Goal: Task Accomplishment & Management: Complete application form

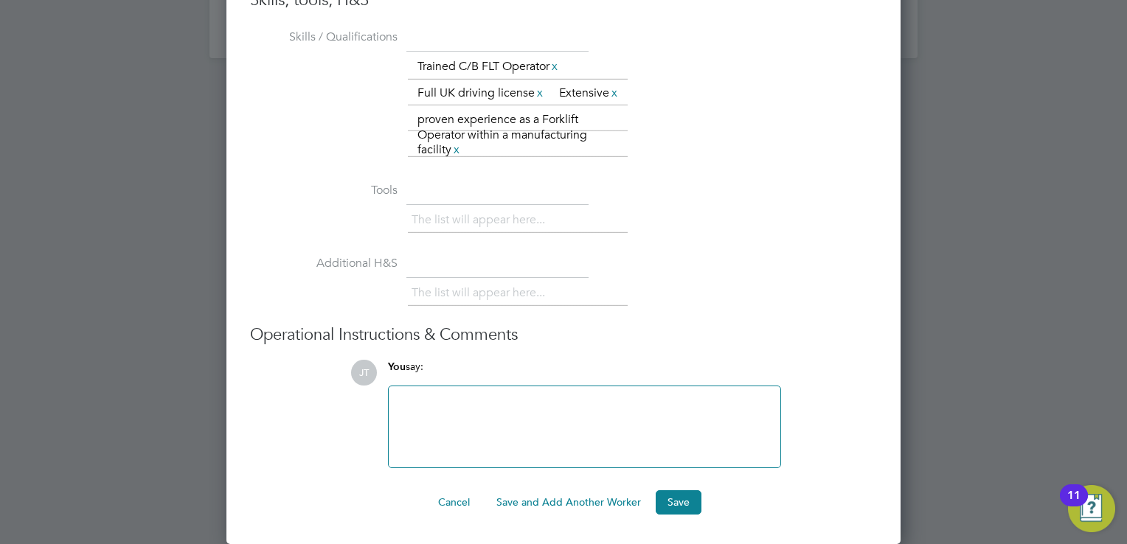
click at [970, 263] on div at bounding box center [563, 272] width 1127 height 544
click at [963, 196] on div at bounding box center [563, 272] width 1127 height 544
click at [454, 509] on button "Cancel" at bounding box center [453, 502] width 55 height 24
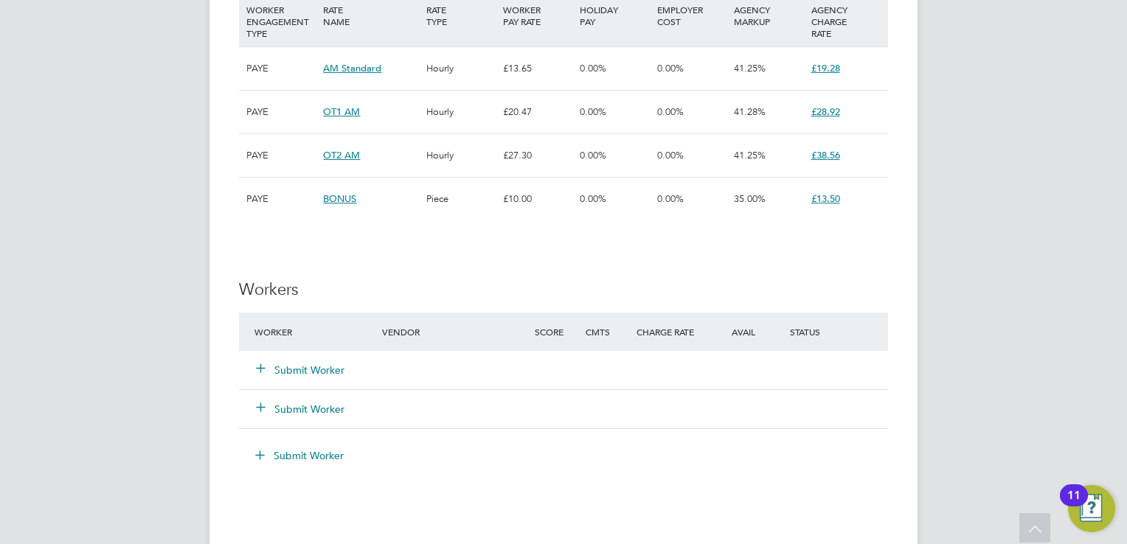
click at [314, 372] on button "Submit Worker" at bounding box center [301, 370] width 88 height 15
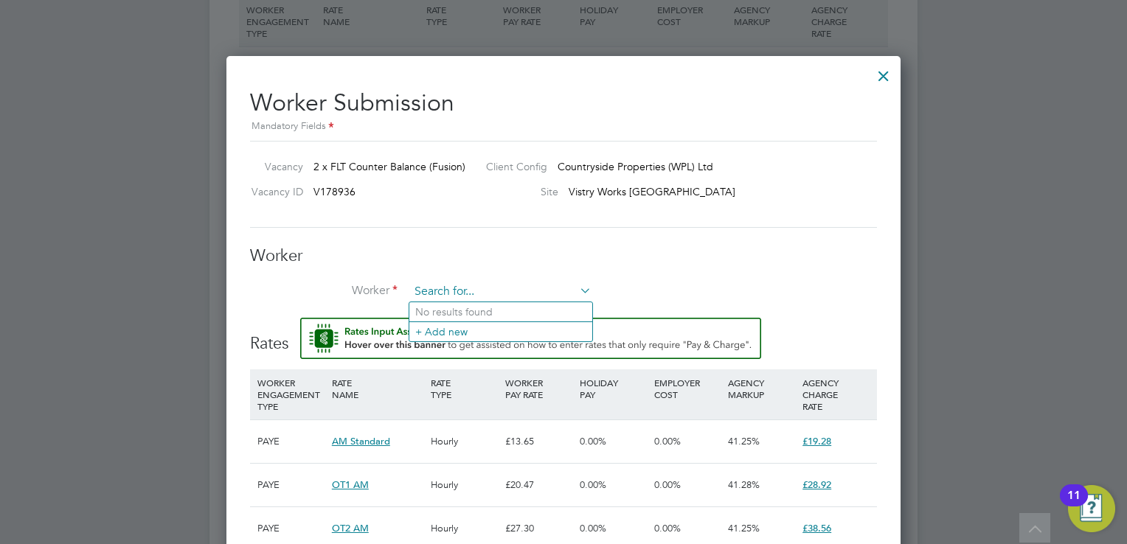
type input "l"
click at [441, 313] on li "Kell y Alston (4322)" at bounding box center [520, 312] width 223 height 20
type input "Kelly Alston (4322)"
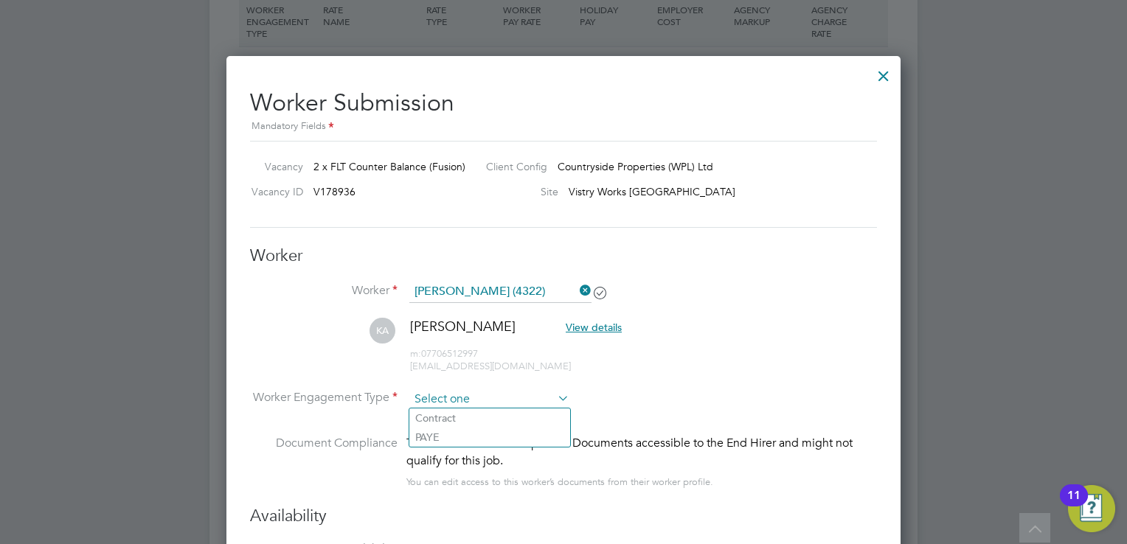
click at [442, 389] on input at bounding box center [489, 400] width 160 height 22
click at [442, 445] on li "PAYE" at bounding box center [489, 437] width 161 height 19
type input "PAYE"
click at [680, 420] on li "Worker Engagement Type PAYE" at bounding box center [563, 412] width 627 height 46
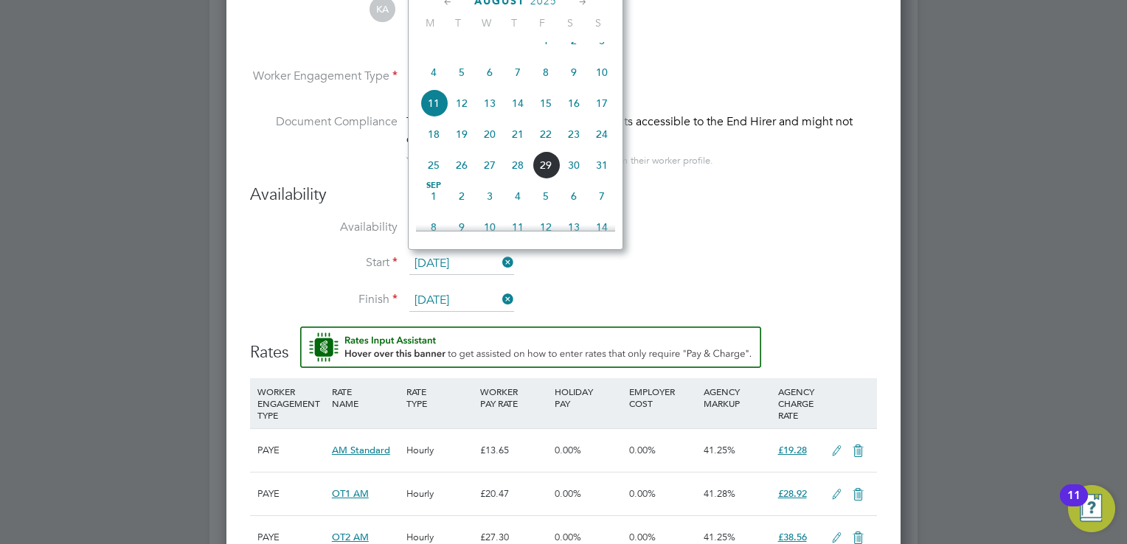
click at [438, 262] on input "11 Aug 2025" at bounding box center [461, 264] width 105 height 22
click at [433, 141] on span "18" at bounding box center [434, 134] width 28 height 28
type input "18 Aug 2025"
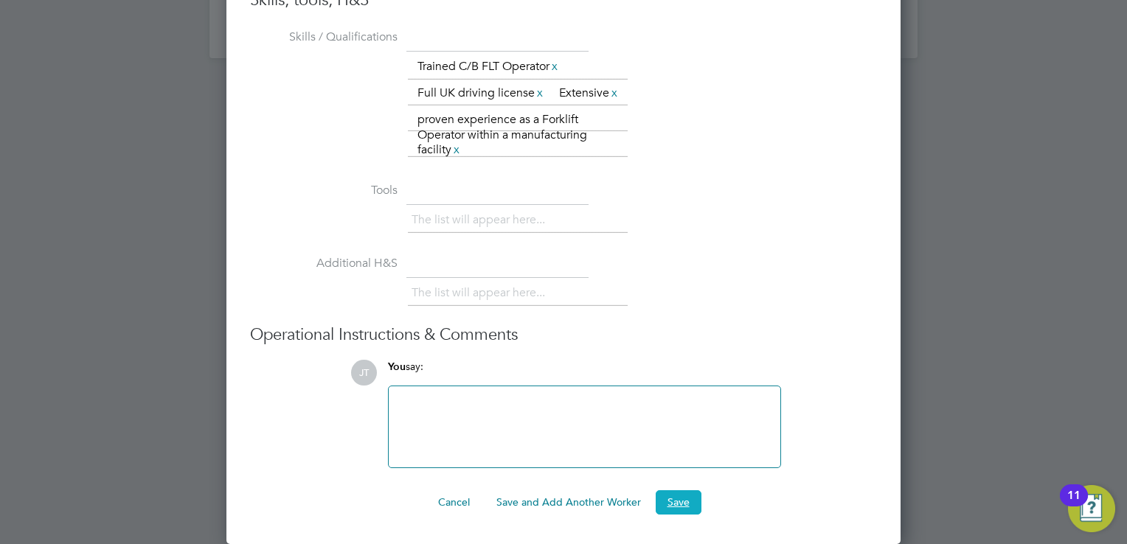
click at [687, 503] on button "Save" at bounding box center [679, 502] width 46 height 24
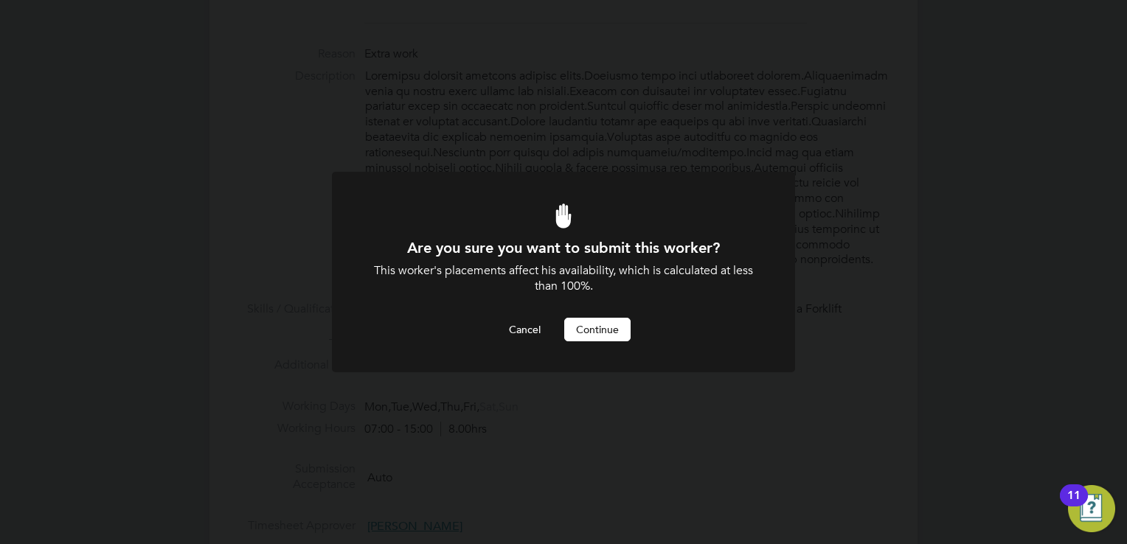
click at [588, 327] on button "Continue" at bounding box center [597, 330] width 66 height 24
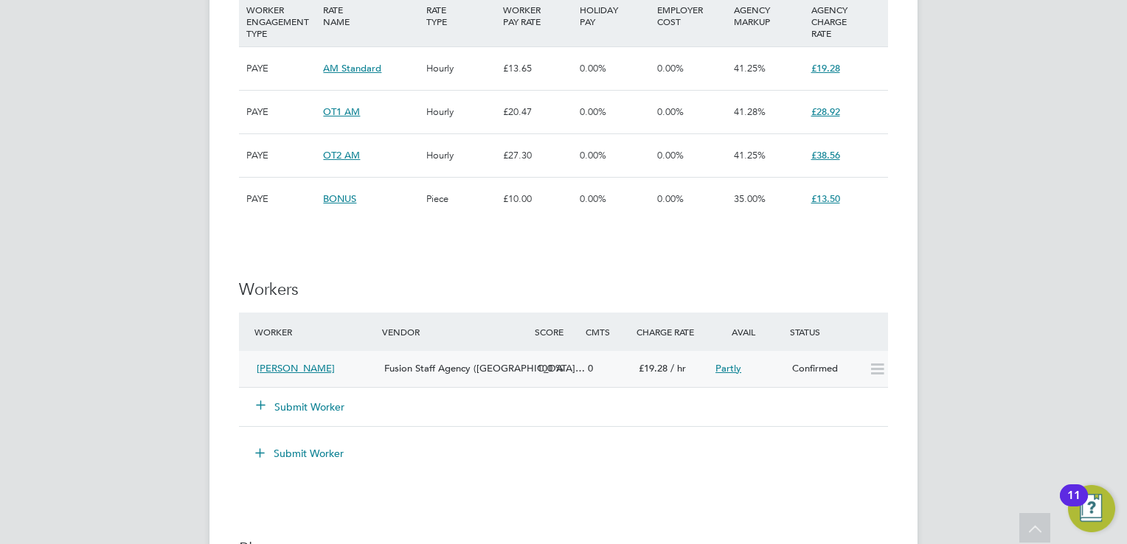
click at [885, 367] on icon at bounding box center [877, 370] width 18 height 12
click at [882, 368] on icon at bounding box center [877, 370] width 18 height 12
click at [881, 375] on icon at bounding box center [877, 370] width 18 height 12
click at [876, 364] on icon at bounding box center [877, 370] width 18 height 12
drag, startPoint x: 876, startPoint y: 364, endPoint x: 793, endPoint y: 393, distance: 87.5
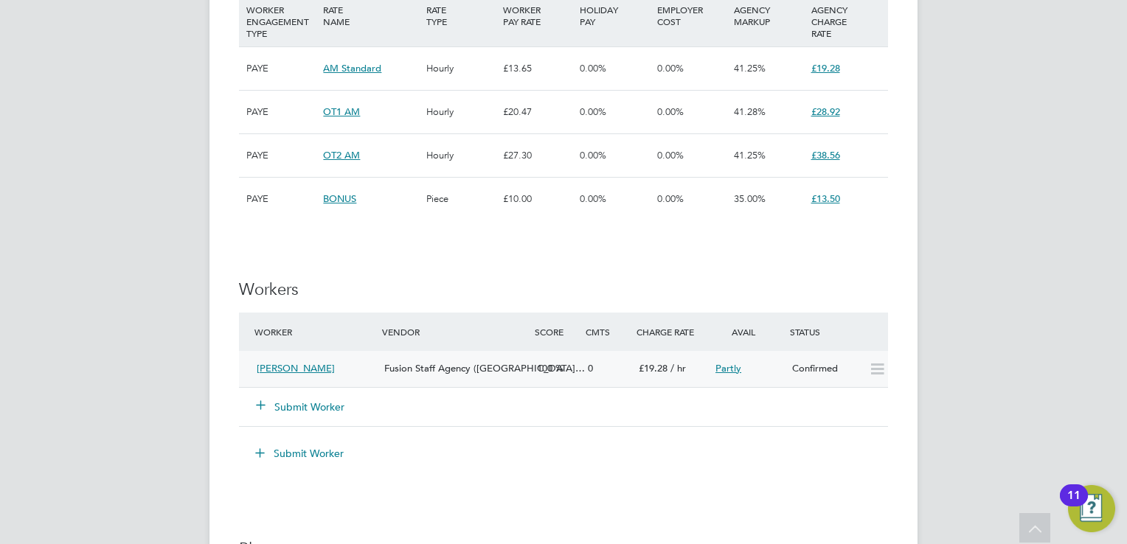
click at [793, 394] on div at bounding box center [645, 400] width 485 height 12
click at [872, 367] on icon at bounding box center [877, 370] width 18 height 12
click at [301, 403] on button "Submit Worker" at bounding box center [301, 407] width 88 height 15
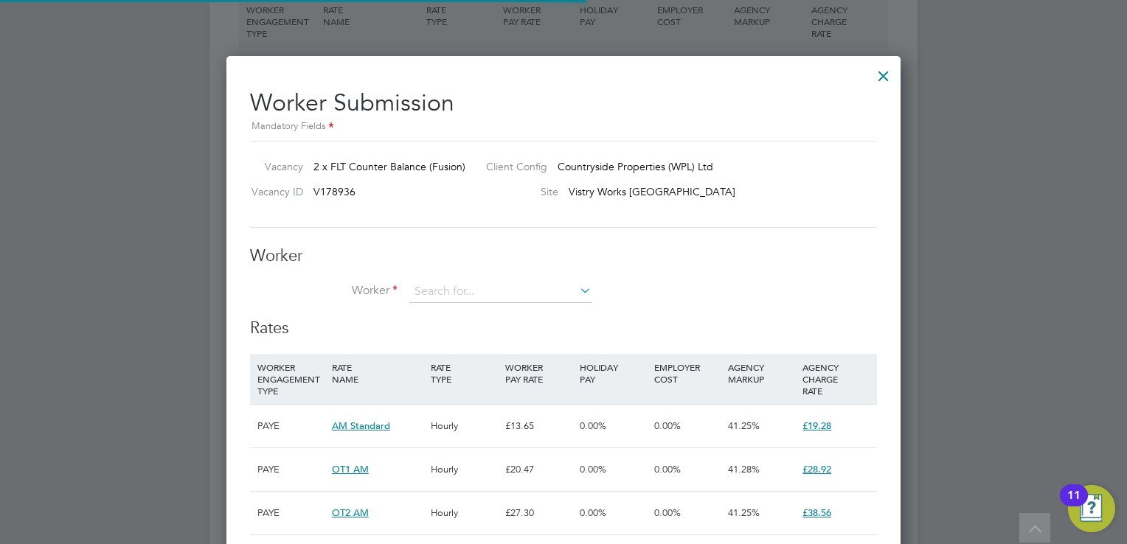
scroll to position [7, 7]
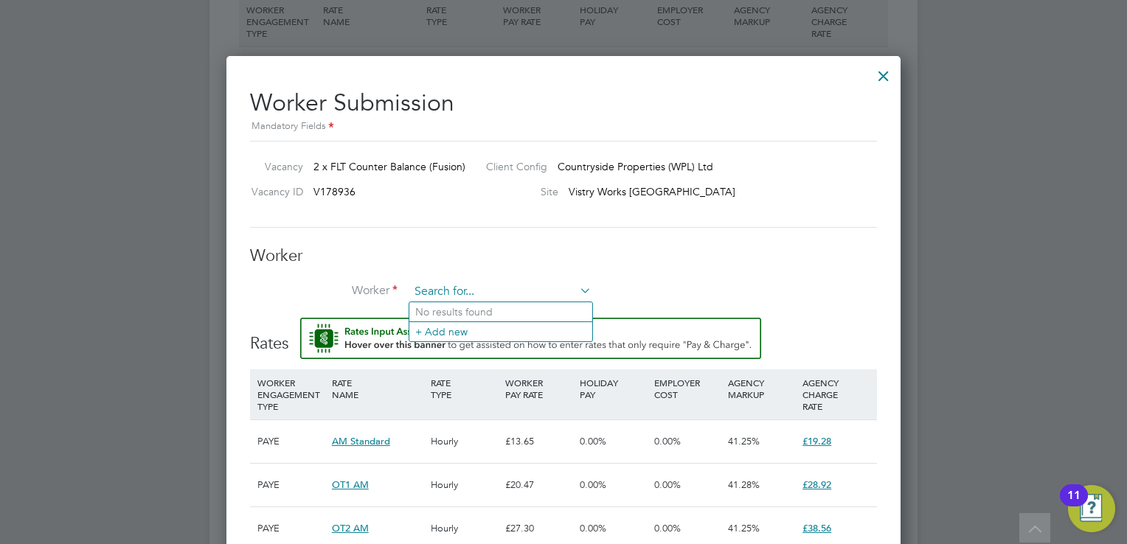
click at [431, 289] on input at bounding box center [500, 292] width 182 height 22
type input "w"
click at [746, 266] on div "Worker Worker Worker Engagement Type" at bounding box center [563, 282] width 627 height 73
click at [879, 70] on div at bounding box center [883, 72] width 27 height 27
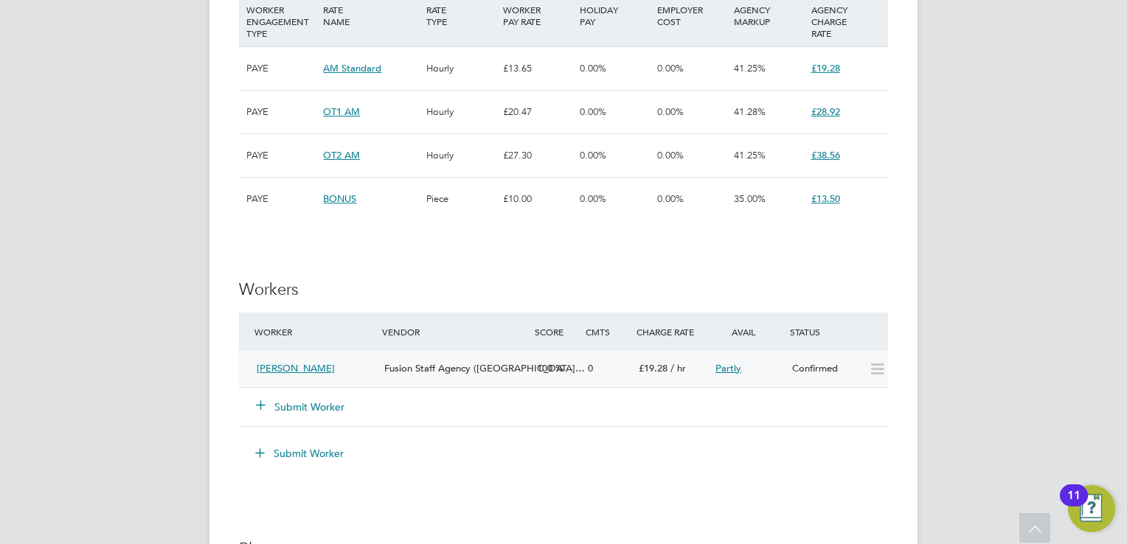
click at [868, 370] on icon at bounding box center [877, 370] width 18 height 12
click at [875, 371] on icon at bounding box center [877, 370] width 18 height 12
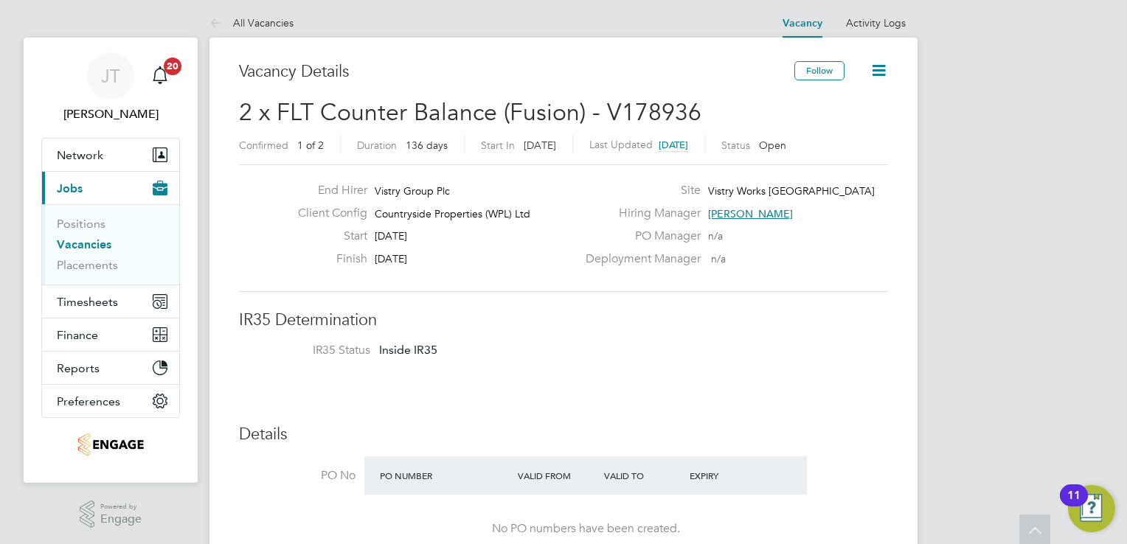
scroll to position [0, 0]
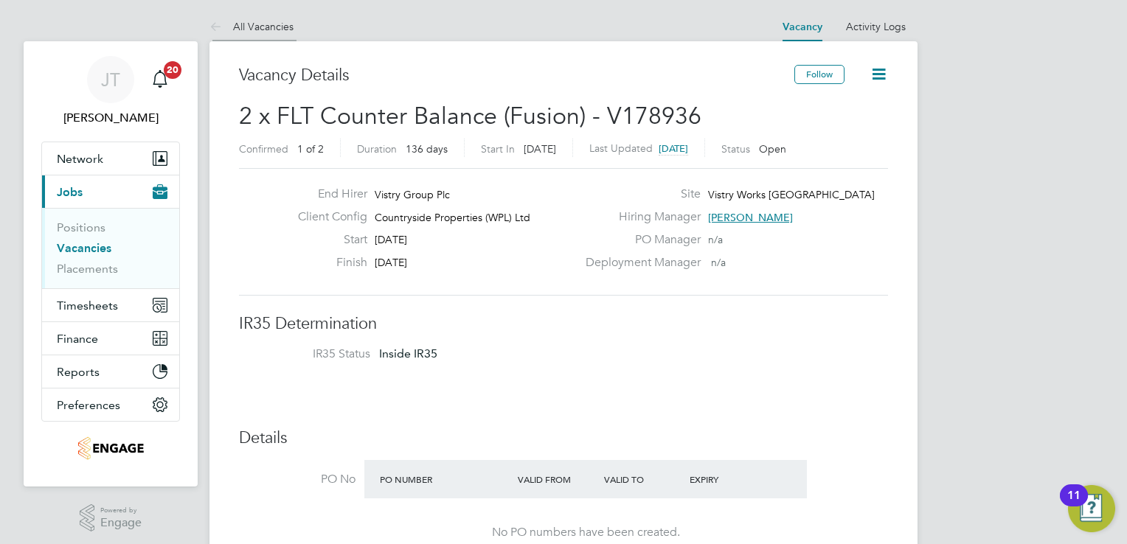
click at [219, 23] on icon at bounding box center [218, 27] width 18 height 18
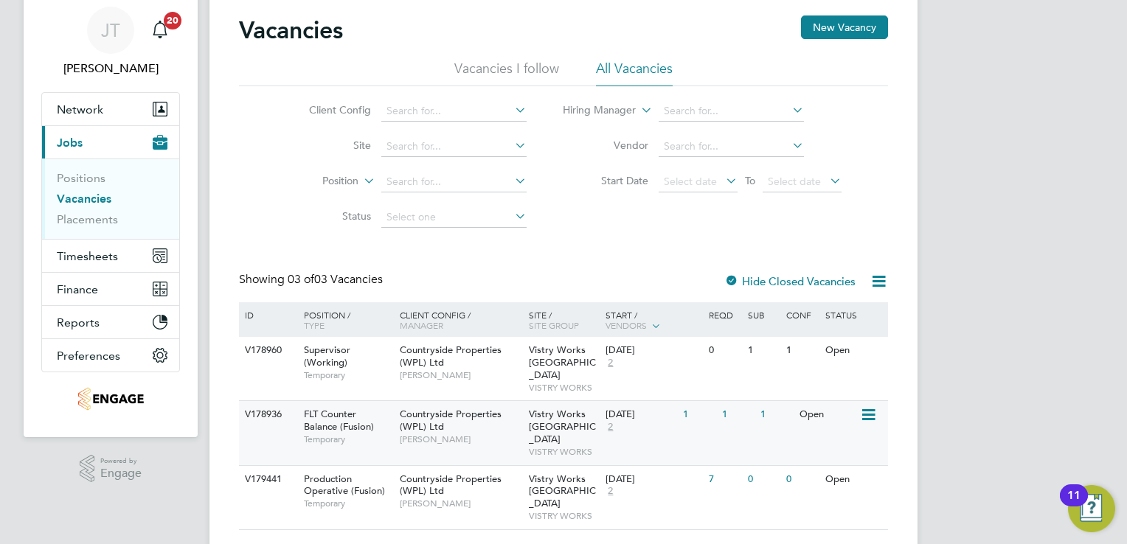
scroll to position [50, 0]
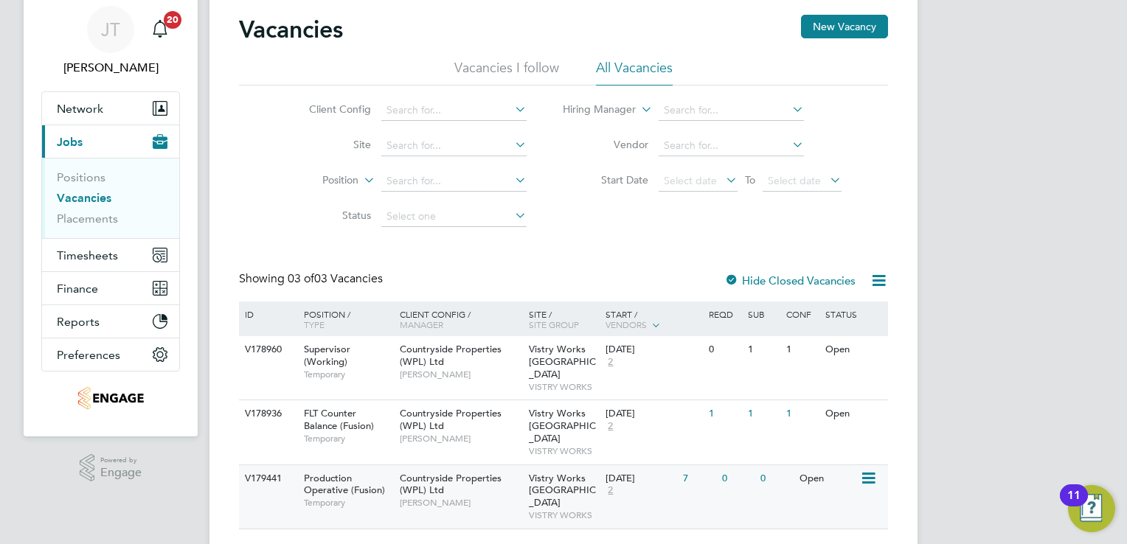
click at [872, 470] on icon at bounding box center [867, 479] width 15 height 18
click at [849, 487] on li "View Details" at bounding box center [834, 487] width 86 height 21
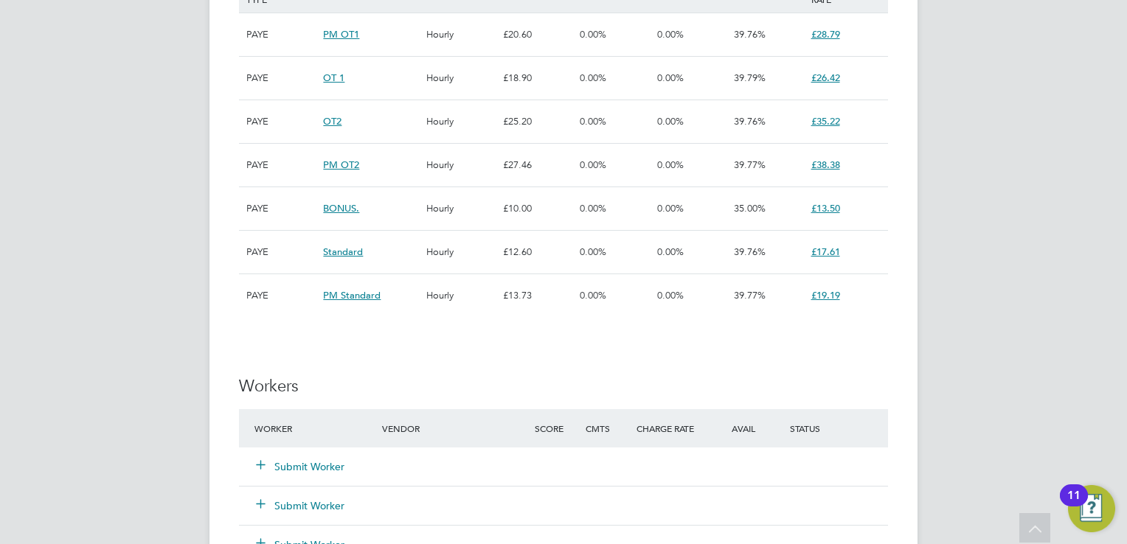
scroll to position [1150, 0]
click at [337, 466] on button "Submit Worker" at bounding box center [301, 465] width 88 height 15
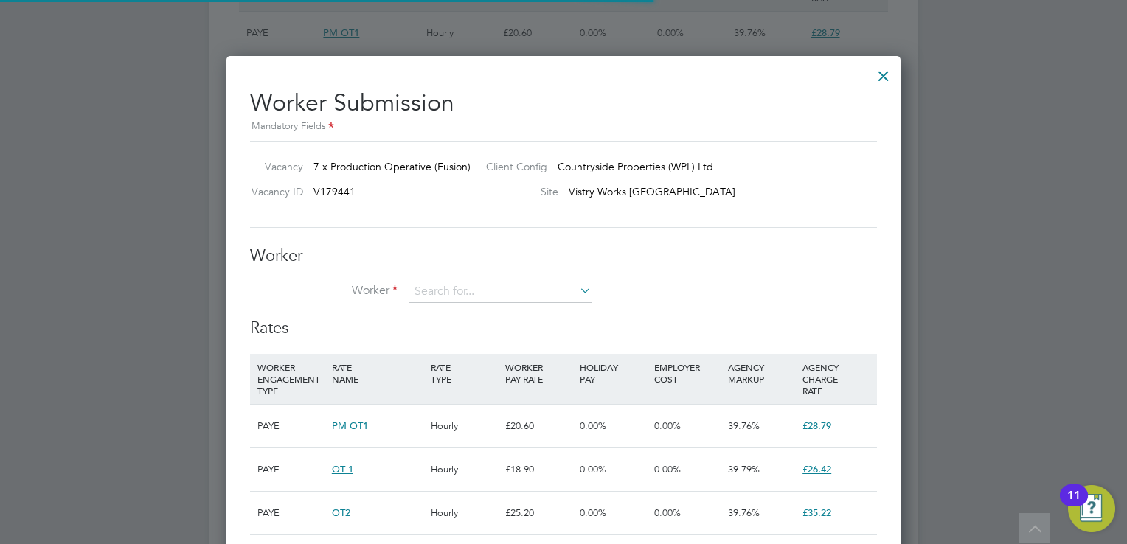
scroll to position [7, 7]
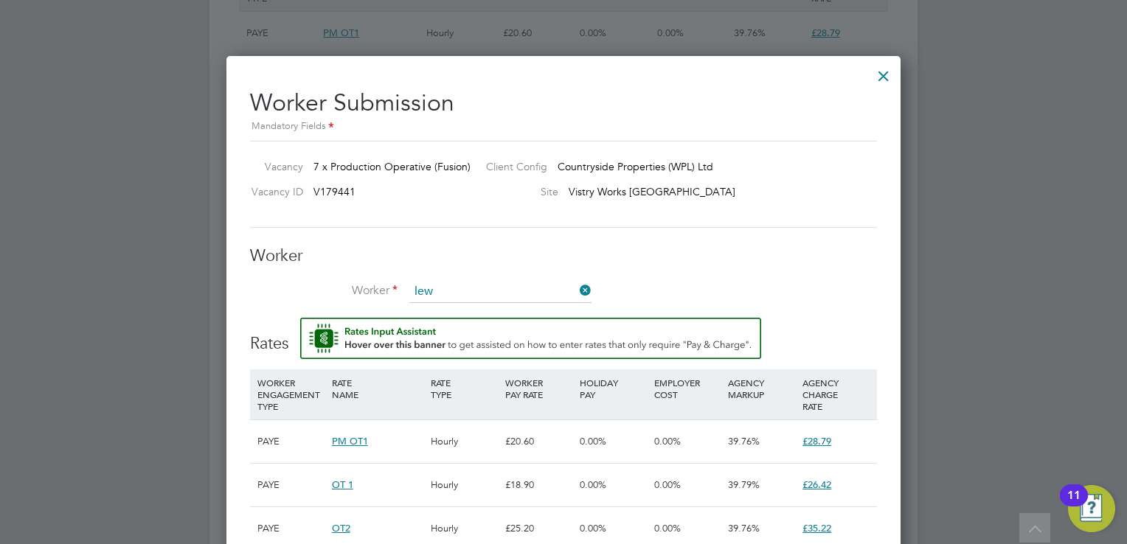
click at [472, 328] on li "Lew is Kemp (4180)" at bounding box center [521, 332] width 224 height 20
type input "Lewis Kemp (4180)"
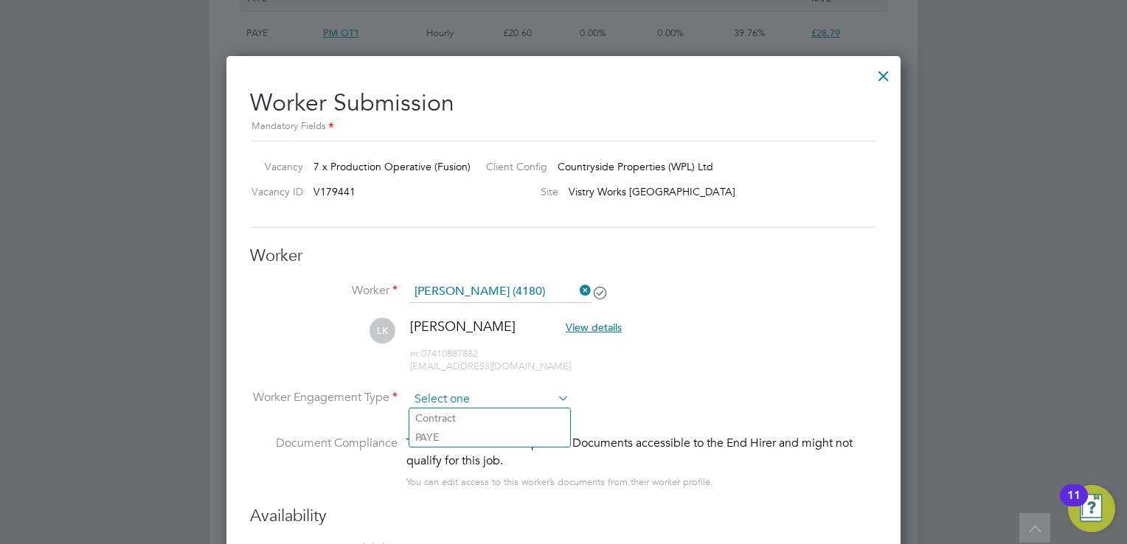
click at [454, 401] on input at bounding box center [489, 400] width 160 height 22
click at [456, 440] on li "PAYE" at bounding box center [489, 437] width 161 height 19
type input "PAYE"
click at [785, 301] on li "Worker Lewis Kemp (4180)" at bounding box center [563, 299] width 627 height 37
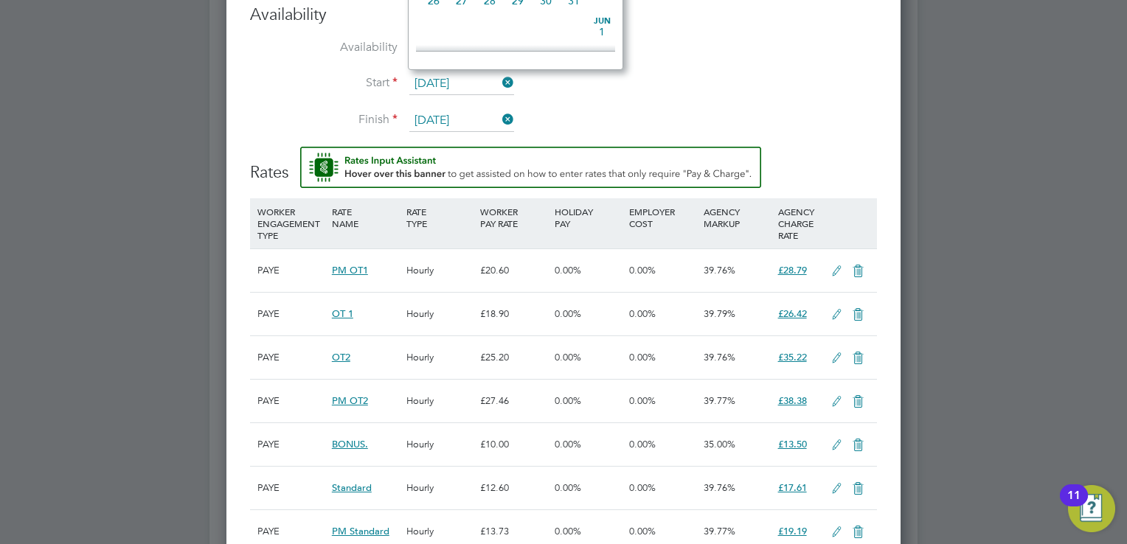
scroll to position [449, 0]
click at [458, 89] on input "[DATE]" at bounding box center [461, 84] width 105 height 22
click at [841, 69] on li "Availability Worker is available for the job (100%)" at bounding box center [563, 56] width 627 height 33
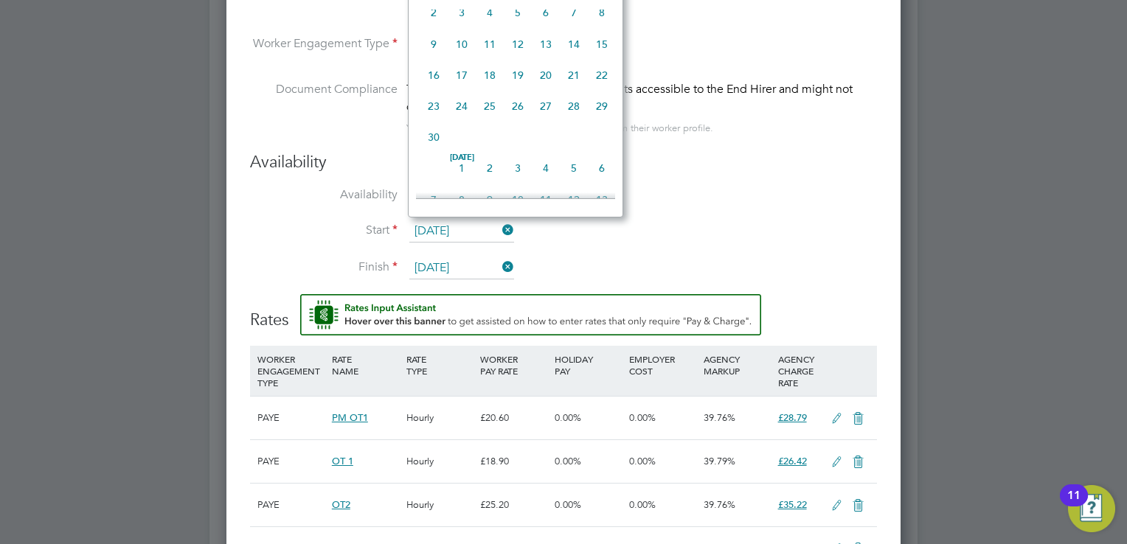
scroll to position [513, 0]
click at [468, 227] on input "[DATE]" at bounding box center [461, 231] width 105 height 22
click at [431, 176] on span "4" at bounding box center [434, 162] width 28 height 28
type input "[DATE]"
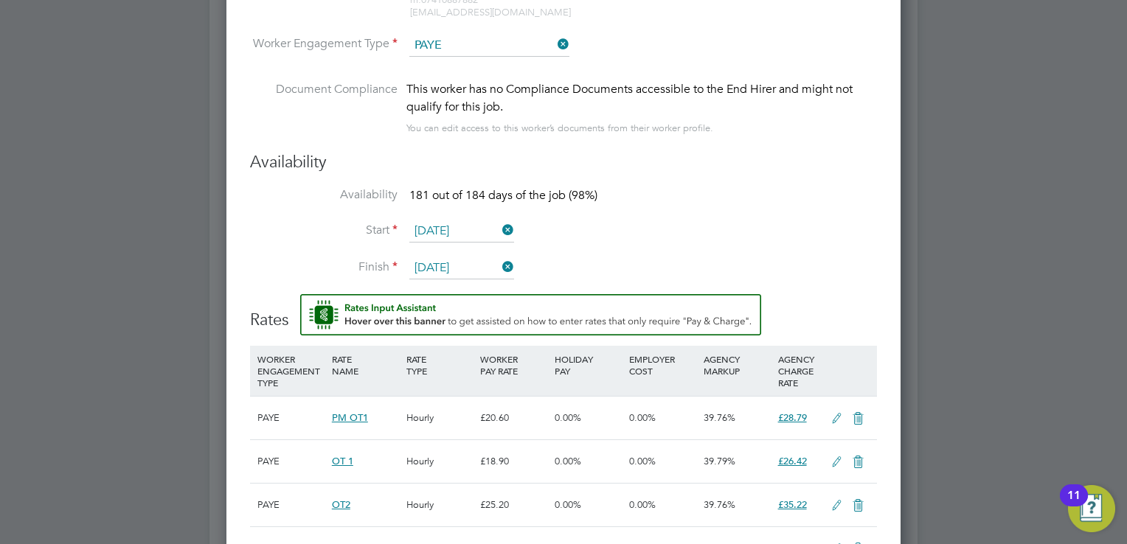
click at [817, 274] on li "Finish 31 Jan 2026" at bounding box center [563, 275] width 627 height 37
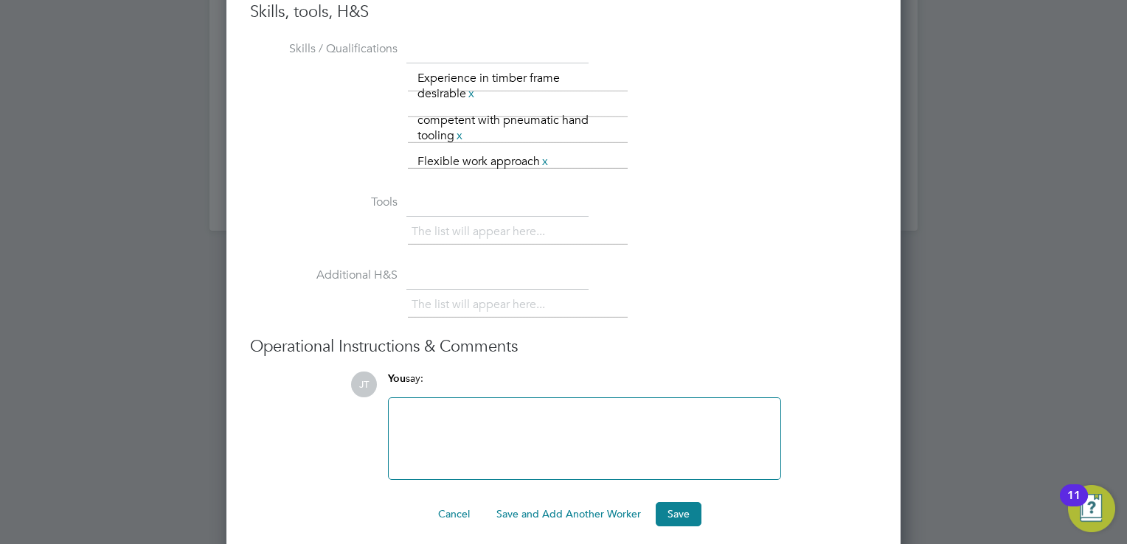
scroll to position [2276, 0]
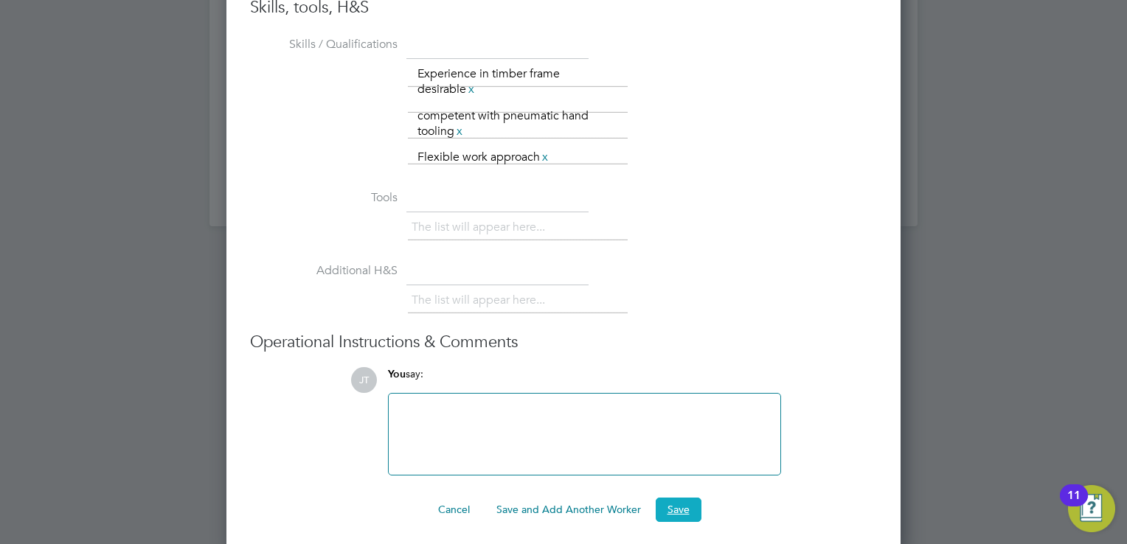
click at [690, 501] on button "Save" at bounding box center [679, 510] width 46 height 24
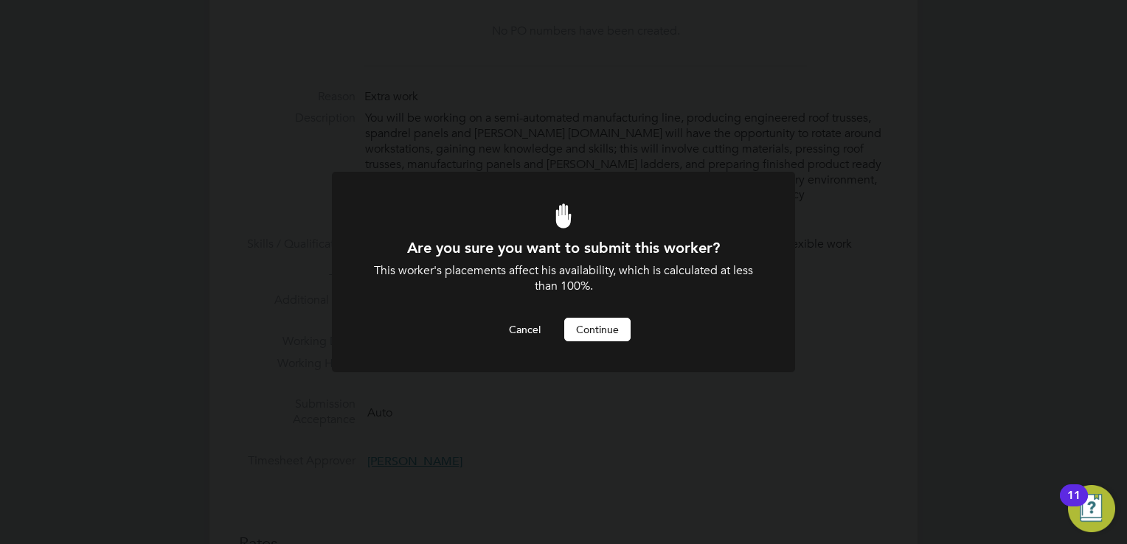
click at [596, 332] on button "Continue" at bounding box center [597, 330] width 66 height 24
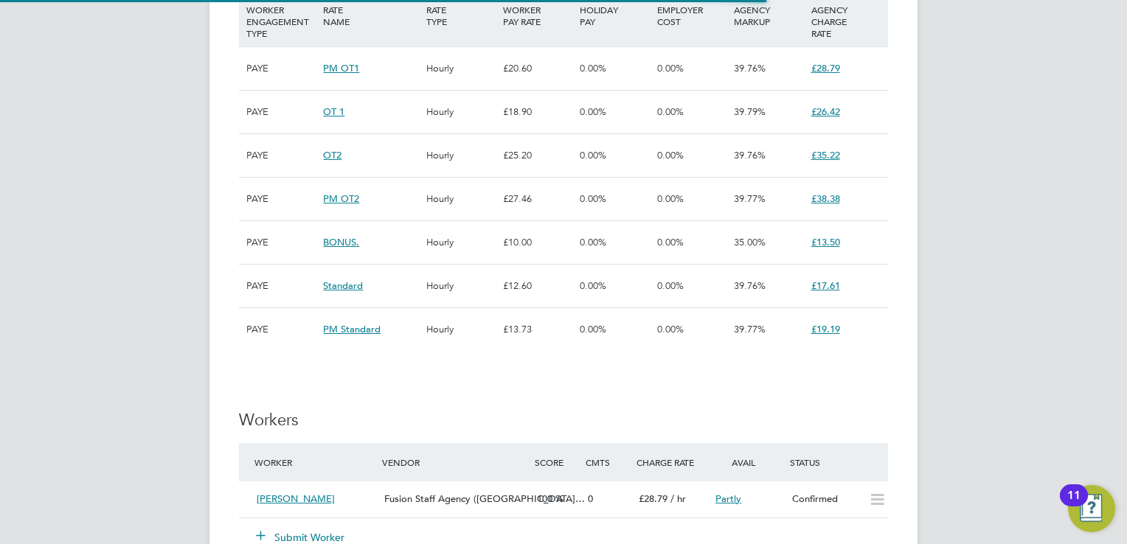
scroll to position [44, 103]
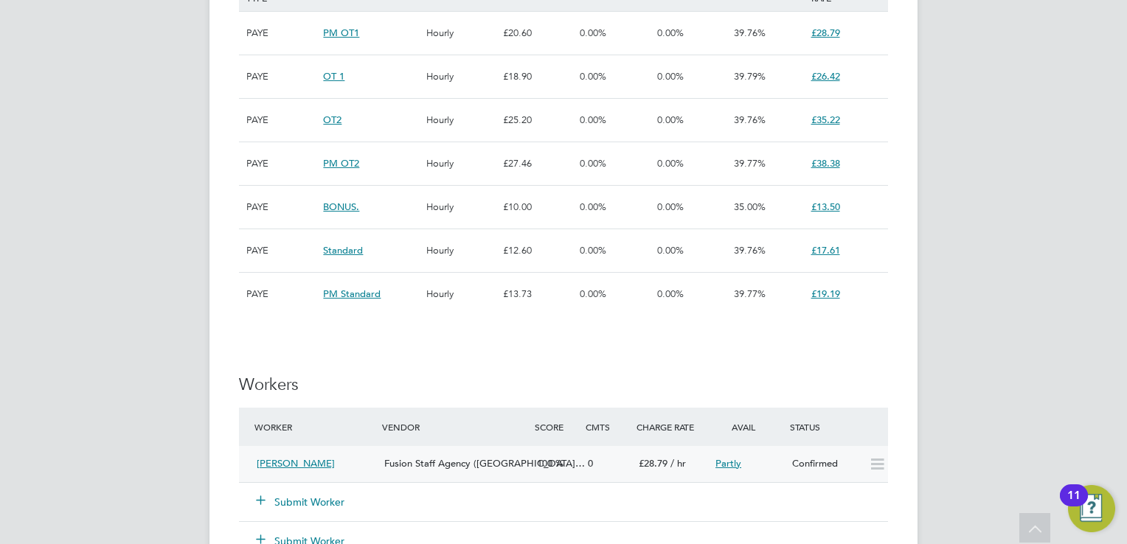
click at [882, 460] on icon at bounding box center [877, 465] width 18 height 12
drag, startPoint x: 882, startPoint y: 460, endPoint x: 871, endPoint y: 462, distance: 11.2
click at [871, 462] on icon at bounding box center [877, 465] width 18 height 12
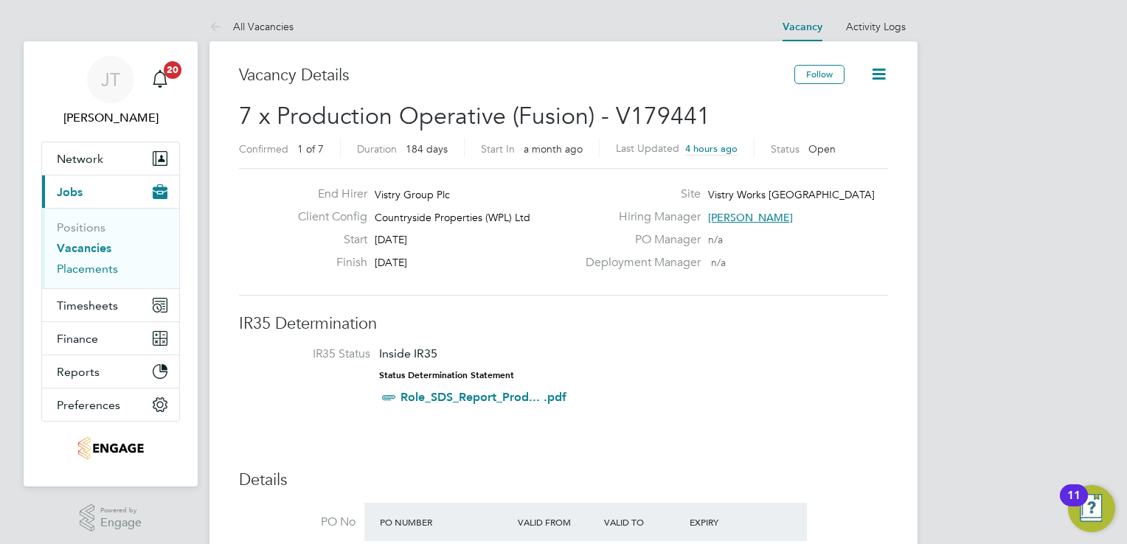
click at [91, 265] on link "Placements" at bounding box center [87, 269] width 61 height 14
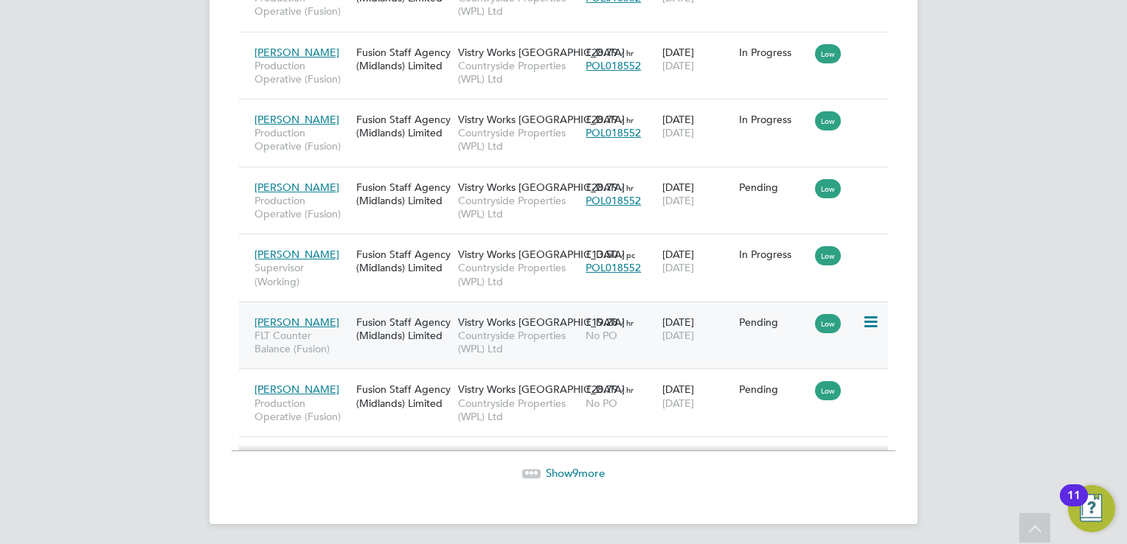
click at [865, 320] on icon at bounding box center [869, 322] width 15 height 18
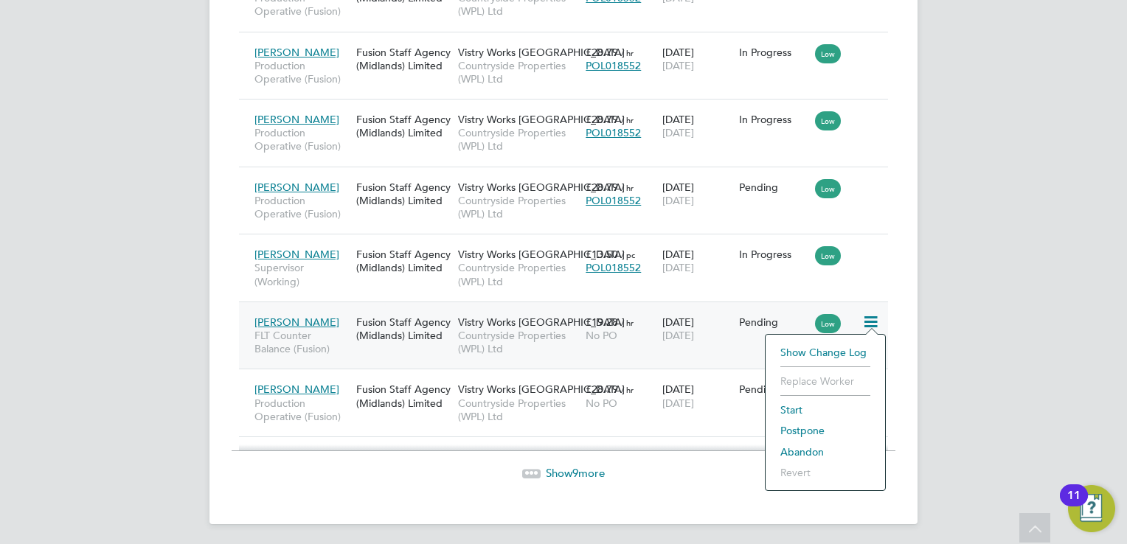
click at [786, 408] on li "Start" at bounding box center [825, 410] width 105 height 21
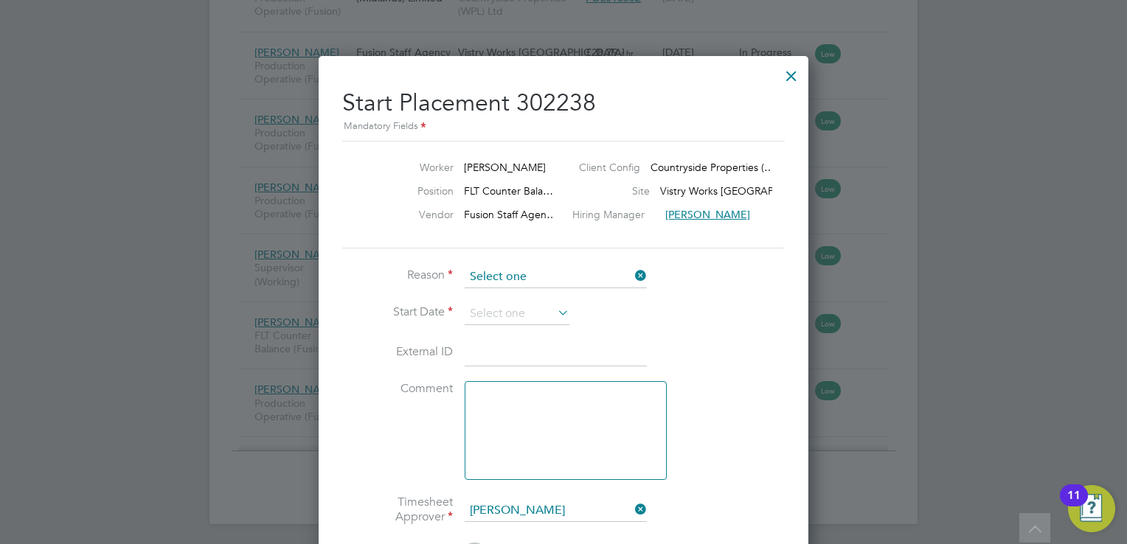
click at [590, 311] on li "Confirmed with hirer" at bounding box center [556, 316] width 183 height 19
type input "Confirmed with hirer"
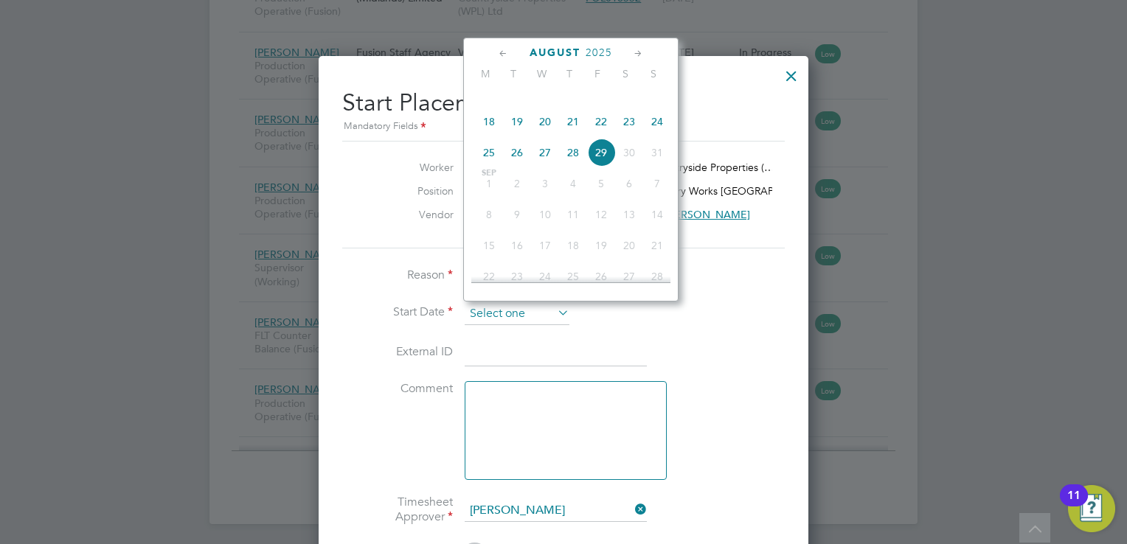
click at [510, 316] on input at bounding box center [517, 314] width 105 height 22
click at [485, 136] on span "18" at bounding box center [489, 122] width 28 height 28
type input "18 Aug 2025"
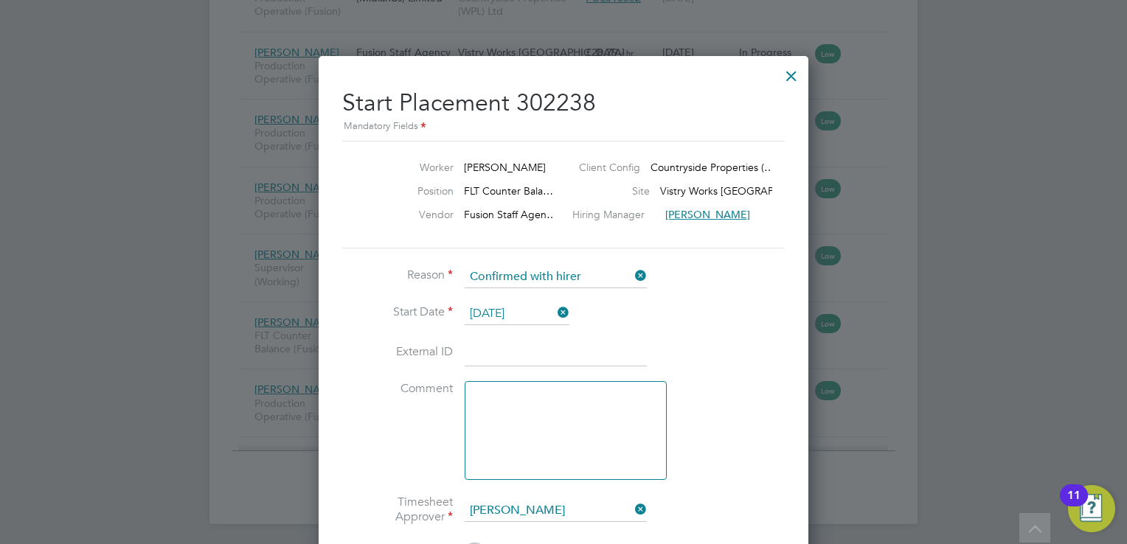
click at [692, 305] on li "Start Date 18 Aug 2025" at bounding box center [563, 321] width 442 height 37
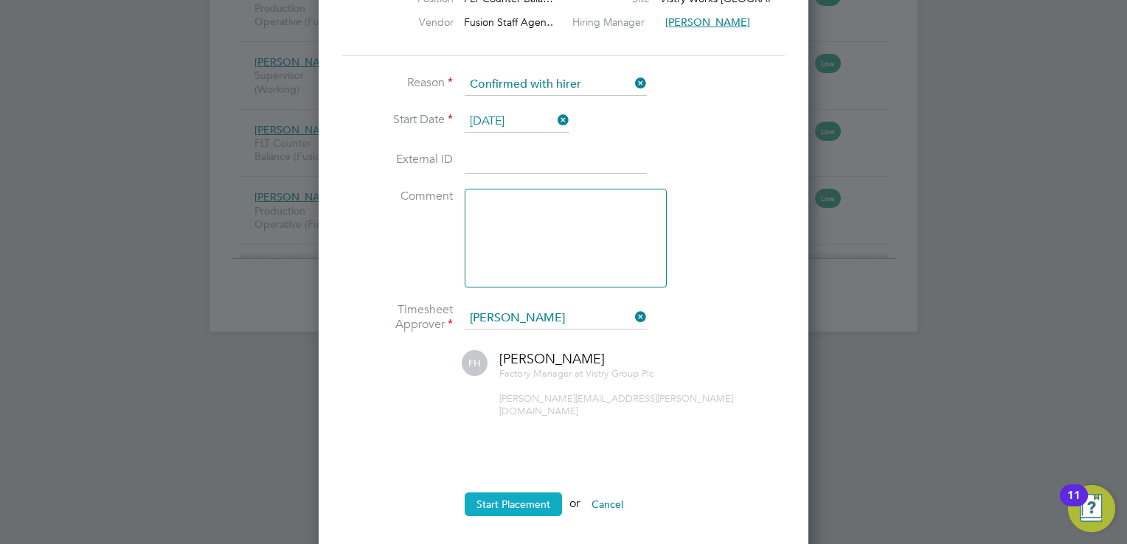
click at [510, 493] on button "Start Placement" at bounding box center [513, 505] width 97 height 24
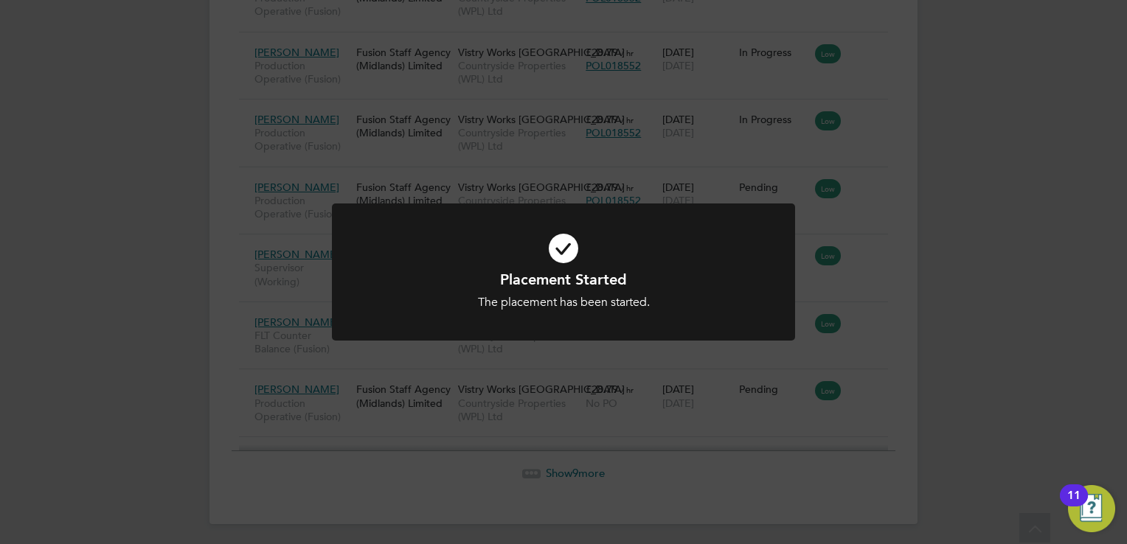
click at [871, 290] on div "Placement Started The placement has been started. Cancel Okay" at bounding box center [563, 272] width 1127 height 544
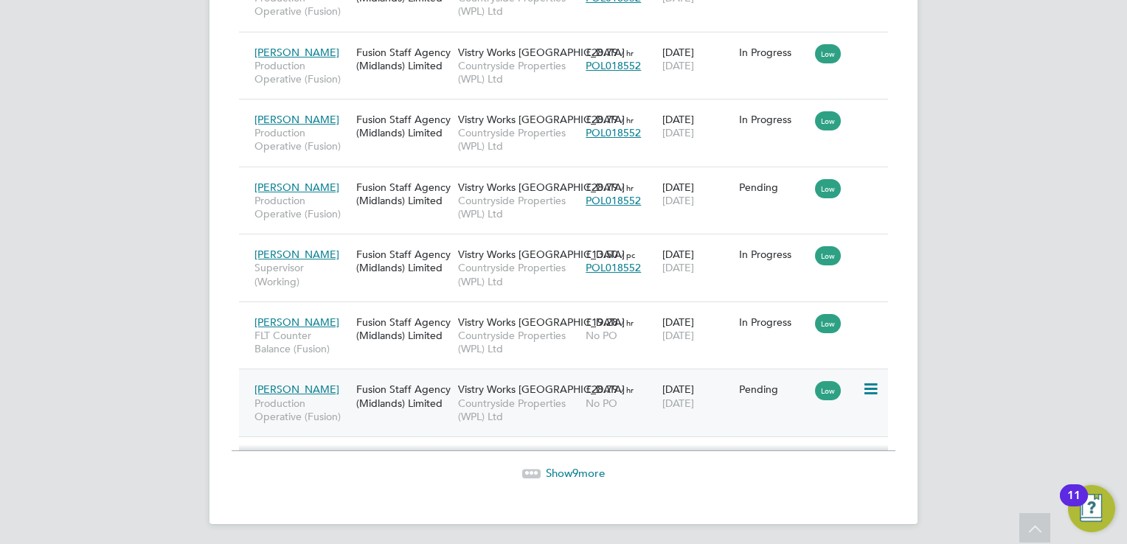
click at [877, 384] on icon at bounding box center [869, 390] width 15 height 18
click at [810, 471] on li "Start" at bounding box center [825, 478] width 105 height 21
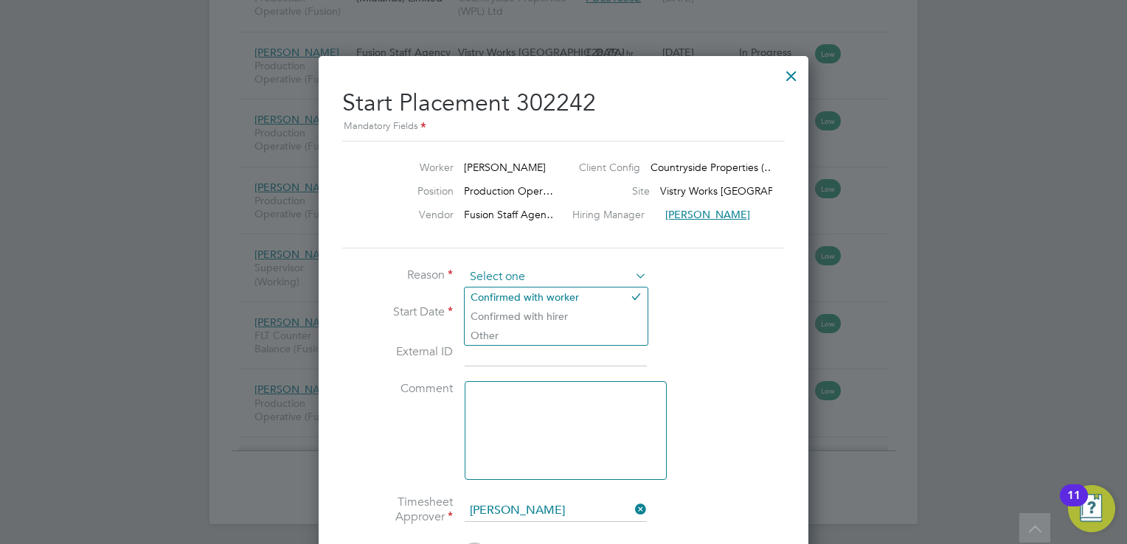
click at [571, 282] on input at bounding box center [556, 277] width 182 height 22
click at [575, 324] on li "Confirmed with hirer" at bounding box center [556, 316] width 183 height 19
type input "Confirmed with hirer"
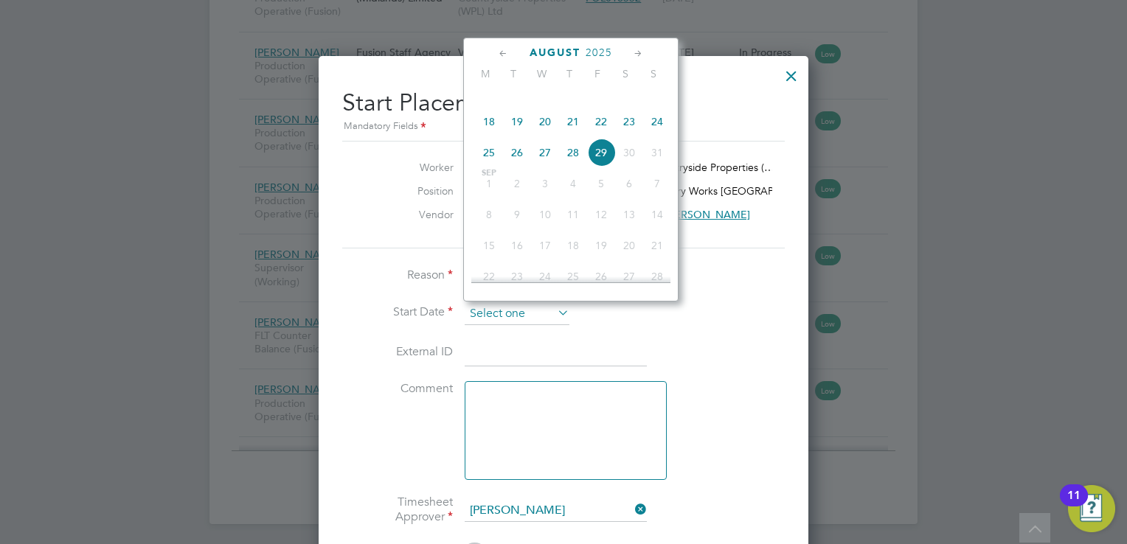
click at [527, 310] on input at bounding box center [517, 314] width 105 height 22
click at [499, 91] on div "August 2025 M T W T F S S May 1 2 3 4 5 6 7 8 9 10 11 12 13 14 15 16 17 18 19 2…" at bounding box center [570, 170] width 215 height 264
click at [493, 104] on span "11" at bounding box center [489, 90] width 28 height 28
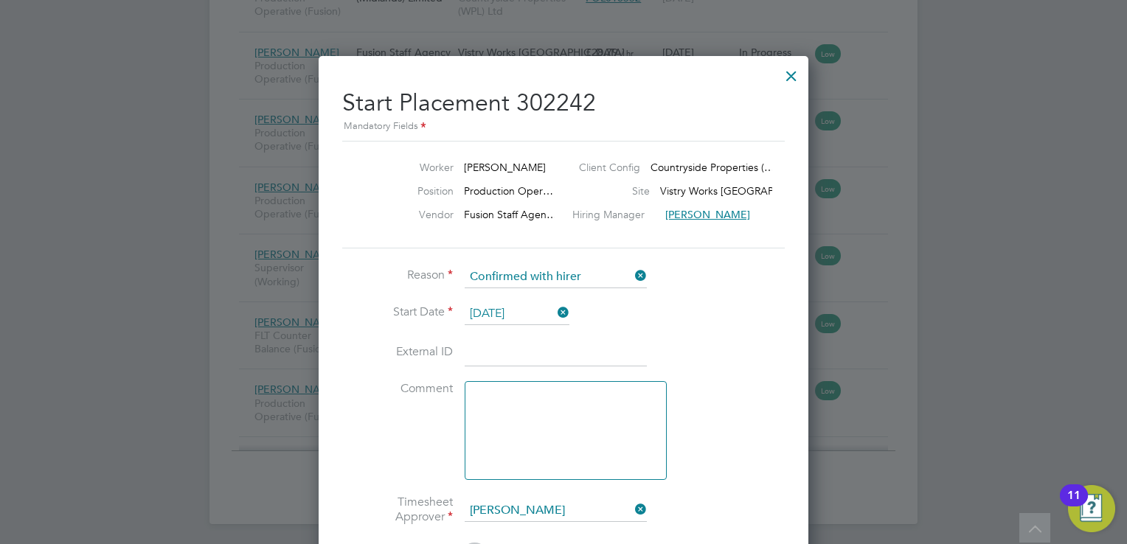
click at [486, 311] on input "11 Aug 2025" at bounding box center [517, 314] width 105 height 22
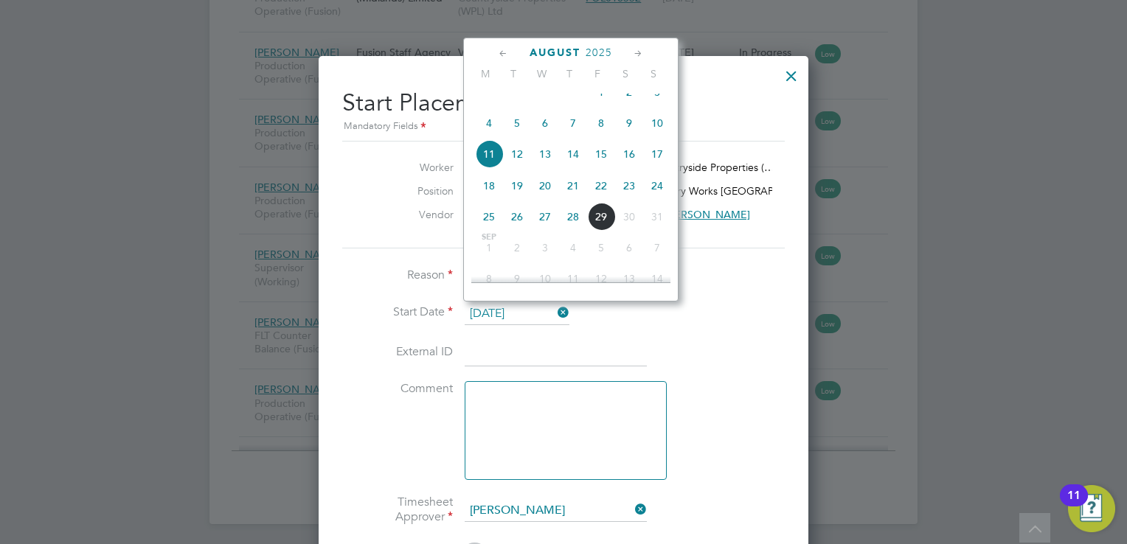
click at [493, 137] on span "4" at bounding box center [489, 123] width 28 height 28
type input "[DATE]"
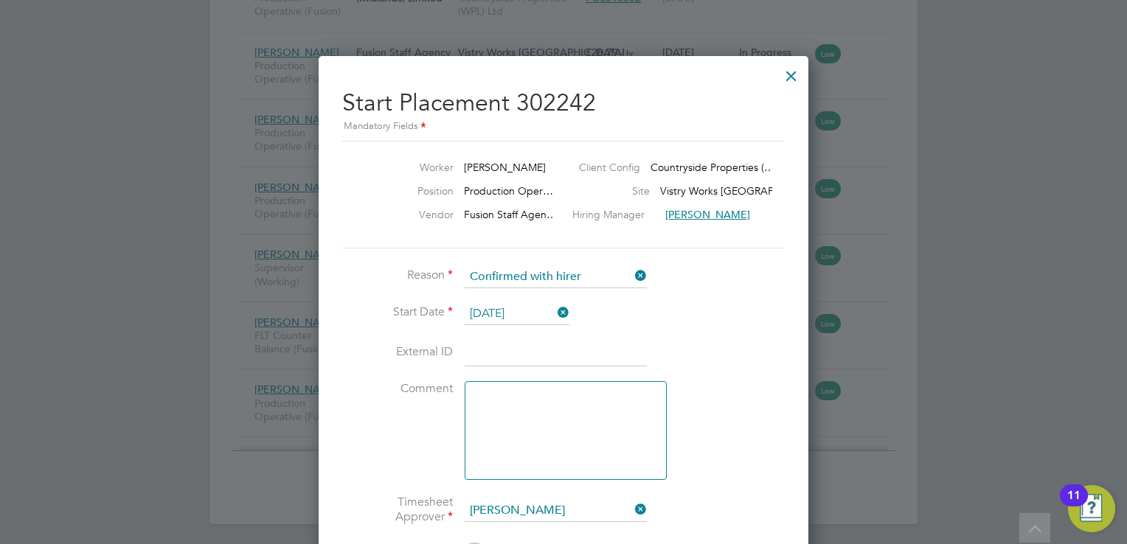
click at [703, 358] on li "External ID" at bounding box center [563, 360] width 442 height 41
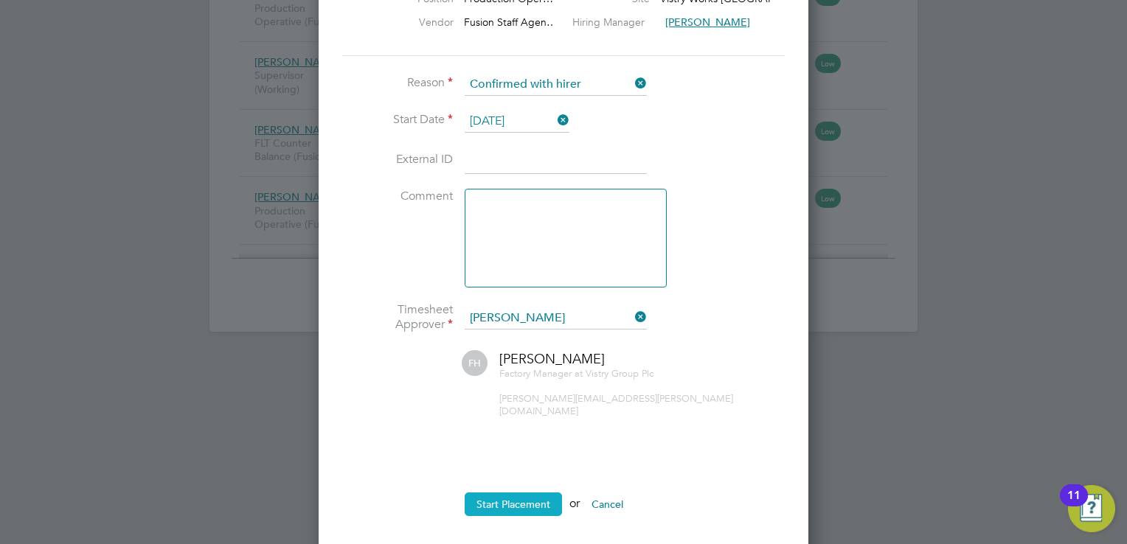
click at [510, 493] on button "Start Placement" at bounding box center [513, 505] width 97 height 24
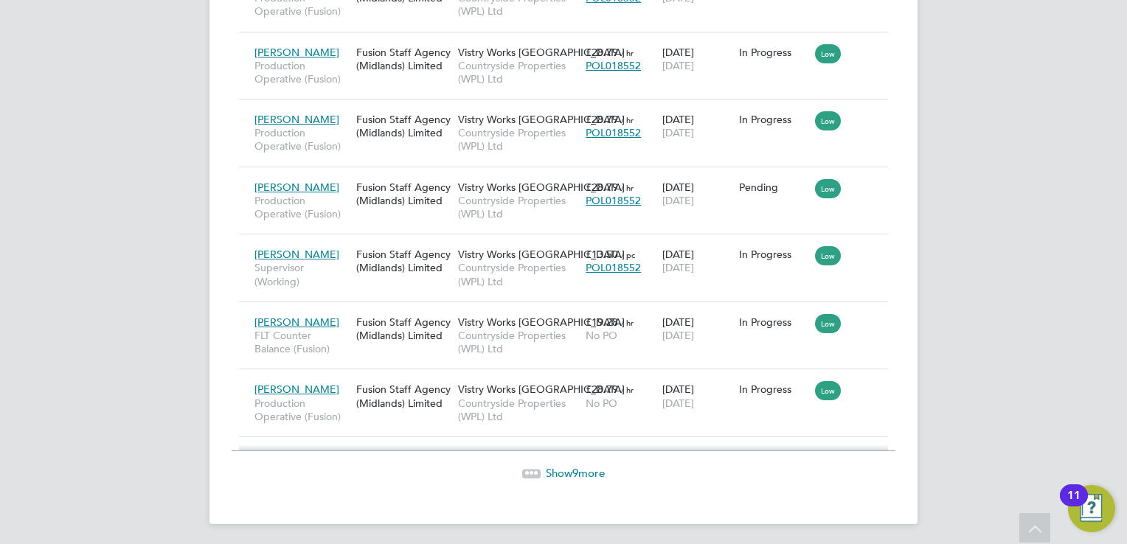
click at [579, 468] on span "Show 9 more" at bounding box center [575, 473] width 59 height 14
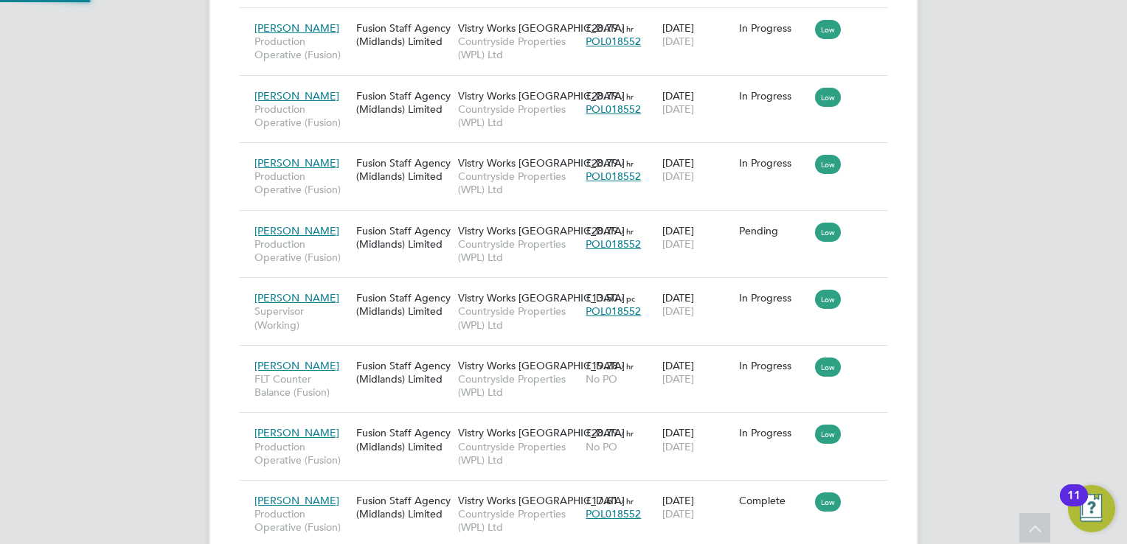
scroll to position [7, 7]
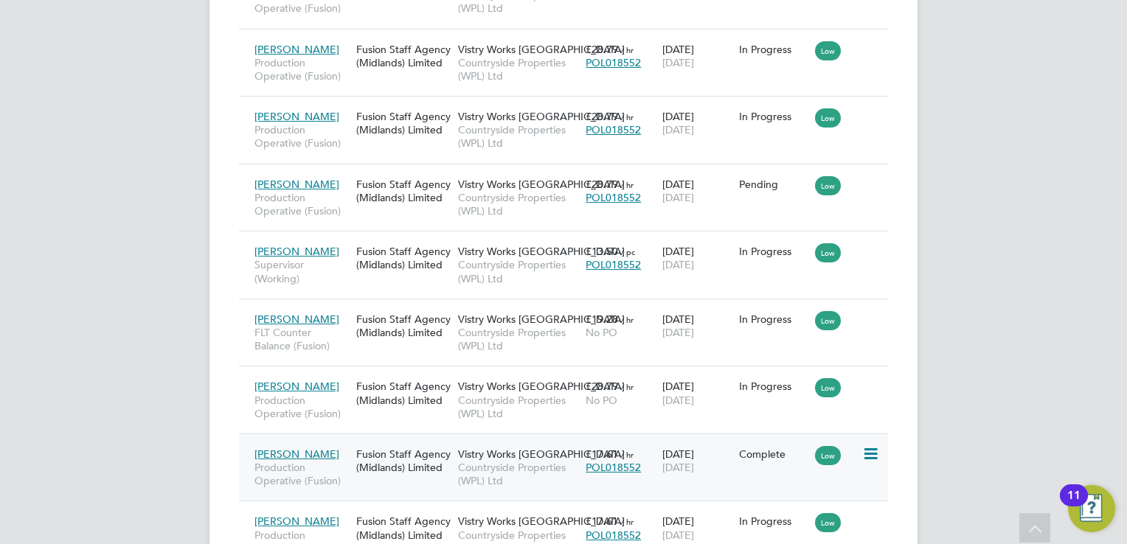
click at [867, 451] on icon at bounding box center [869, 454] width 15 height 18
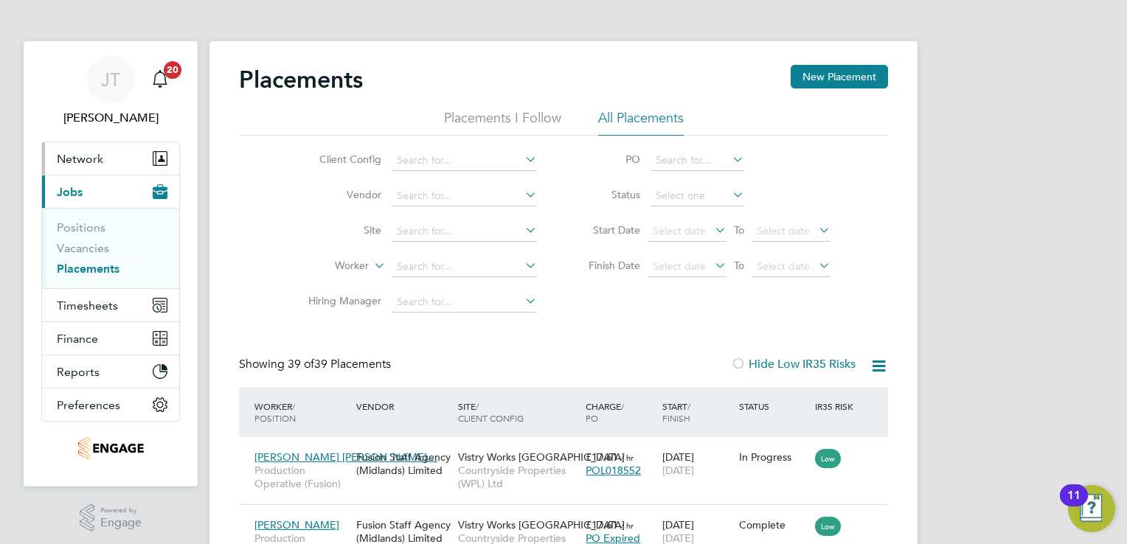
click at [83, 160] on span "Network" at bounding box center [80, 159] width 46 height 14
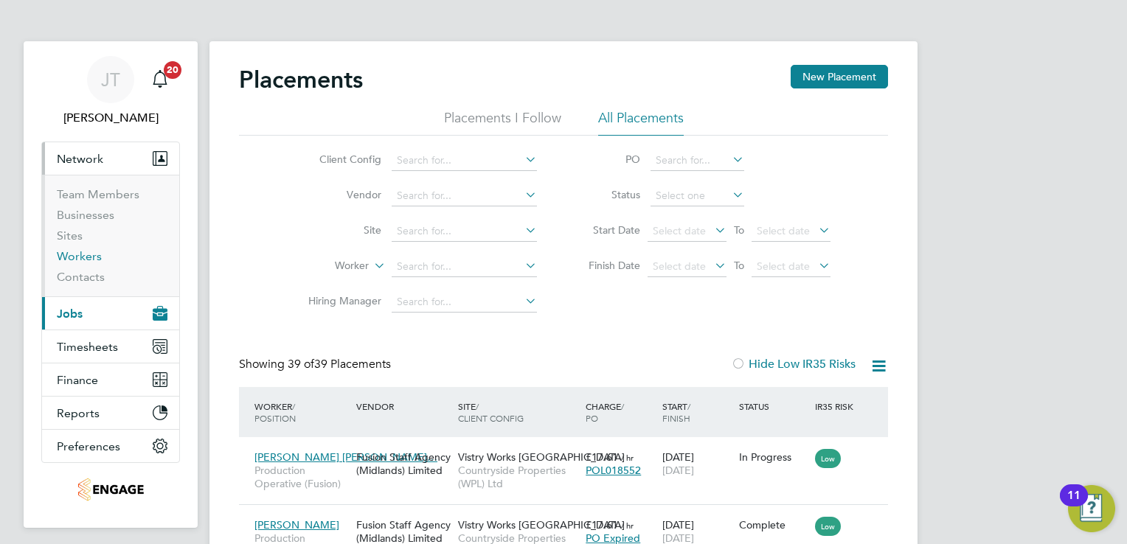
click at [82, 249] on link "Workers" at bounding box center [79, 256] width 45 height 14
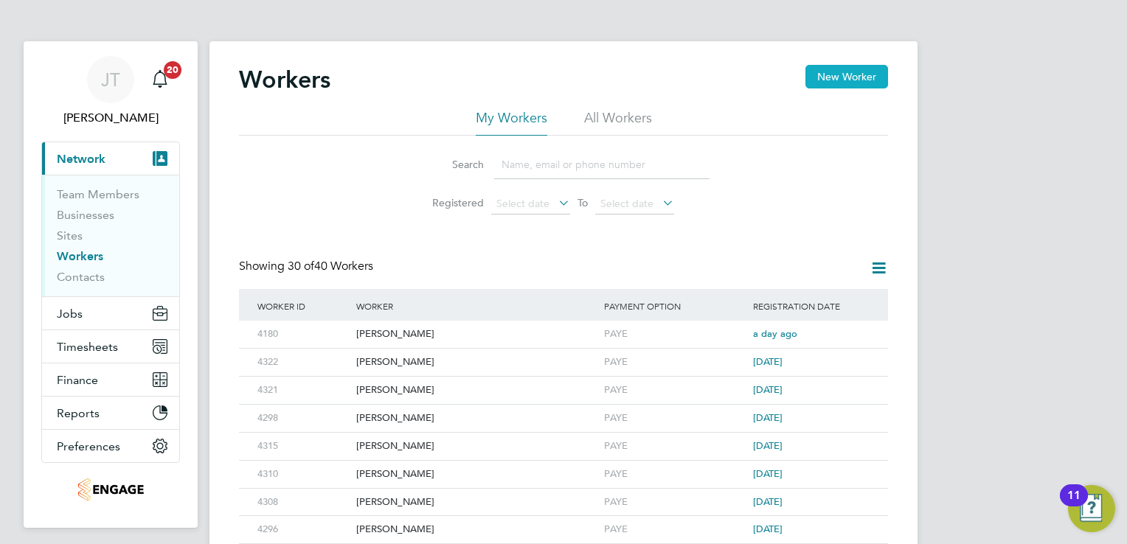
click at [847, 78] on button "New Worker" at bounding box center [846, 77] width 83 height 24
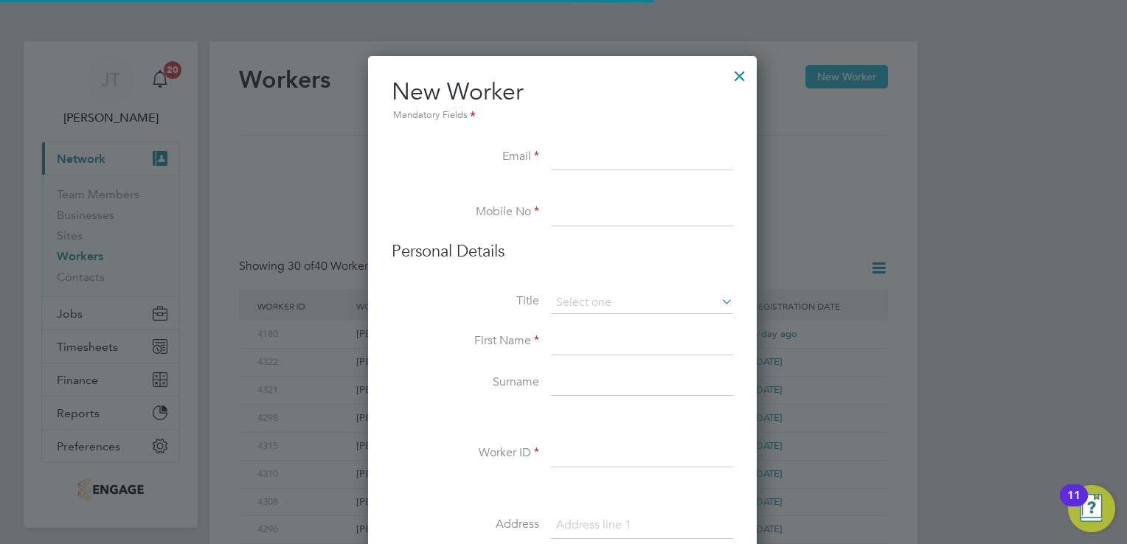
scroll to position [1250, 390]
paste input "nedelchev"
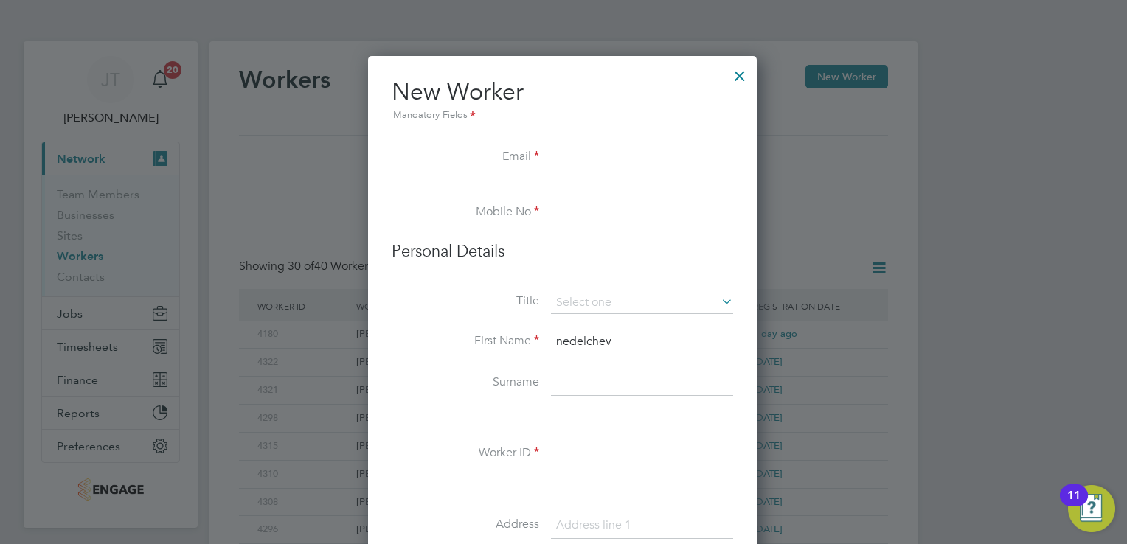
drag, startPoint x: 625, startPoint y: 338, endPoint x: 543, endPoint y: 345, distance: 82.9
click at [543, 345] on li "First Name nedelchev" at bounding box center [562, 349] width 341 height 41
type input "nedelchev"
paste input "nedelchev"
type input "nedelchev"
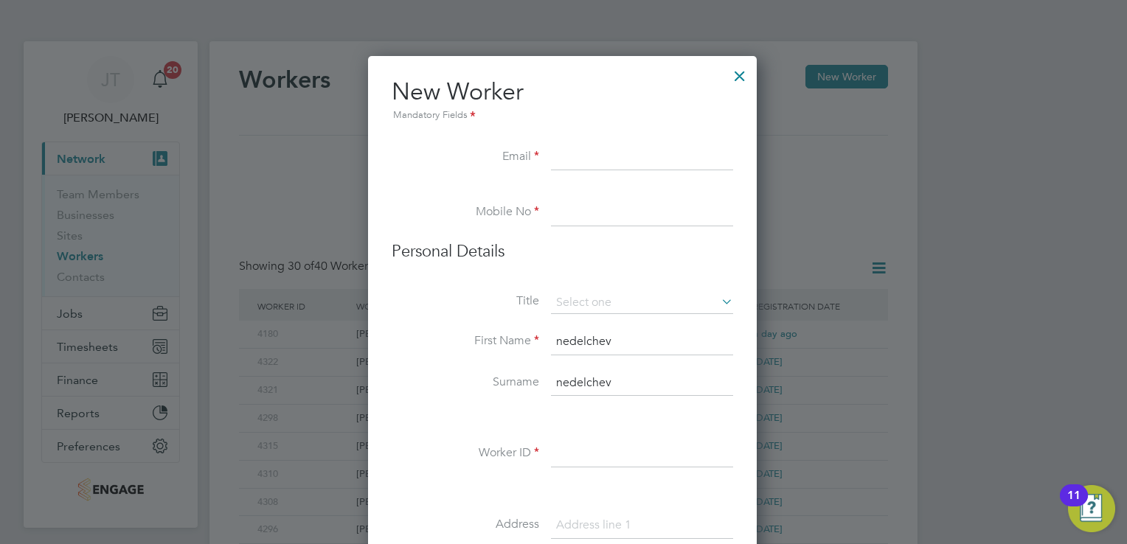
click at [616, 347] on input "nedelchev" at bounding box center [642, 342] width 182 height 27
type input "n"
type input "D"
type input "Stanimir"
type input "dalakmanovn@gmail.com"
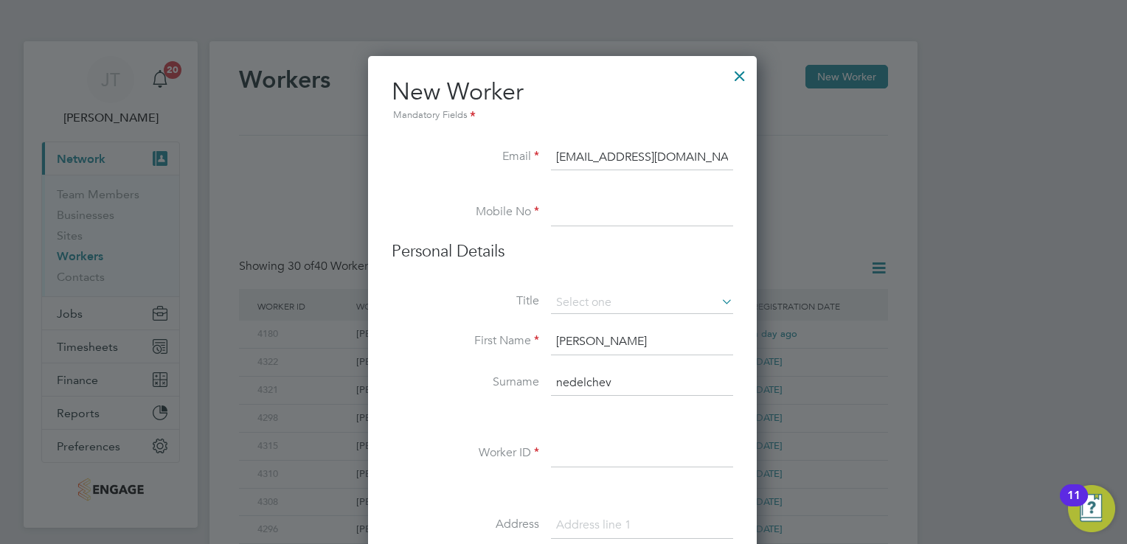
type input "07404248500"
type input "6 midland road"
type input "LE67 1EG"
type input "Sam"
click at [714, 494] on li at bounding box center [562, 489] width 341 height 15
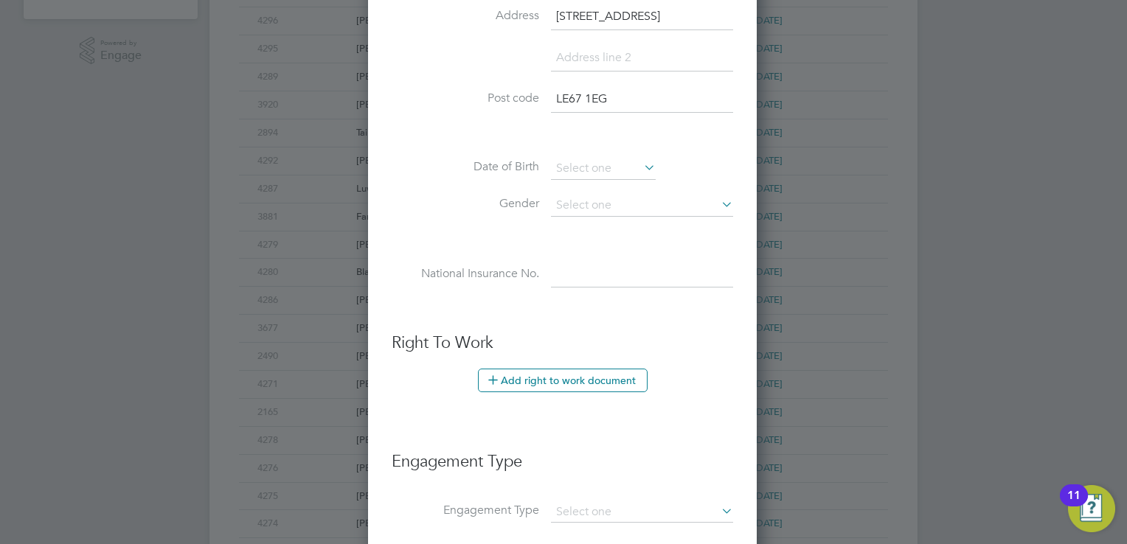
scroll to position [531, 0]
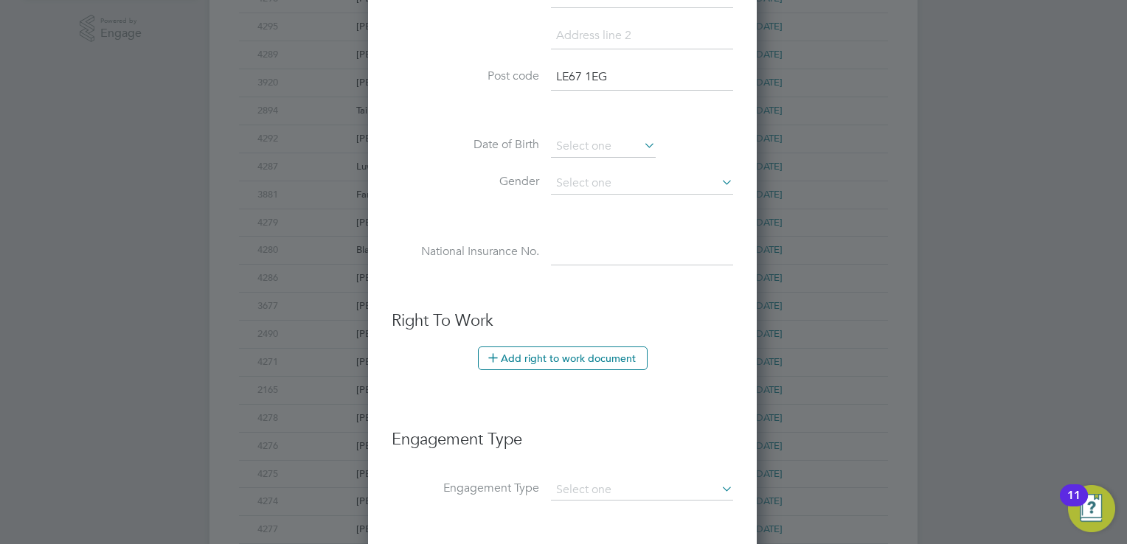
click at [573, 367] on li "Add right to work document" at bounding box center [562, 366] width 341 height 38
click at [568, 360] on button "Add right to work document" at bounding box center [563, 359] width 170 height 24
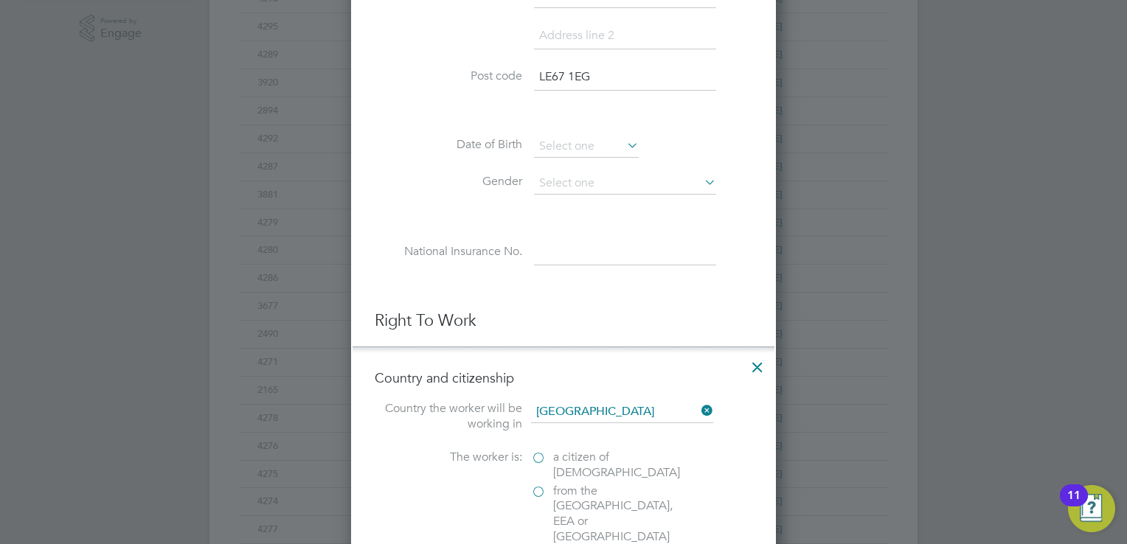
click at [463, 507] on div "The worker is: a citizen of United Kingdom from the EU, EEA or Switzerland from…" at bounding box center [564, 540] width 378 height 181
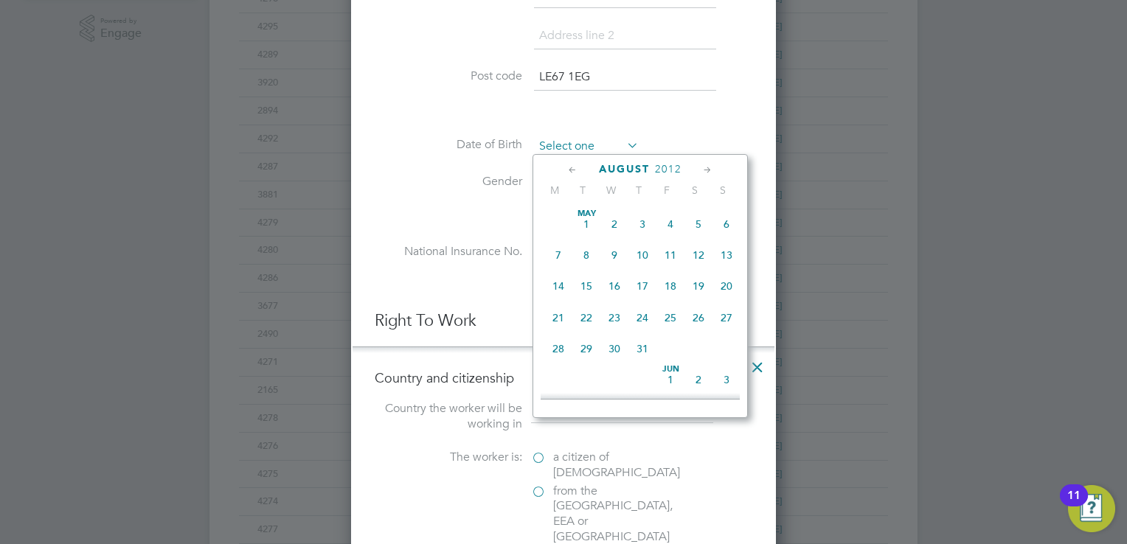
scroll to position [577, 0]
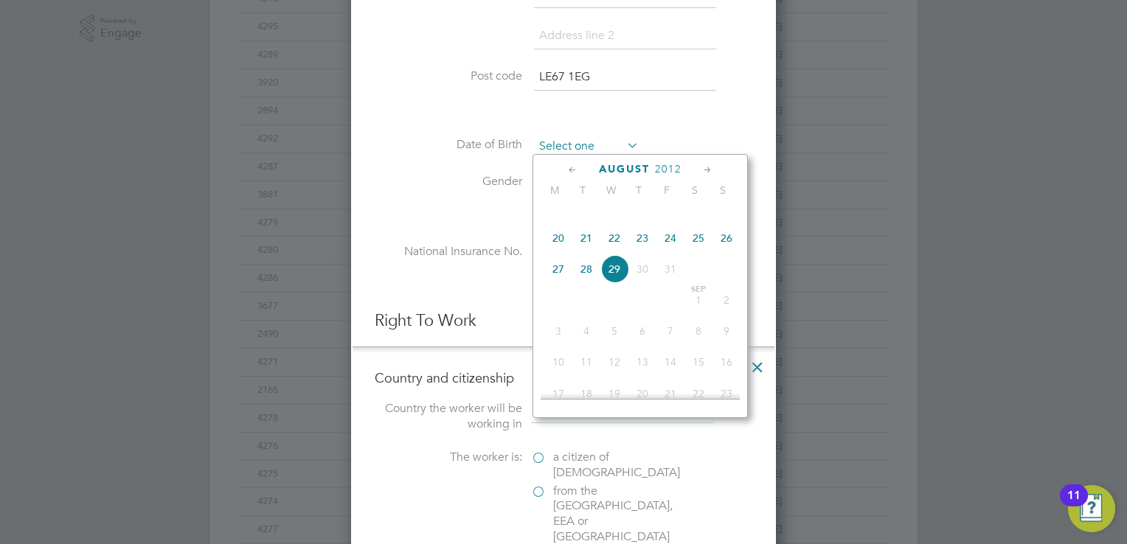
click at [604, 139] on input at bounding box center [586, 147] width 105 height 22
click at [664, 171] on span "2012" at bounding box center [668, 169] width 27 height 13
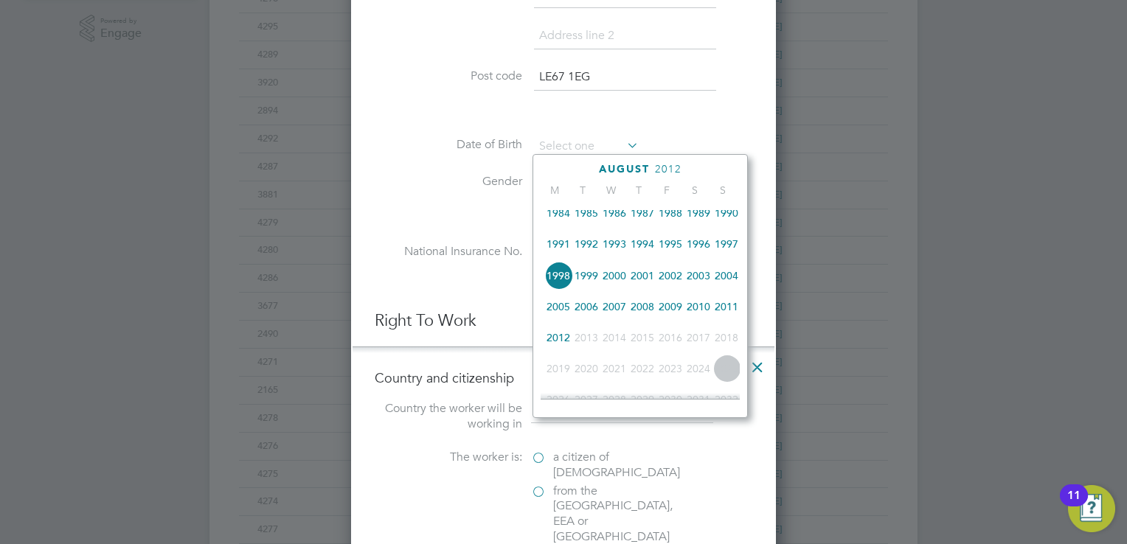
scroll to position [322, 0]
click at [627, 253] on span "1986" at bounding box center [614, 245] width 28 height 28
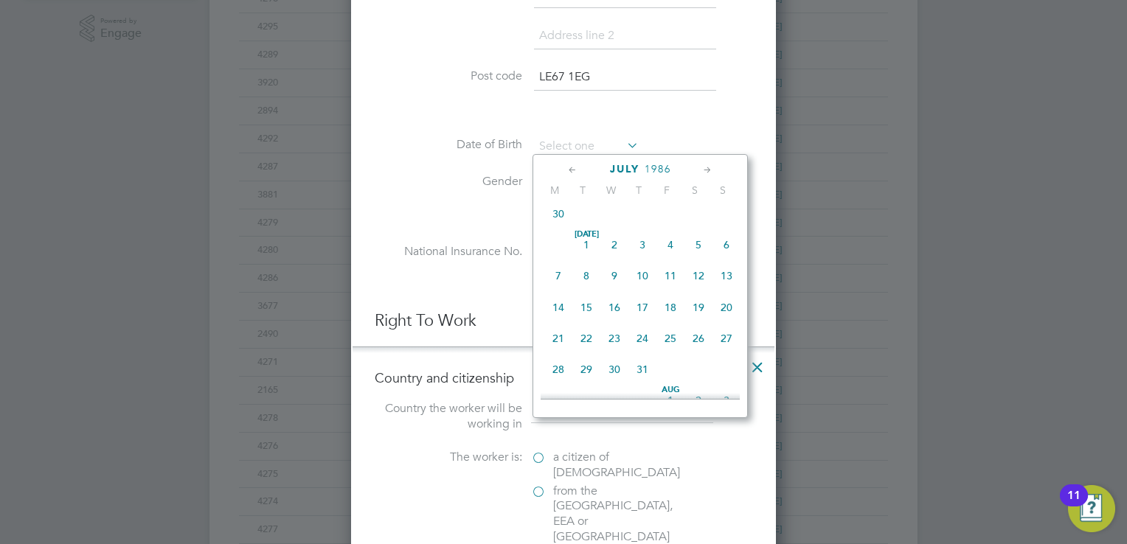
click at [656, 166] on span "1986" at bounding box center [658, 169] width 27 height 13
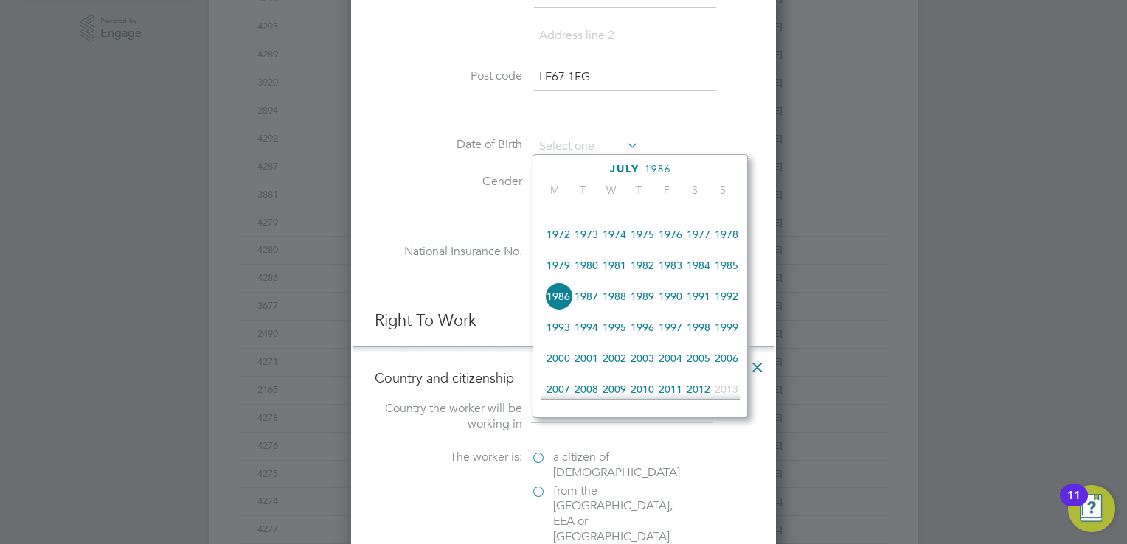
click at [729, 279] on span "1985" at bounding box center [726, 265] width 28 height 28
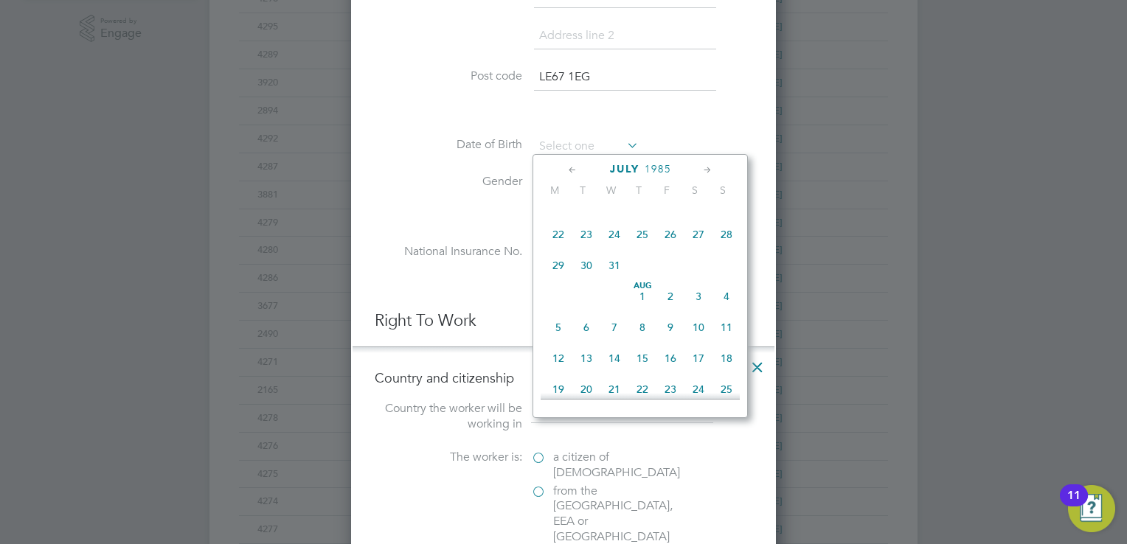
click at [664, 248] on span "26" at bounding box center [670, 234] width 28 height 28
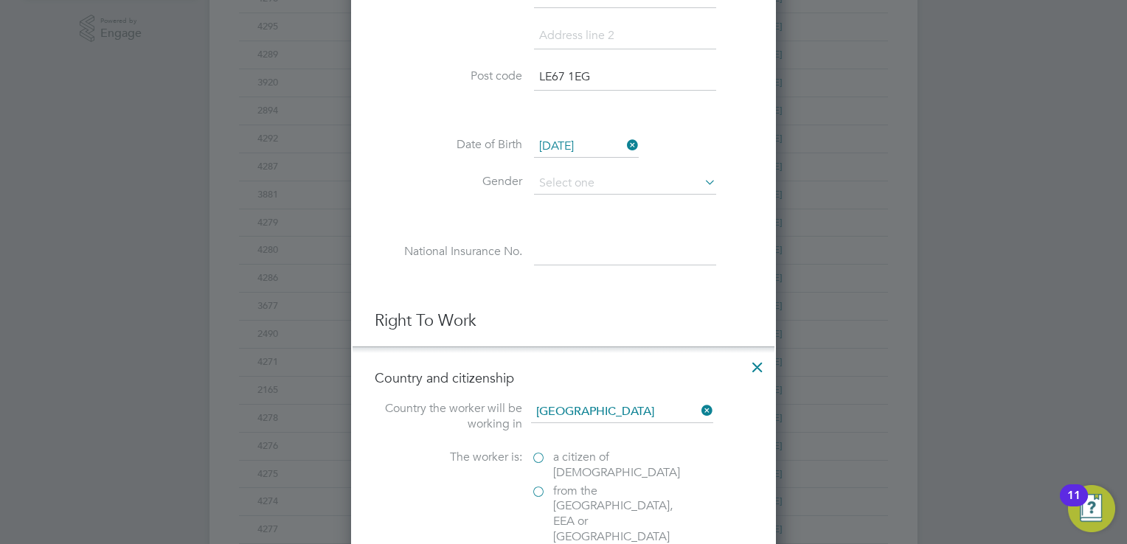
scroll to position [513, 0]
click at [572, 141] on input "26 Jul 1985" at bounding box center [586, 147] width 105 height 22
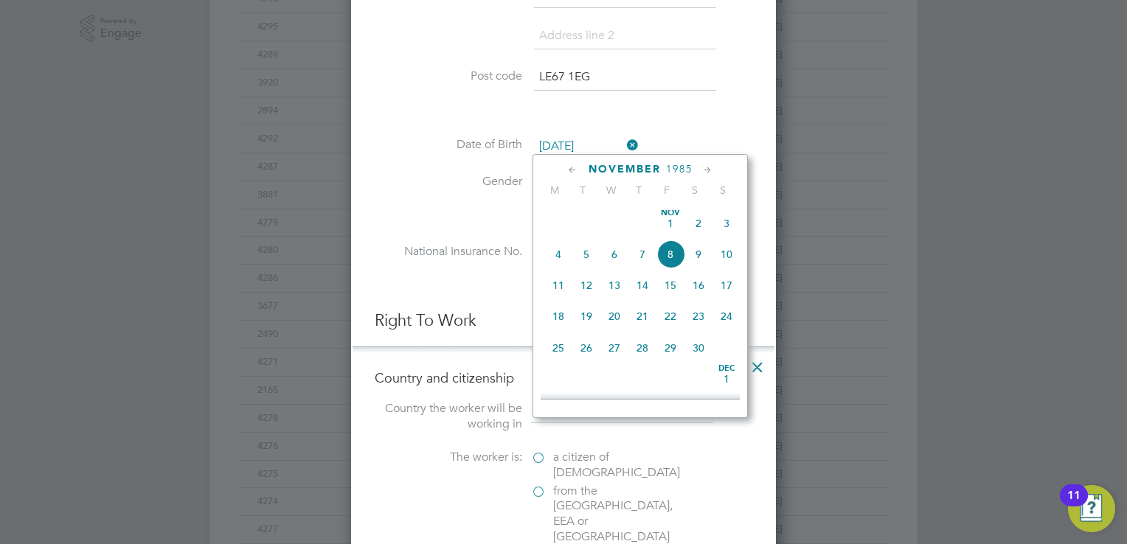
scroll to position [1153, 0]
click at [578, 330] on span "26" at bounding box center [586, 316] width 28 height 28
type input "26 Nov 1985"
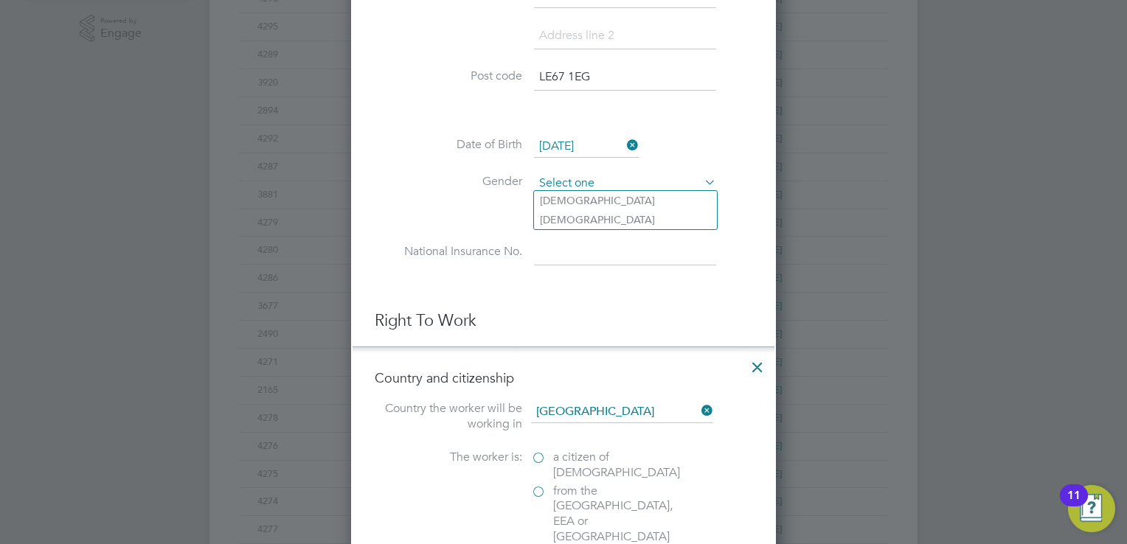
click at [548, 184] on input at bounding box center [625, 184] width 182 height 22
click at [557, 204] on li "Male" at bounding box center [625, 200] width 183 height 19
type input "Male"
click at [560, 240] on input at bounding box center [625, 253] width 182 height 27
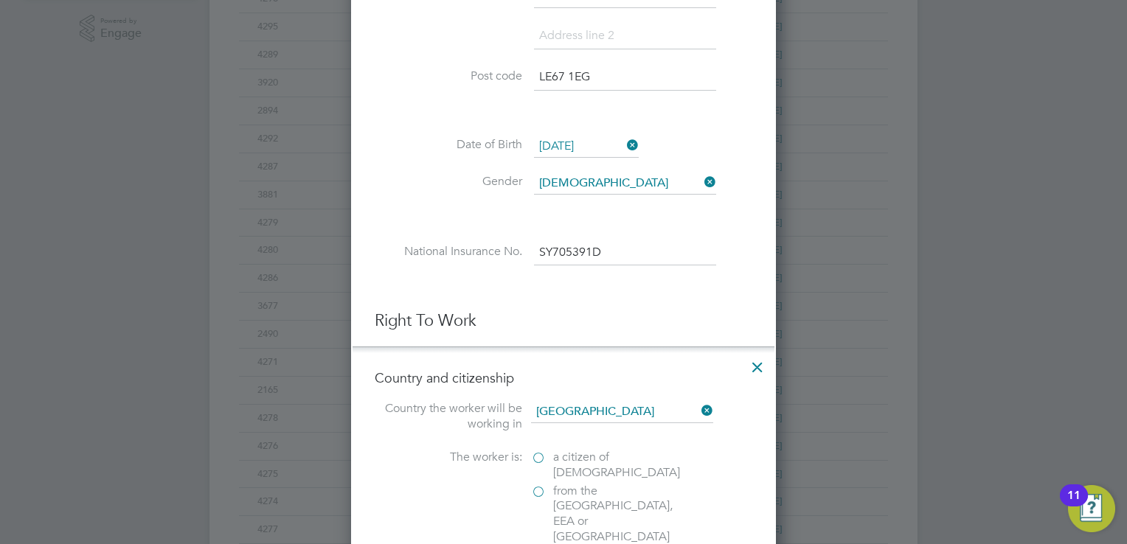
type input "SY 70 53 91 D"
click at [406, 506] on div "The worker is: a citizen of United Kingdom from the EU, EEA or Switzerland from…" at bounding box center [564, 540] width 378 height 181
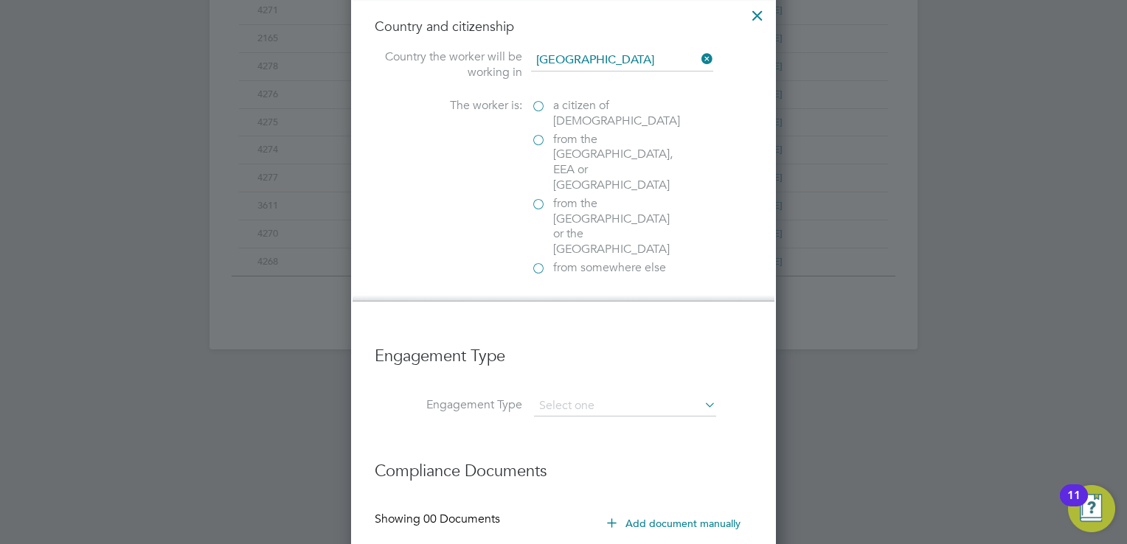
scroll to position [885, 0]
click at [539, 258] on label "from somewhere else" at bounding box center [604, 265] width 147 height 15
click at [0, 0] on input "from somewhere else" at bounding box center [0, 0] width 0 height 0
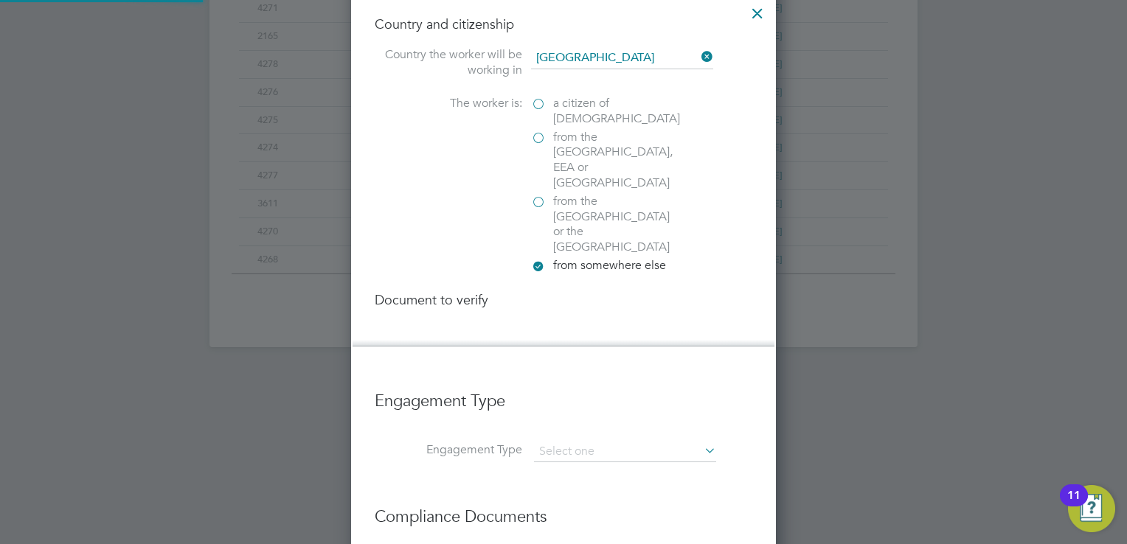
scroll to position [1553, 426]
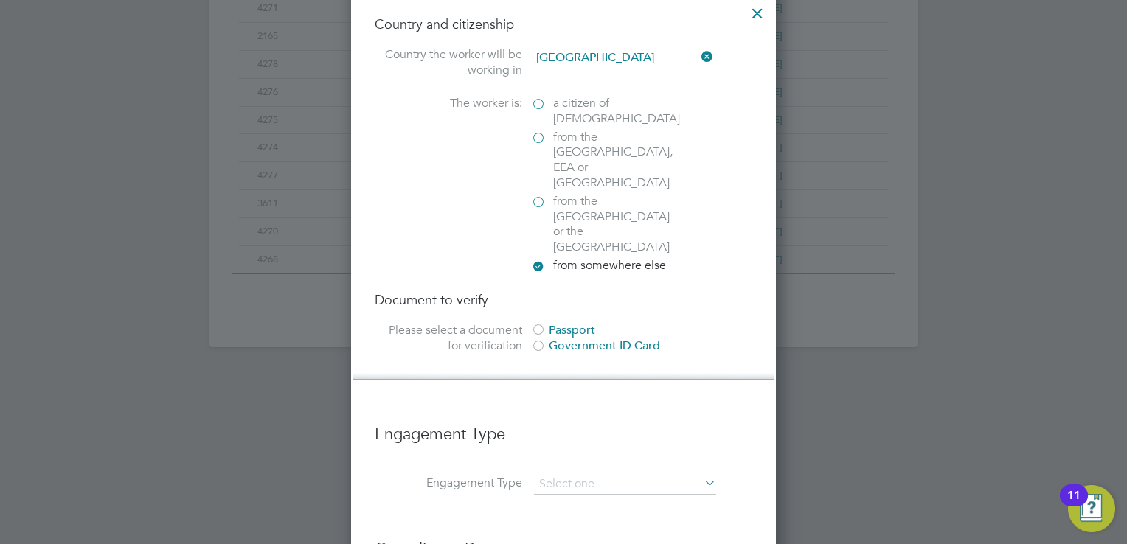
click at [537, 340] on div at bounding box center [538, 347] width 15 height 15
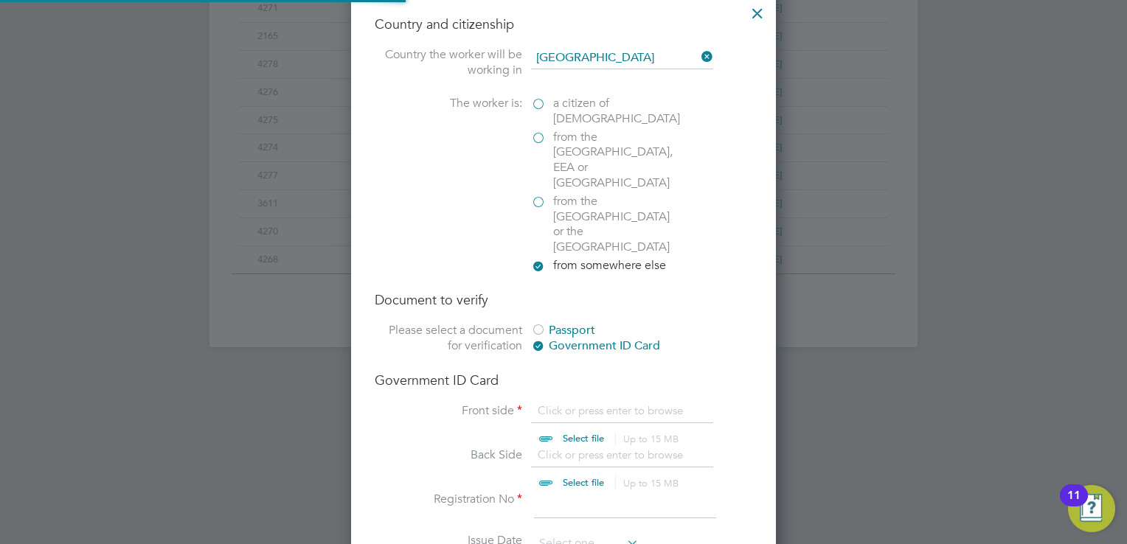
scroll to position [19, 183]
click at [573, 403] on input "file" at bounding box center [598, 425] width 232 height 44
type input "C:\fakepath\right_to_work_check (79) stanimir.pdf"
click at [574, 448] on input "file" at bounding box center [598, 470] width 232 height 44
click at [574, 403] on input "file" at bounding box center [598, 425] width 232 height 44
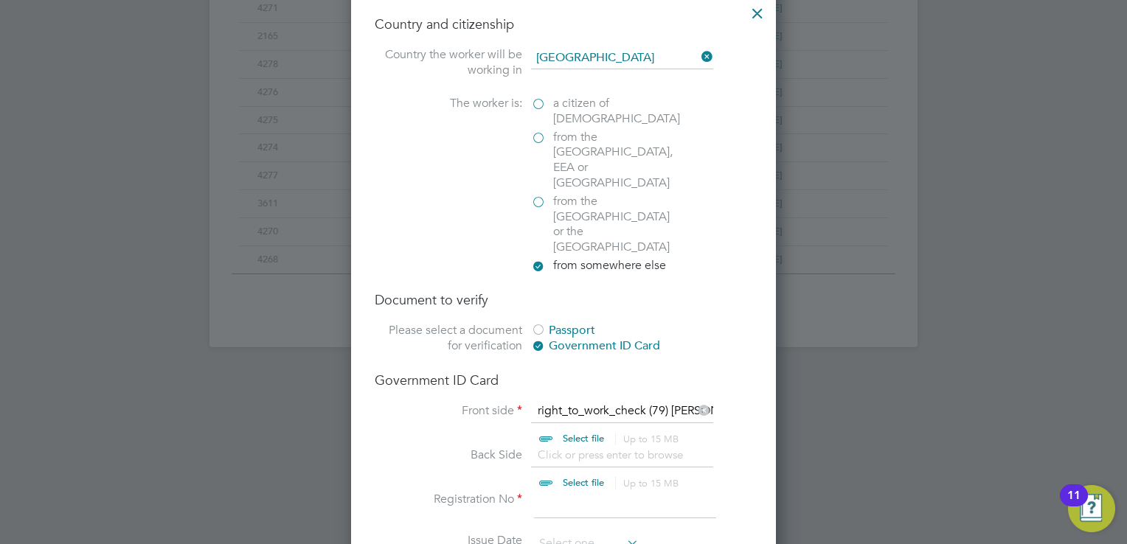
click at [602, 403] on input "file" at bounding box center [598, 425] width 232 height 44
paste input "WE-3MA8A63-3J"
type input "WE-3MA8A63-3J"
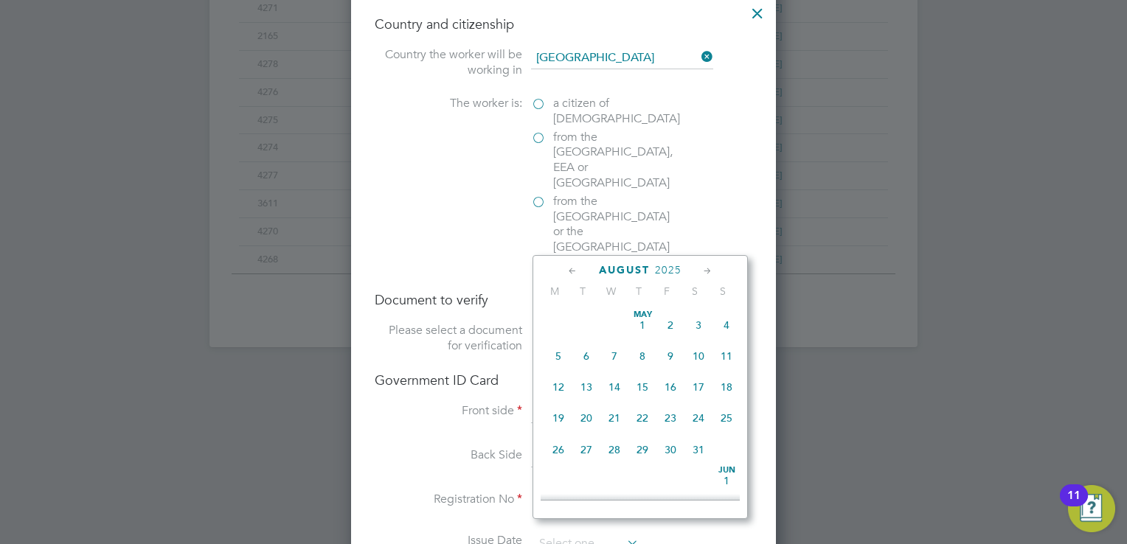
scroll to position [577, 0]
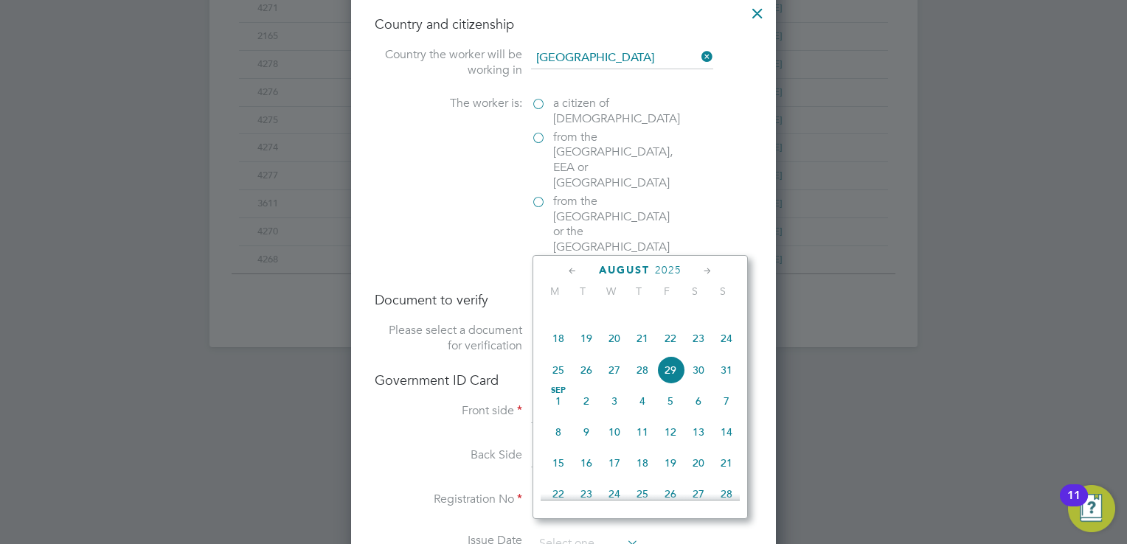
click at [670, 264] on span "2025" at bounding box center [668, 270] width 27 height 13
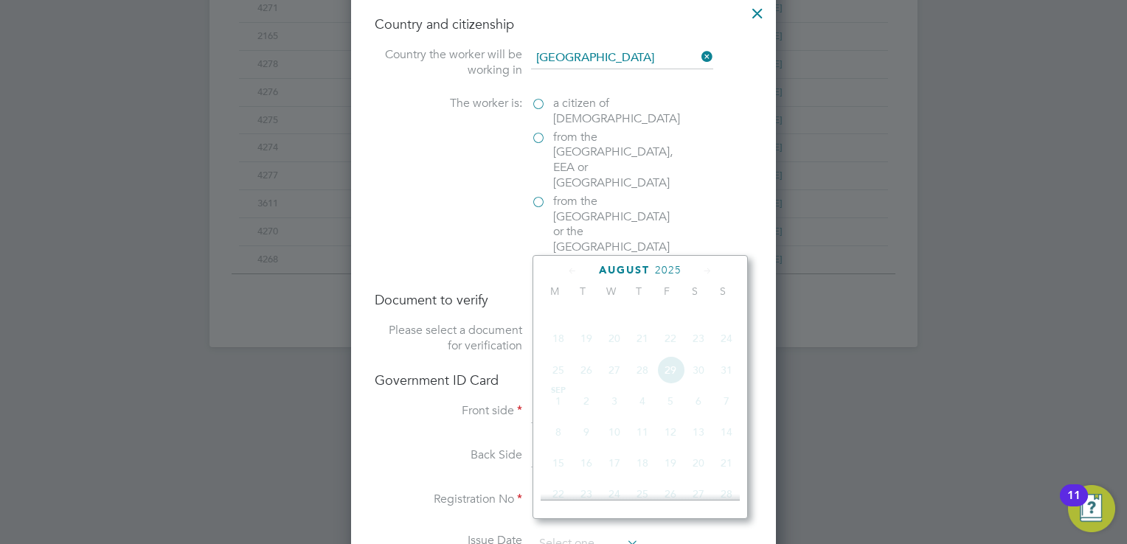
scroll to position [395, 0]
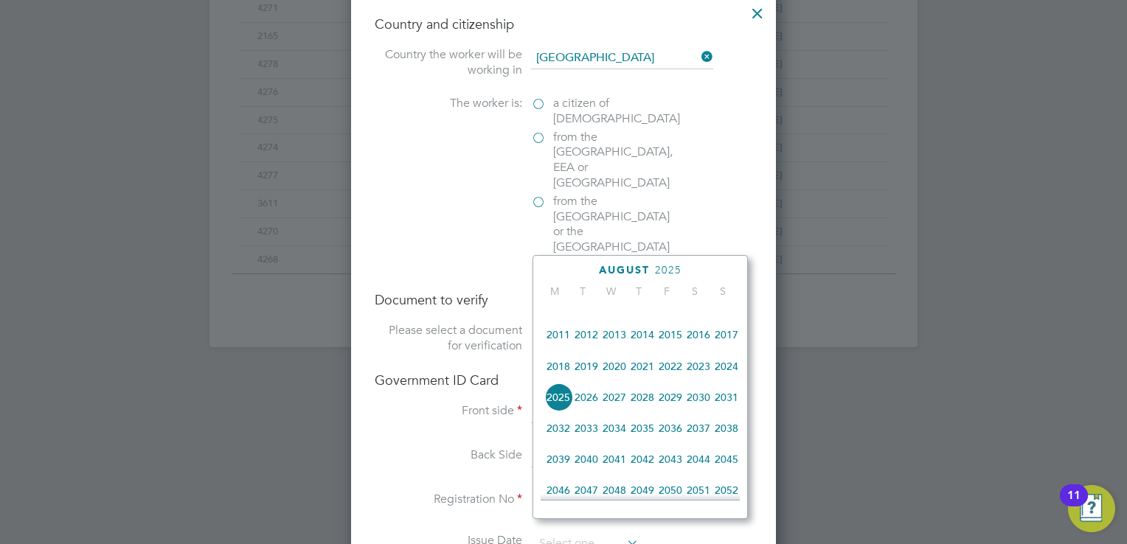
click at [621, 406] on span "2027" at bounding box center [614, 397] width 28 height 28
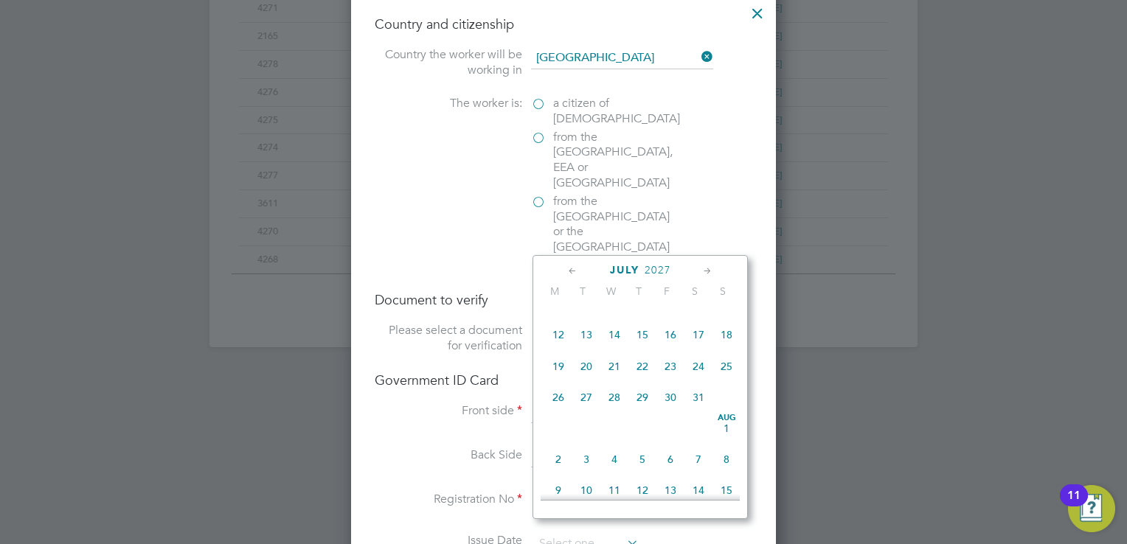
click at [614, 313] on span "7" at bounding box center [614, 304] width 28 height 28
type input "07 Jul 2027"
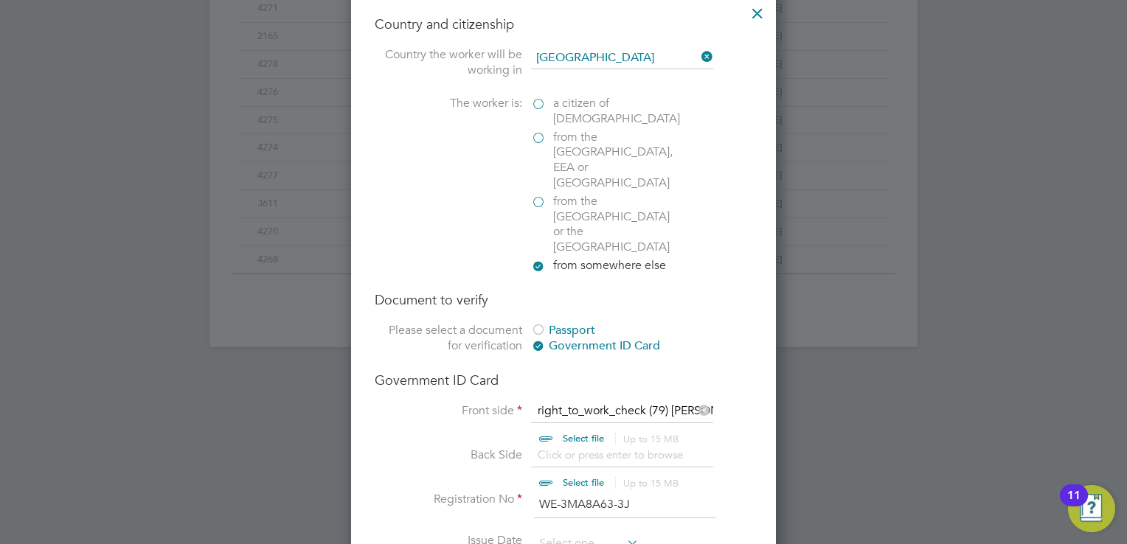
scroll to position [481, 0]
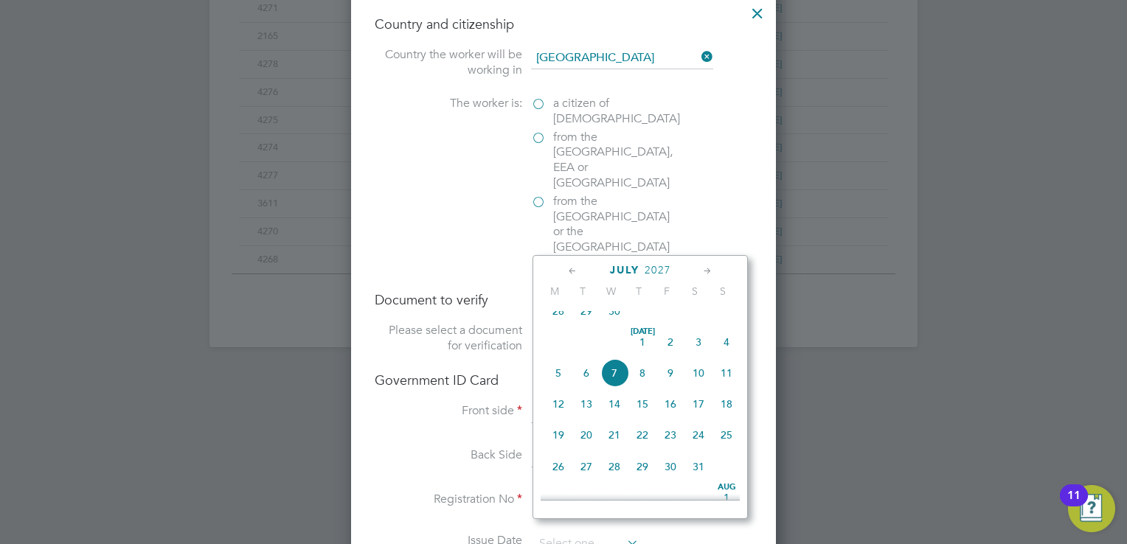
click at [830, 366] on div at bounding box center [563, 272] width 1127 height 544
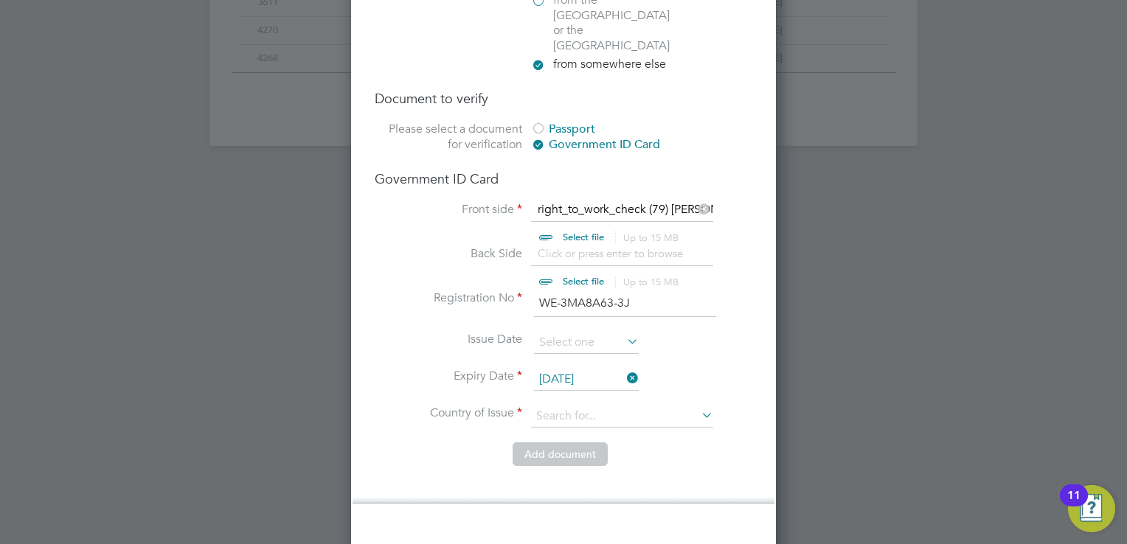
scroll to position [1268, 0]
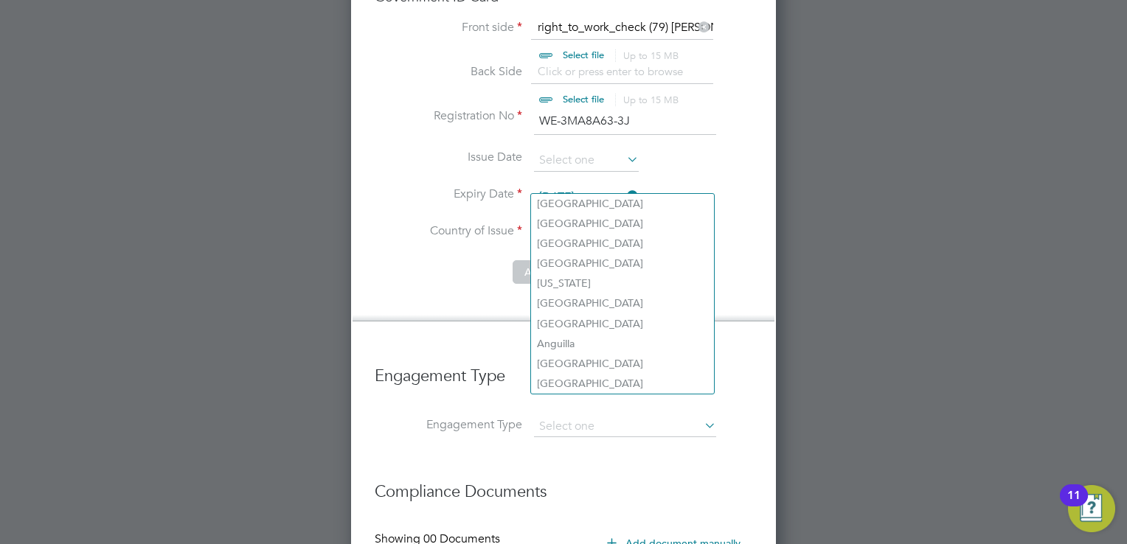
click at [670, 223] on input at bounding box center [622, 234] width 182 height 22
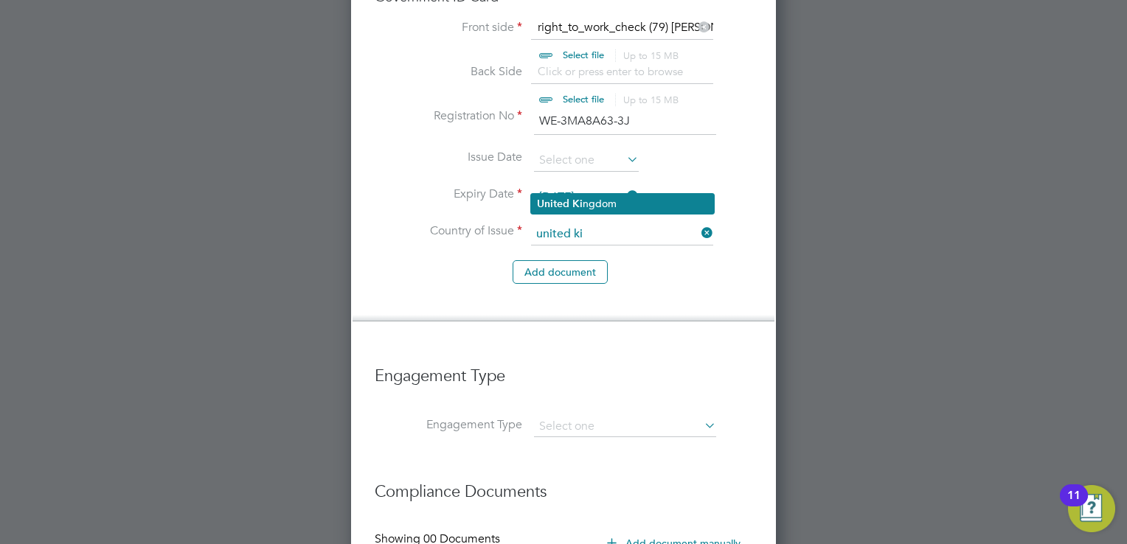
click at [535, 195] on li "United Ki ngdom" at bounding box center [622, 204] width 183 height 20
type input "United Kingdom"
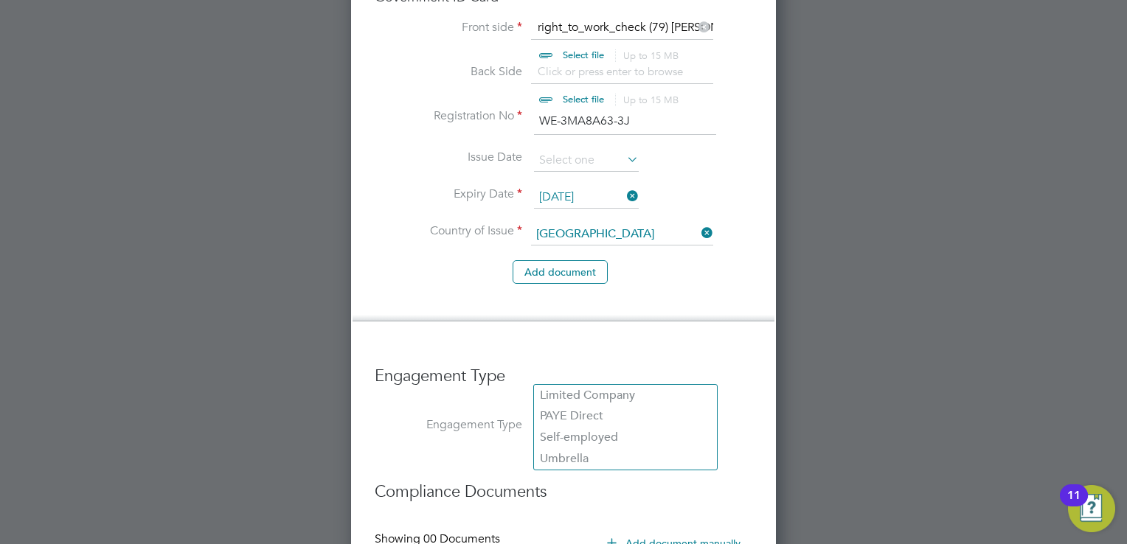
click at [563, 417] on input at bounding box center [625, 427] width 182 height 21
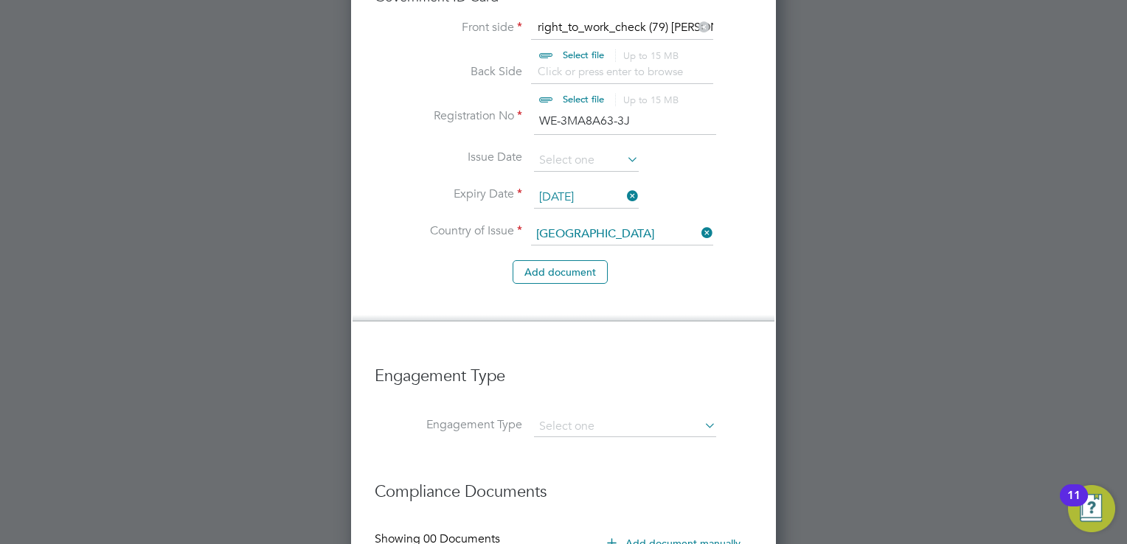
click at [570, 411] on li "PAYE Direct" at bounding box center [625, 416] width 183 height 21
type input "PAYE Direct"
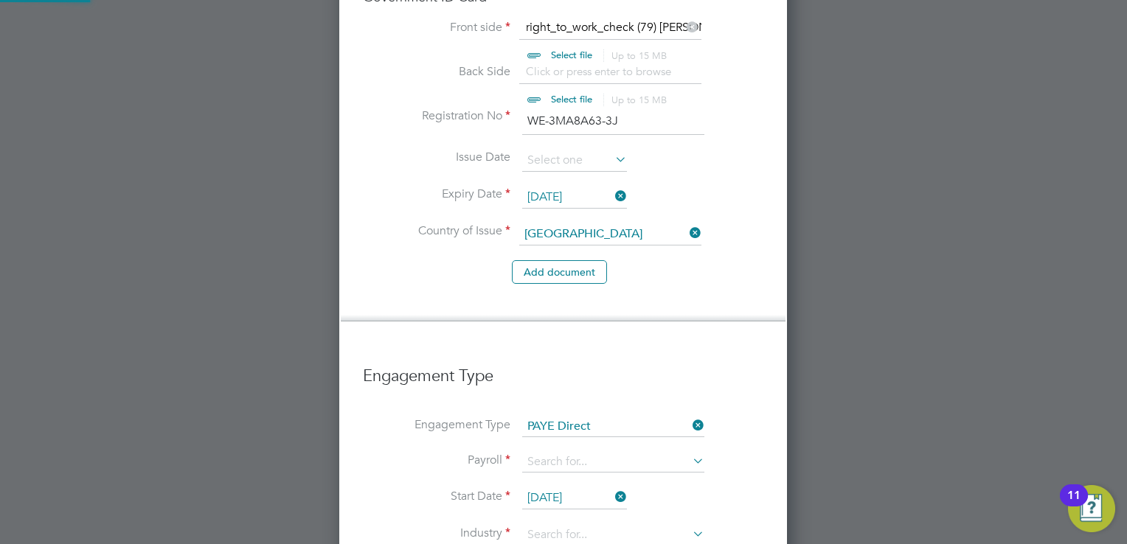
scroll to position [2304, 448]
click at [569, 452] on input at bounding box center [613, 462] width 182 height 21
click at [563, 429] on li "PAYE" at bounding box center [613, 430] width 183 height 21
type input "PAYE"
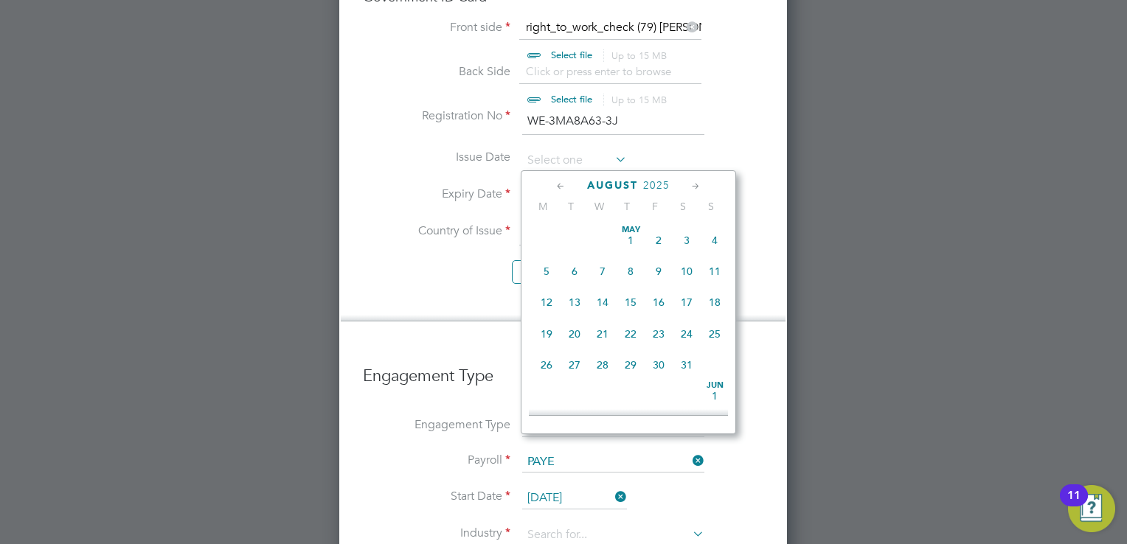
scroll to position [577, 0]
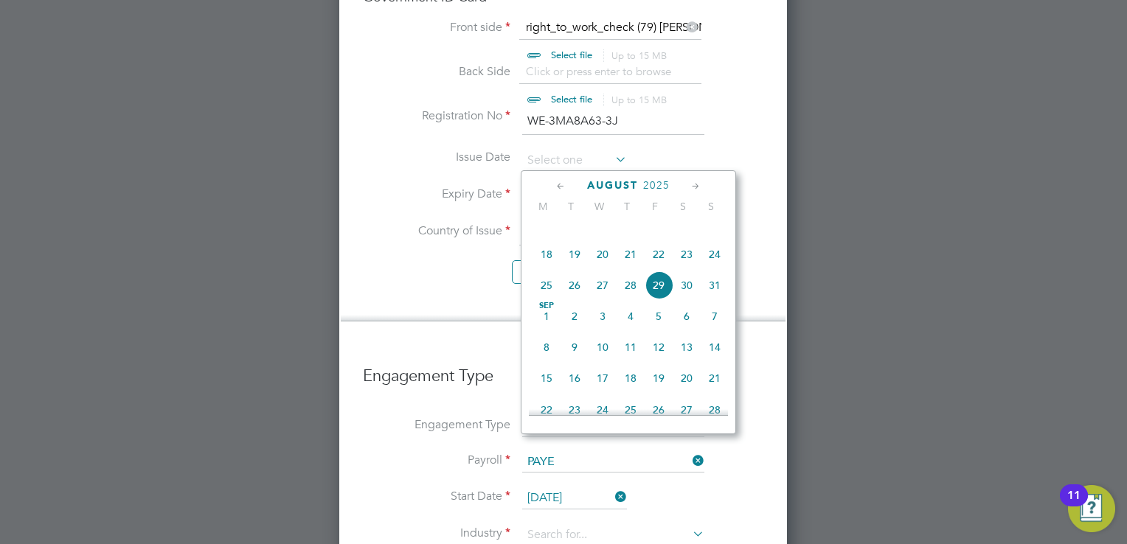
click at [565, 487] on input "29 Aug 2025" at bounding box center [574, 498] width 105 height 22
click at [558, 188] on icon at bounding box center [561, 186] width 14 height 16
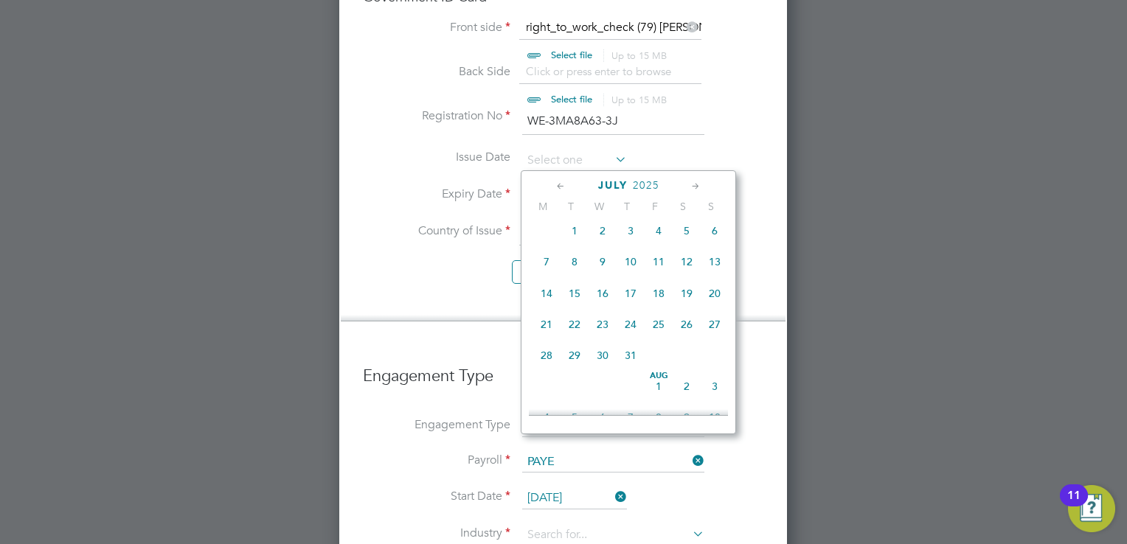
click at [540, 369] on span "28" at bounding box center [546, 355] width 28 height 28
type input "[DATE]"
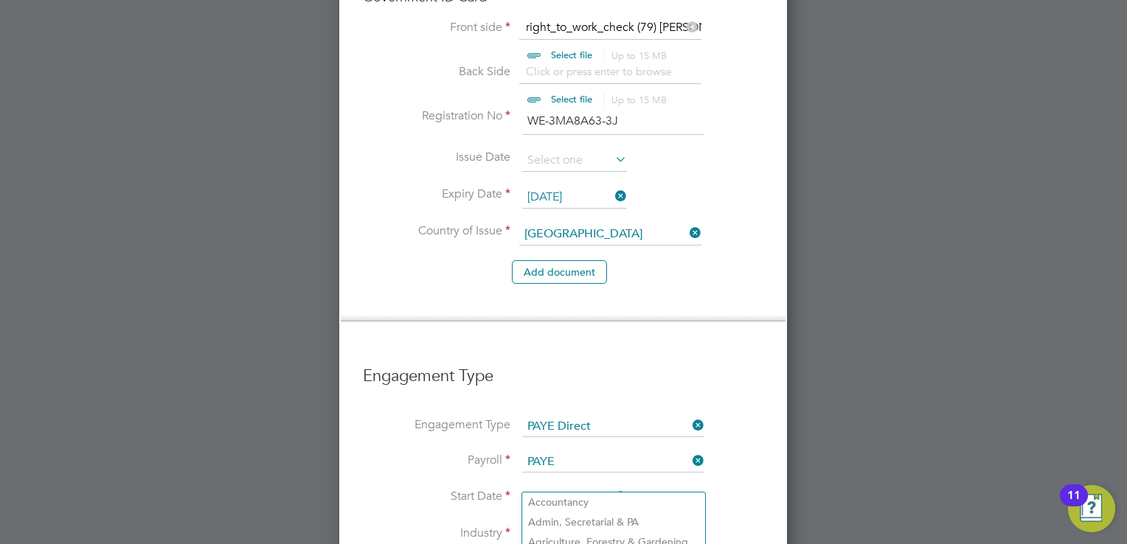
click at [543, 524] on input at bounding box center [613, 535] width 182 height 22
click at [541, 522] on b "Ma" at bounding box center [535, 522] width 15 height 13
type input "Manufacturing"
click at [797, 432] on div at bounding box center [563, 272] width 1127 height 544
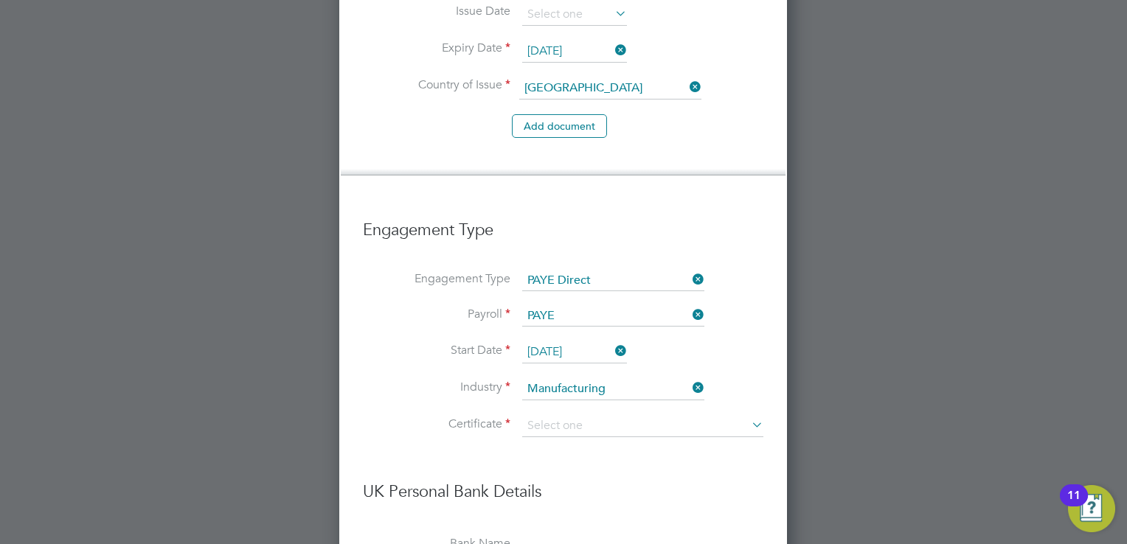
scroll to position [1416, 0]
click at [634, 414] on input at bounding box center [642, 425] width 241 height 22
click at [601, 421] on li "Don't know" at bounding box center [643, 429] width 242 height 19
type input "Don't know"
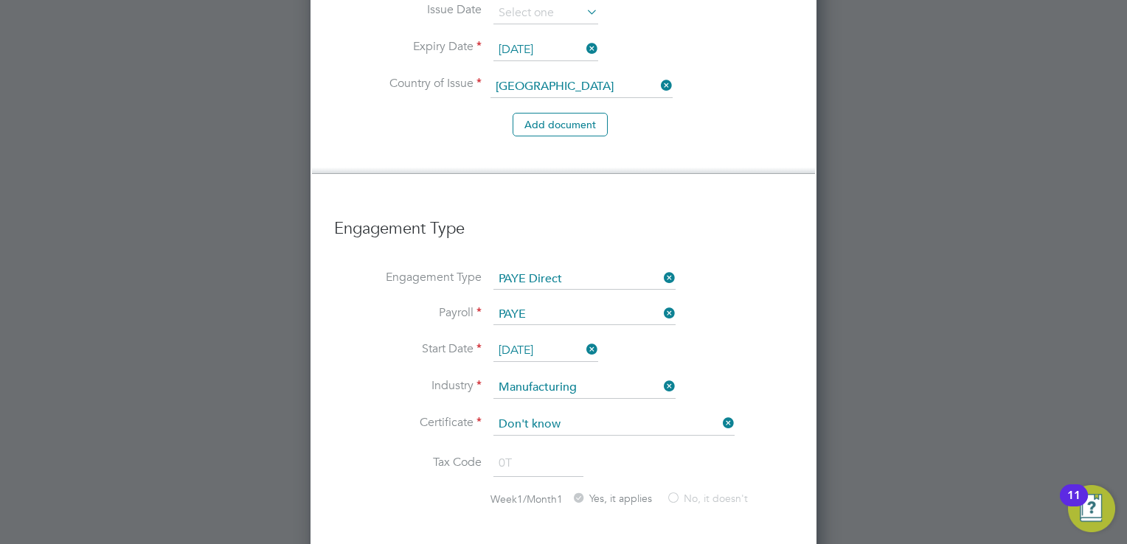
click at [900, 355] on div at bounding box center [563, 272] width 1127 height 544
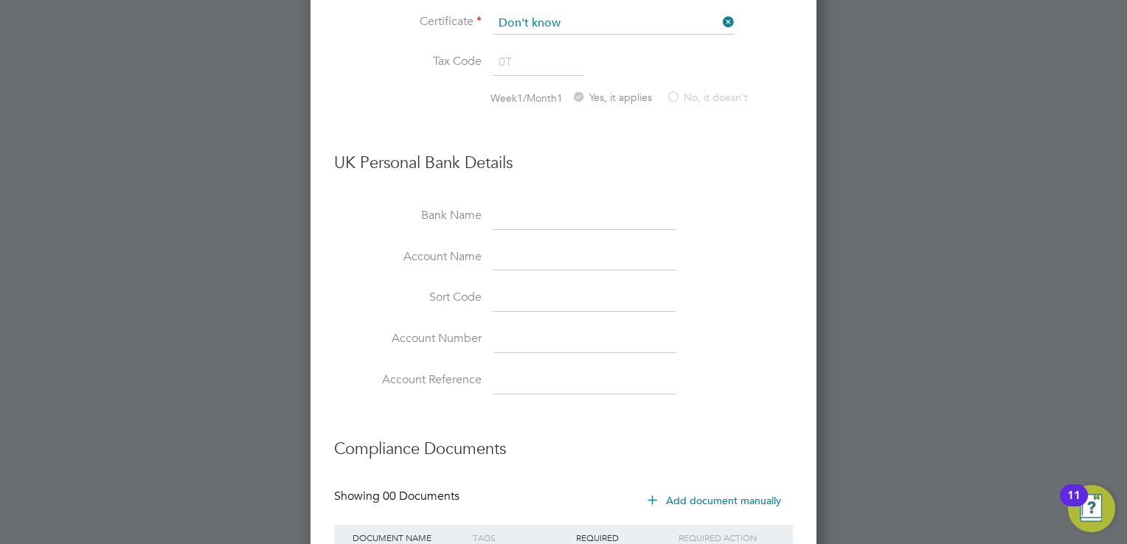
scroll to position [1858, 0]
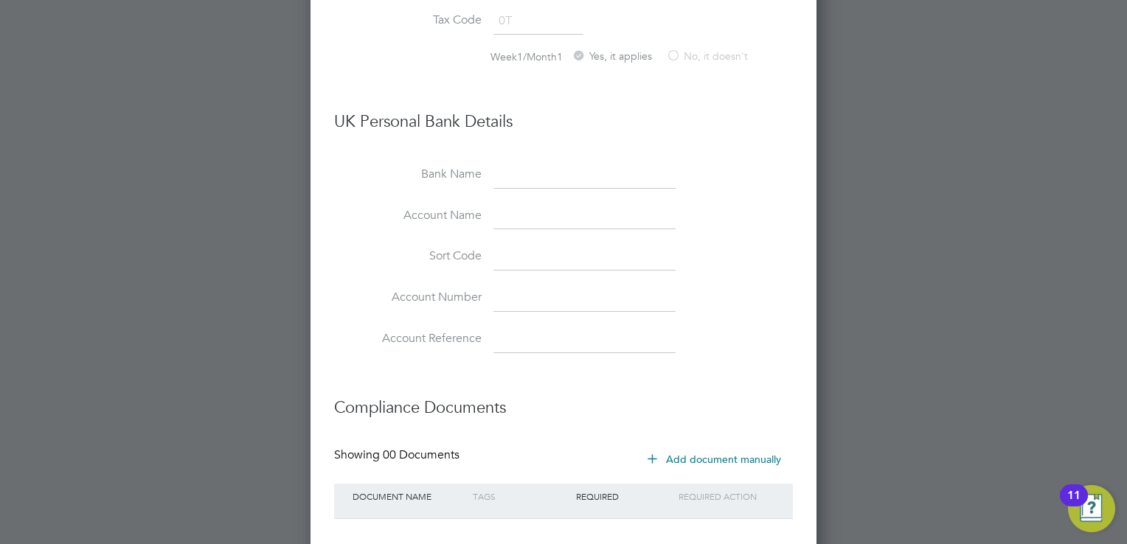
click at [499, 285] on input at bounding box center [584, 298] width 182 height 27
paste input "24844106"
type input "24844106"
click at [512, 244] on input at bounding box center [584, 257] width 182 height 27
type input "40-28-06"
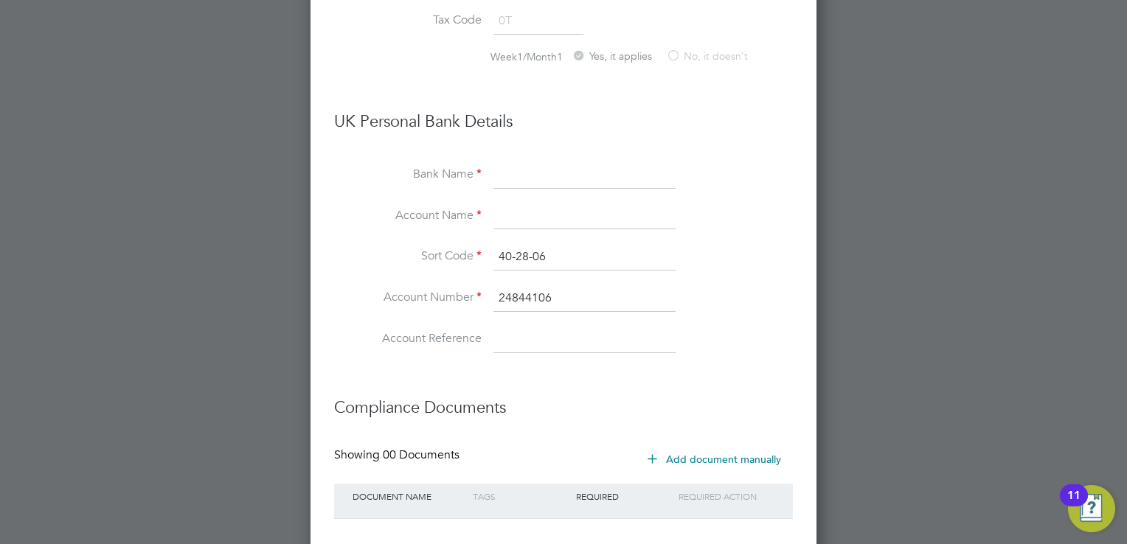
click at [513, 204] on input at bounding box center [584, 217] width 182 height 27
type input "s nidelchve"
click at [508, 162] on input at bounding box center [584, 175] width 182 height 27
type input "hsbc"
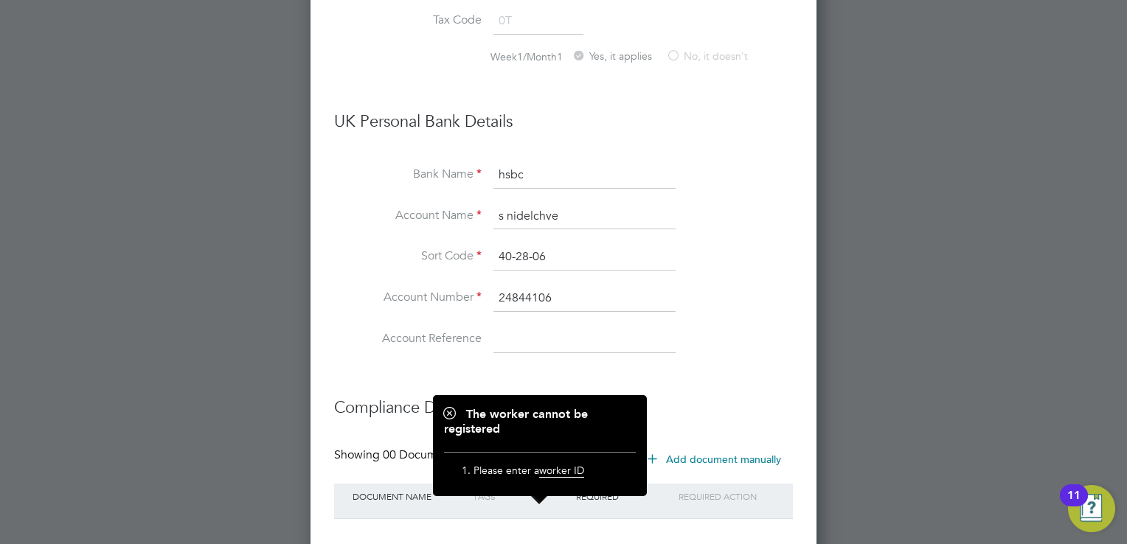
click at [558, 475] on span "worker ID" at bounding box center [561, 471] width 45 height 14
click at [817, 363] on div at bounding box center [563, 272] width 1127 height 544
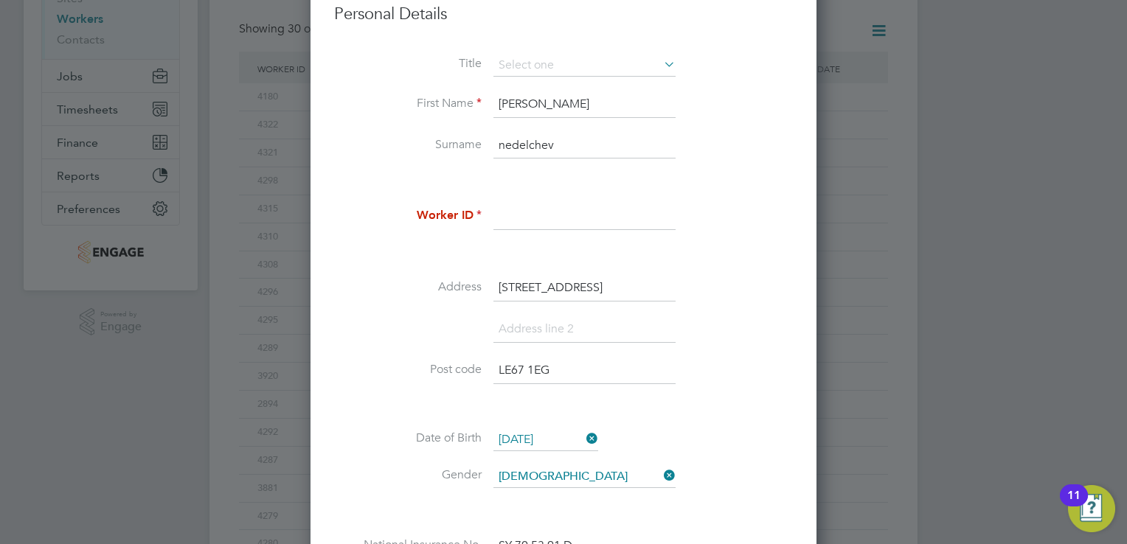
scroll to position [236, 0]
click at [521, 202] on div "Title First Name Sam Surname nedelchev Worker ID Address 6 midland road Post co…" at bounding box center [563, 323] width 459 height 535
click at [521, 214] on input at bounding box center [584, 218] width 182 height 27
type input "3982"
click at [534, 111] on input "Sam" at bounding box center [584, 106] width 182 height 27
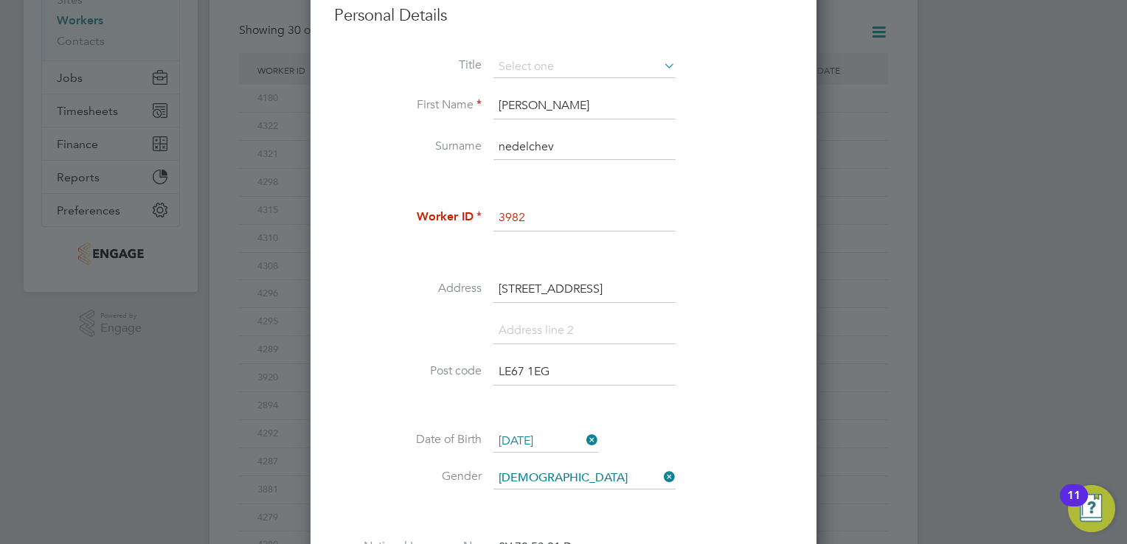
type input "Stanimir"
click at [656, 229] on input "3982" at bounding box center [584, 218] width 182 height 27
drag, startPoint x: 762, startPoint y: 257, endPoint x: 721, endPoint y: 250, distance: 41.2
click at [721, 250] on li at bounding box center [563, 253] width 459 height 15
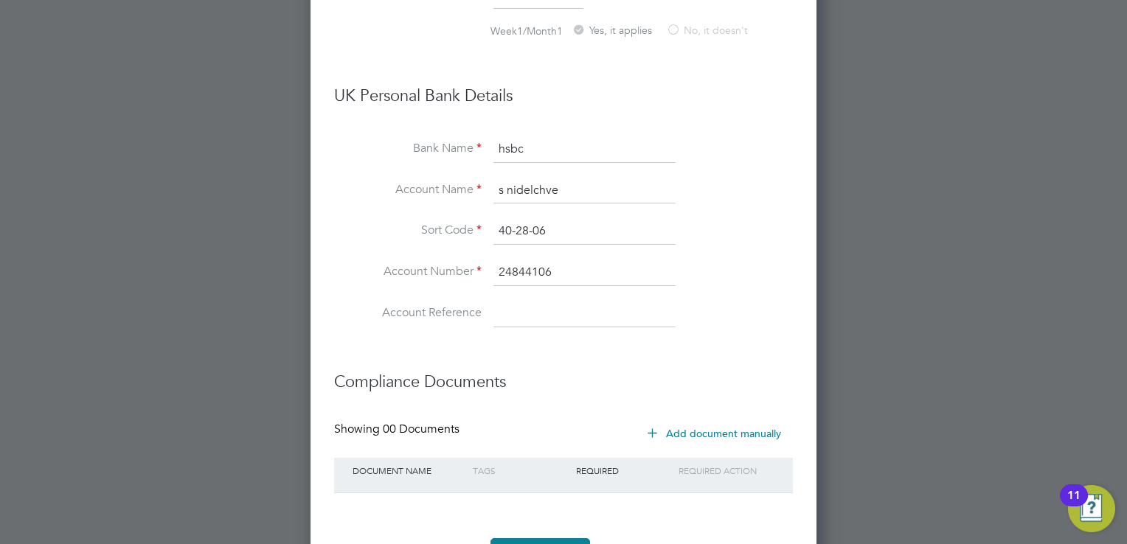
scroll to position [1889, 0]
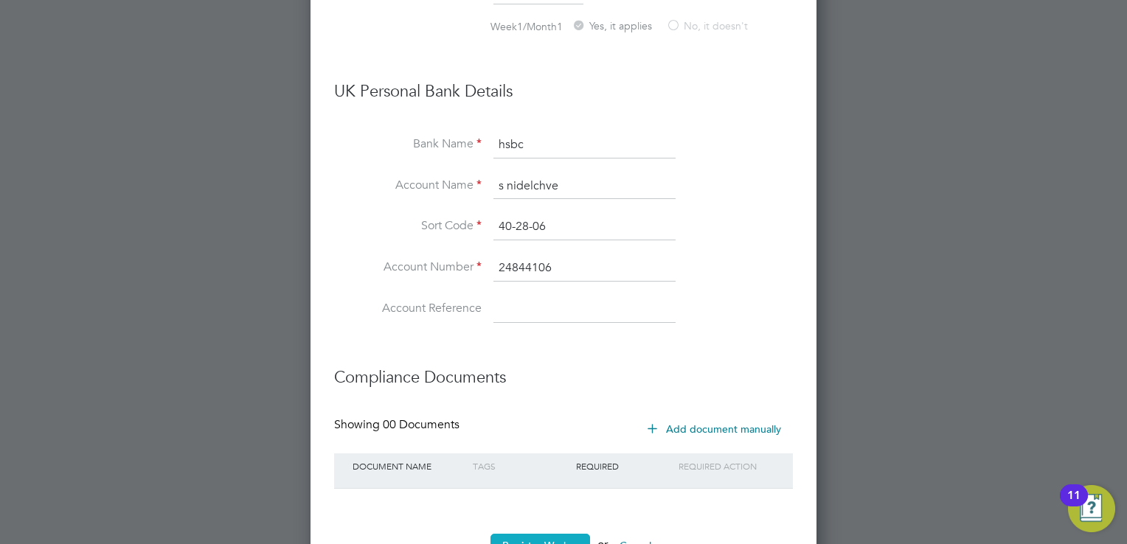
click at [534, 534] on button "Register Worker" at bounding box center [540, 546] width 100 height 24
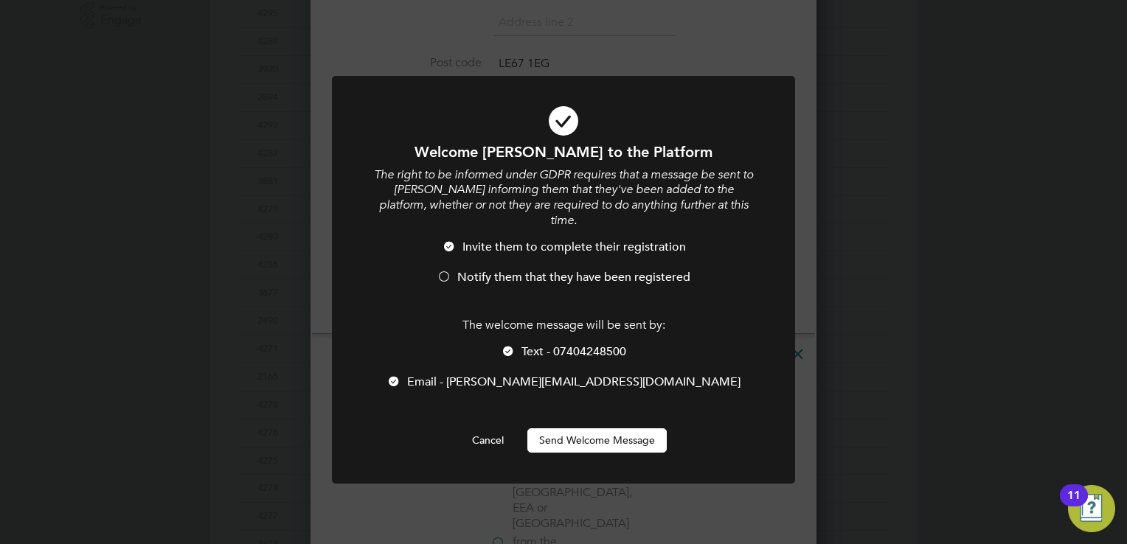
click at [502, 345] on div at bounding box center [508, 352] width 15 height 15
click at [447, 271] on div at bounding box center [444, 278] width 15 height 15
click at [561, 428] on button "Send Welcome Message" at bounding box center [596, 440] width 139 height 24
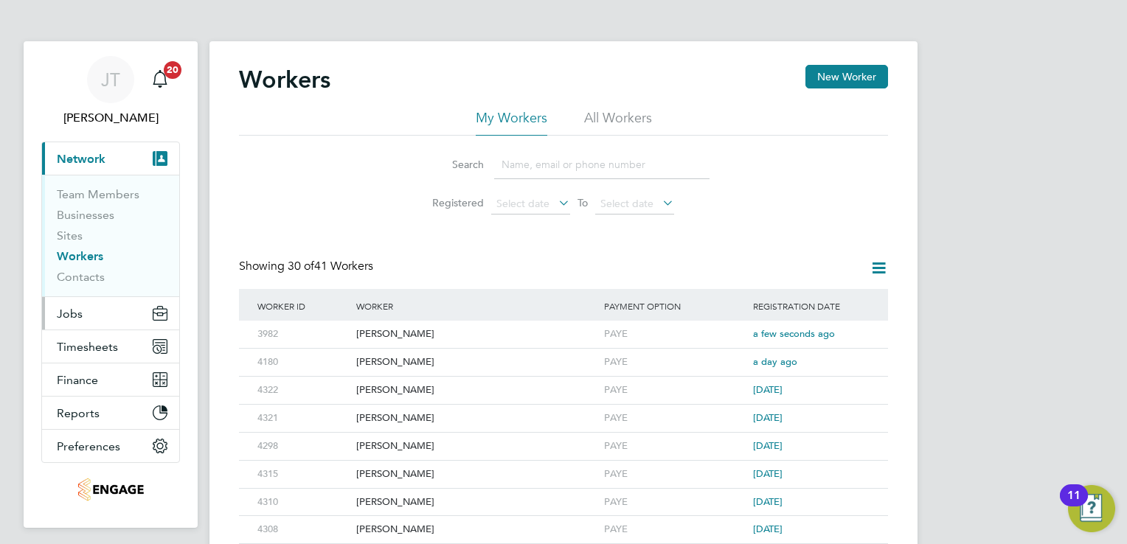
click at [72, 311] on span "Jobs" at bounding box center [70, 314] width 26 height 14
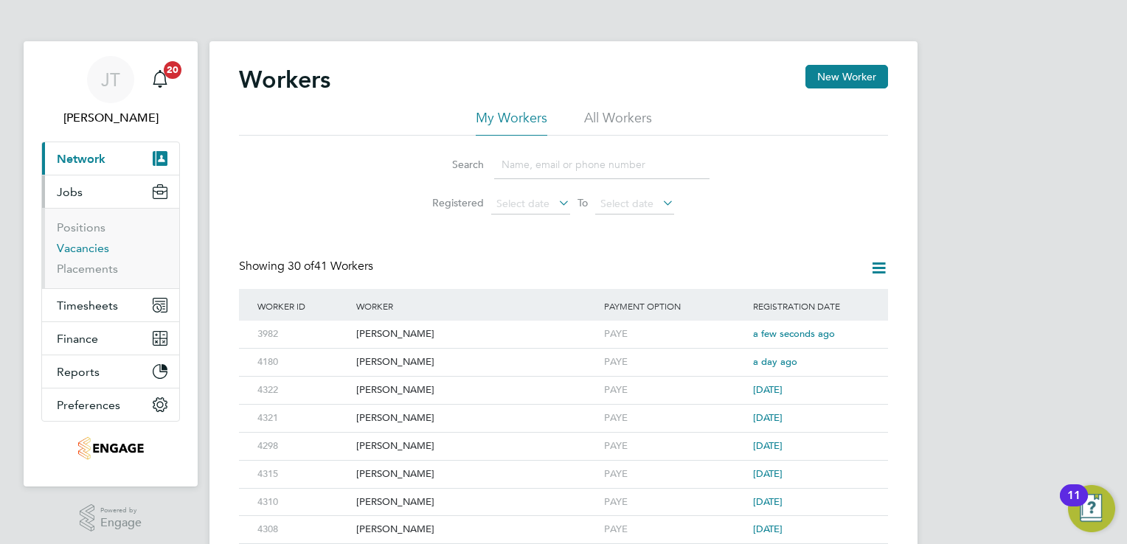
click at [74, 246] on link "Vacancies" at bounding box center [83, 248] width 52 height 14
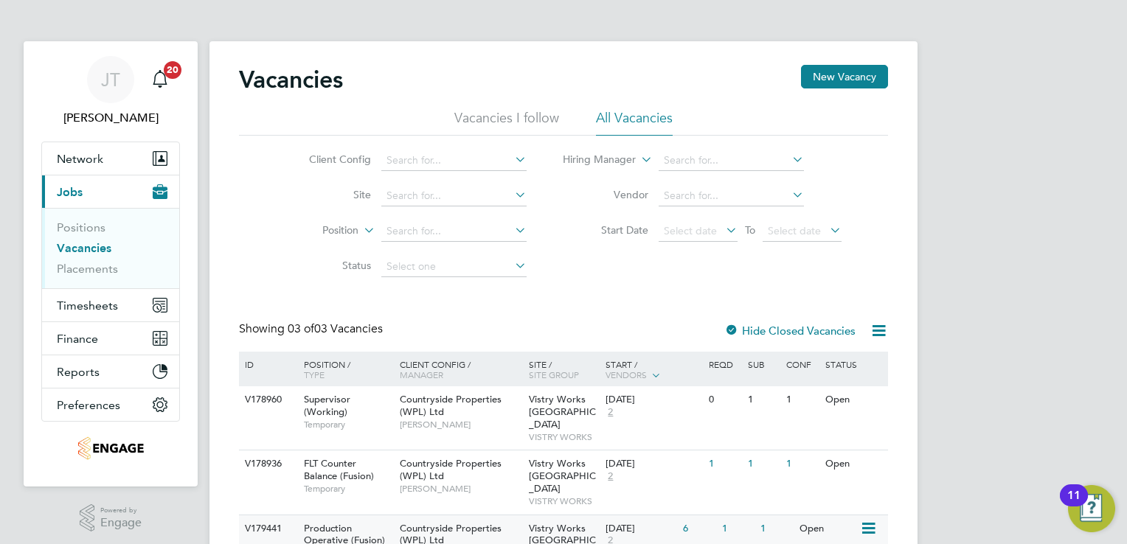
click at [866, 520] on icon at bounding box center [867, 529] width 15 height 18
click at [839, 535] on li "View Details" at bounding box center [834, 537] width 86 height 21
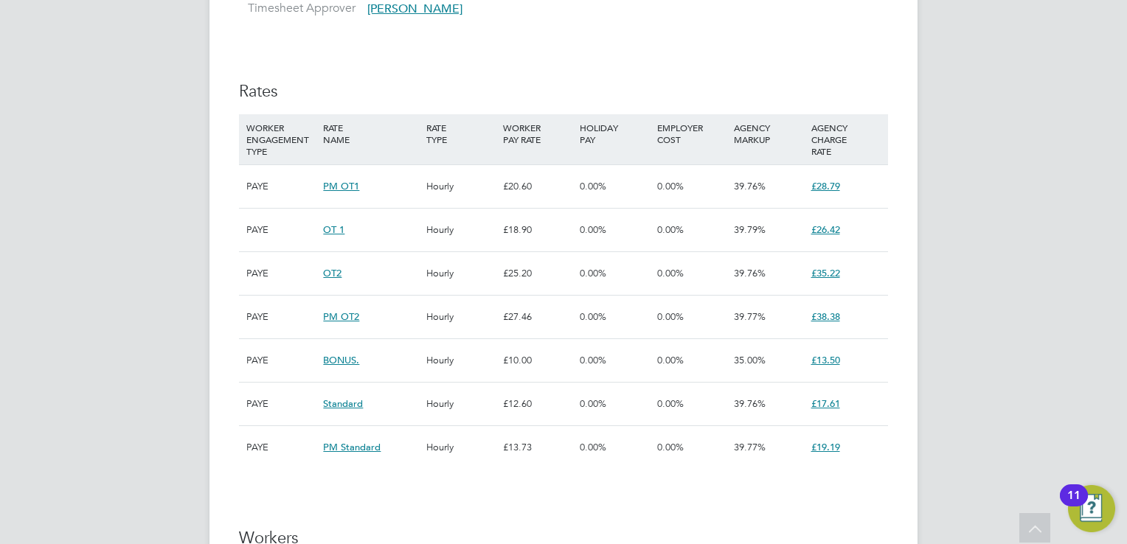
scroll to position [1003, 0]
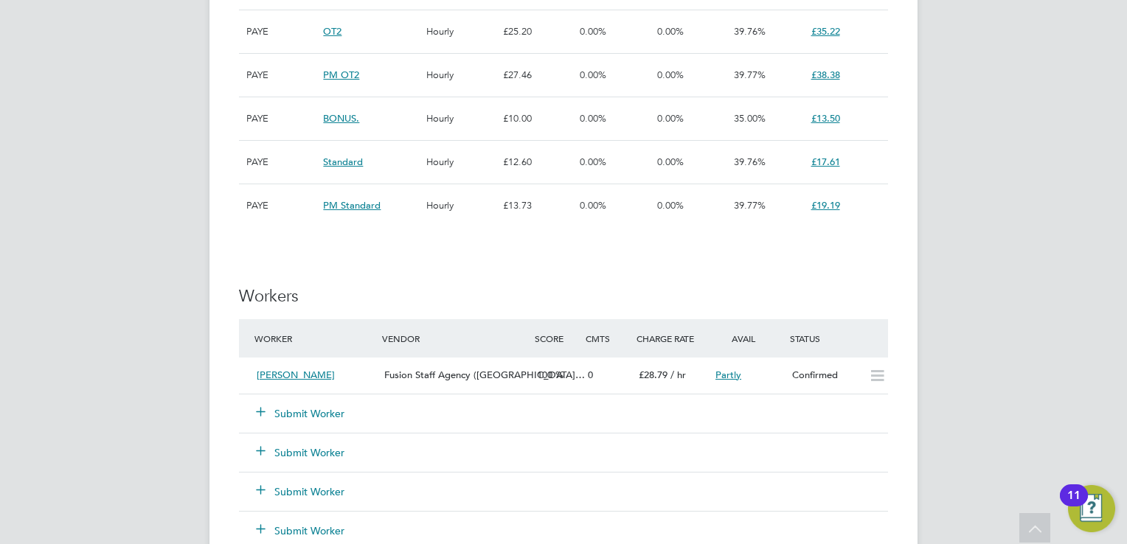
click at [289, 411] on button "Submit Worker" at bounding box center [301, 413] width 88 height 15
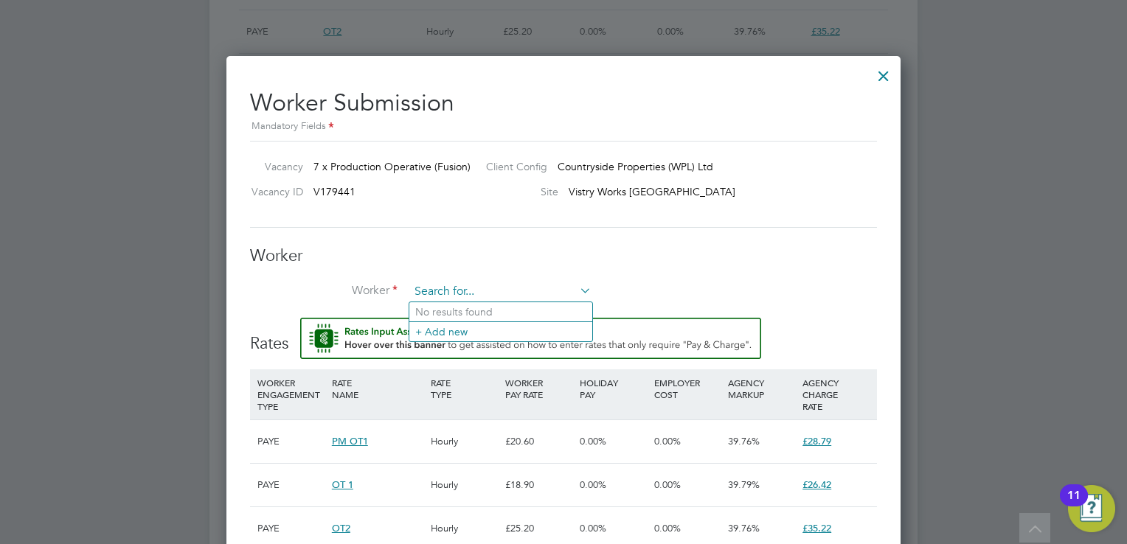
click at [430, 294] on input at bounding box center [500, 292] width 182 height 22
click at [440, 313] on li "Sta nimir Nedelchev (3982)" at bounding box center [500, 312] width 183 height 20
type input "Stanimir Nedelchev (3982)"
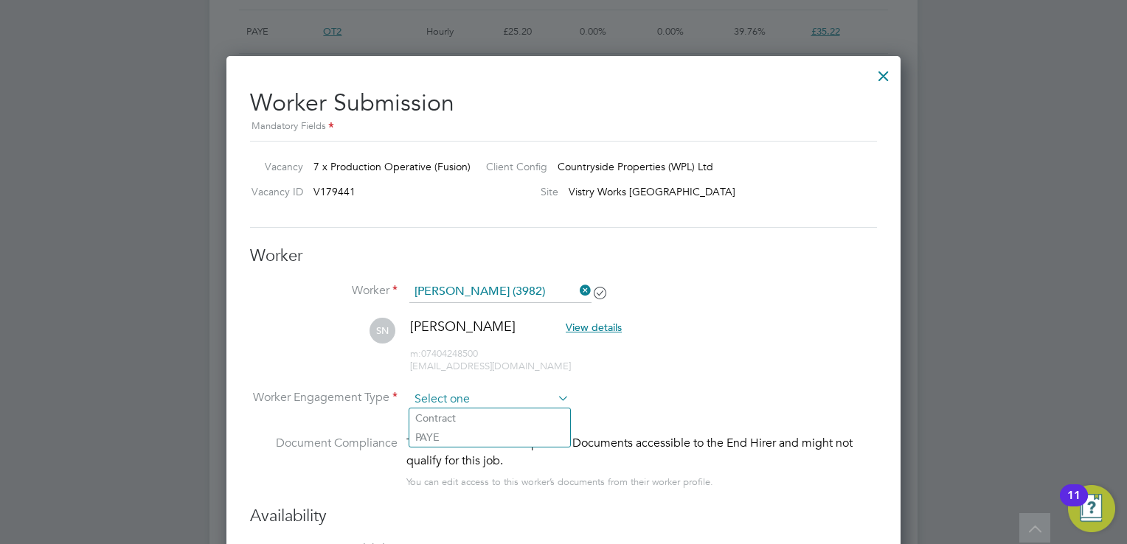
click at [448, 392] on input at bounding box center [489, 400] width 160 height 22
click at [445, 434] on li "PAYE" at bounding box center [489, 437] width 161 height 19
type input "PAYE"
click at [613, 479] on div "You can edit access to this worker’s documents from their worker profile." at bounding box center [559, 482] width 307 height 18
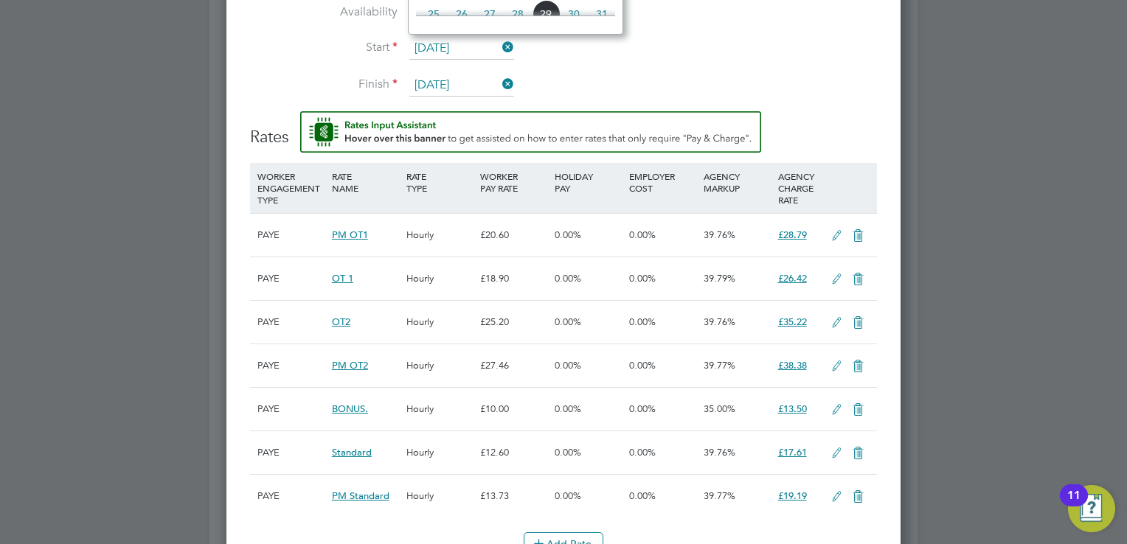
click at [440, 53] on input "[DATE]" at bounding box center [461, 49] width 105 height 22
click at [438, 43] on input "[DATE]" at bounding box center [461, 49] width 105 height 22
click at [705, 87] on li "Finish 31 Jan 2026" at bounding box center [563, 92] width 627 height 37
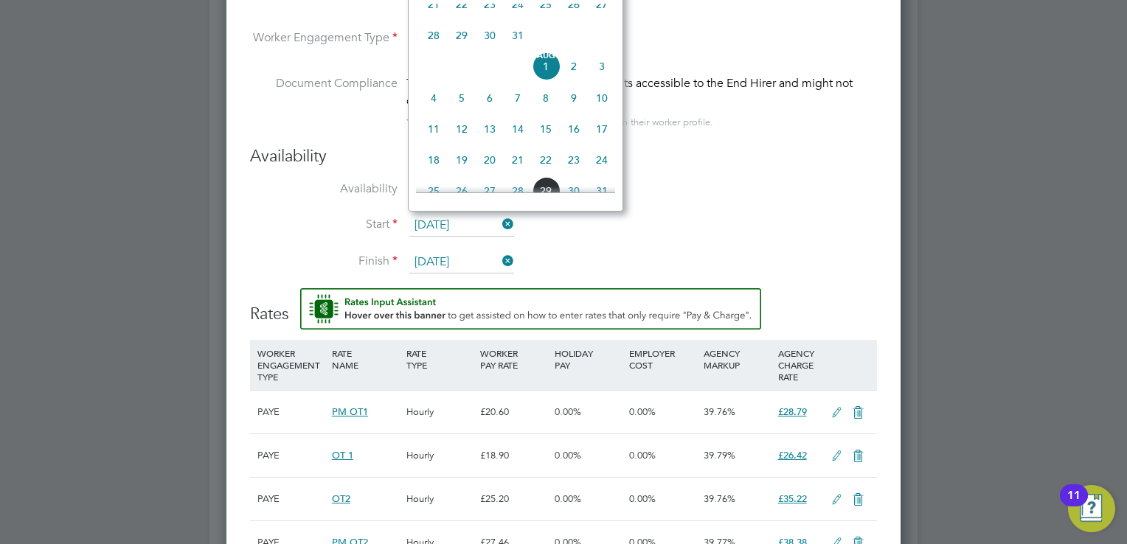
click at [448, 215] on input "[DATE]" at bounding box center [461, 226] width 105 height 22
click at [434, 40] on span "28" at bounding box center [434, 35] width 28 height 28
type input "[DATE]"
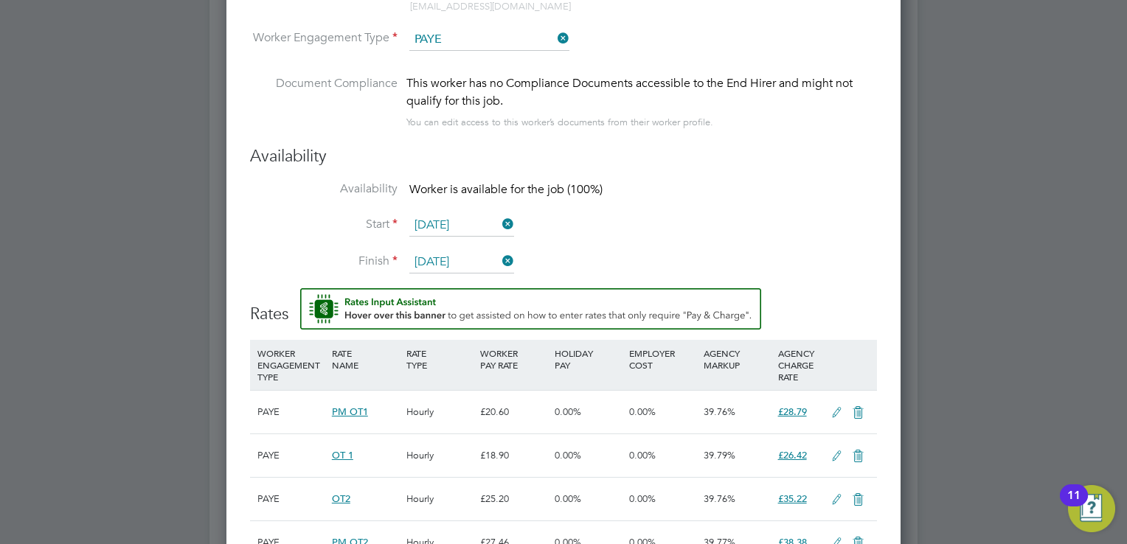
click at [637, 230] on li "Start 28 Jul 2025" at bounding box center [563, 233] width 627 height 37
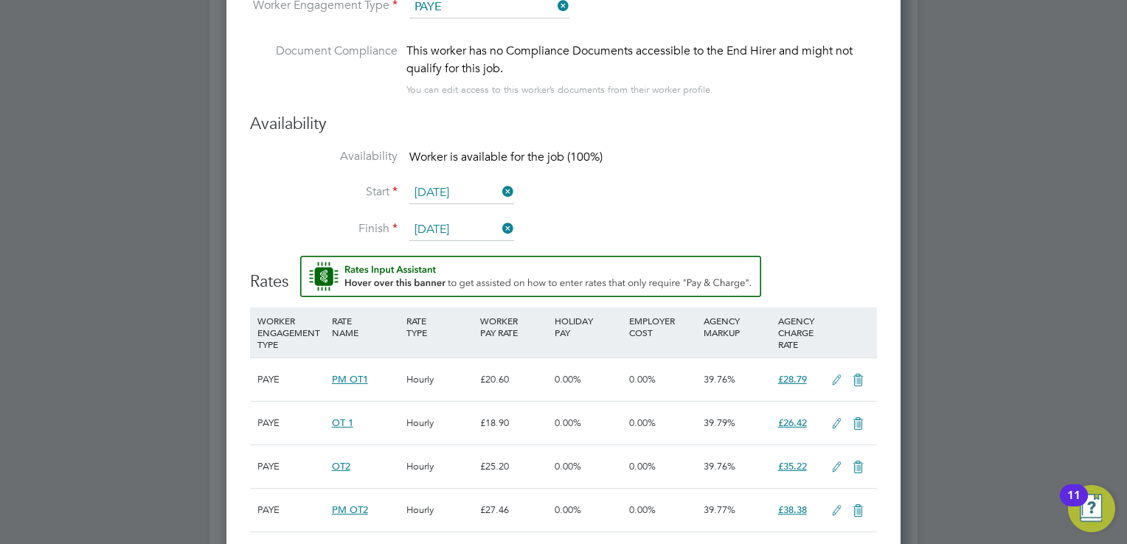
click at [603, 209] on li "Start 28 Jul 2025" at bounding box center [563, 200] width 627 height 37
click at [807, 205] on li "Start 28 Jul 2025" at bounding box center [563, 200] width 627 height 37
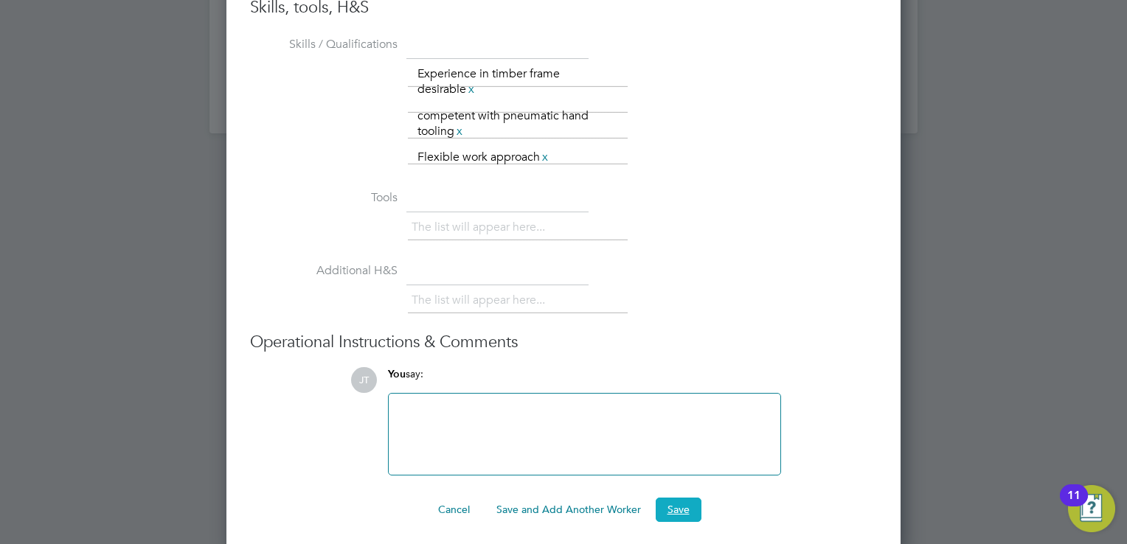
click at [674, 506] on button "Save" at bounding box center [679, 510] width 46 height 24
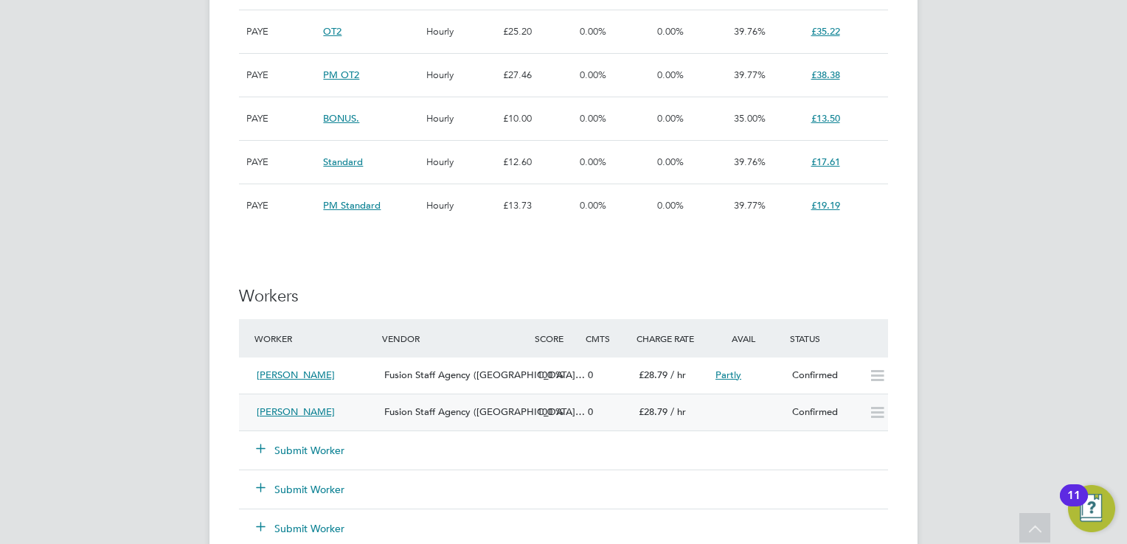
click at [873, 407] on icon at bounding box center [877, 413] width 18 height 12
click at [305, 450] on button "Submit Worker" at bounding box center [301, 450] width 88 height 15
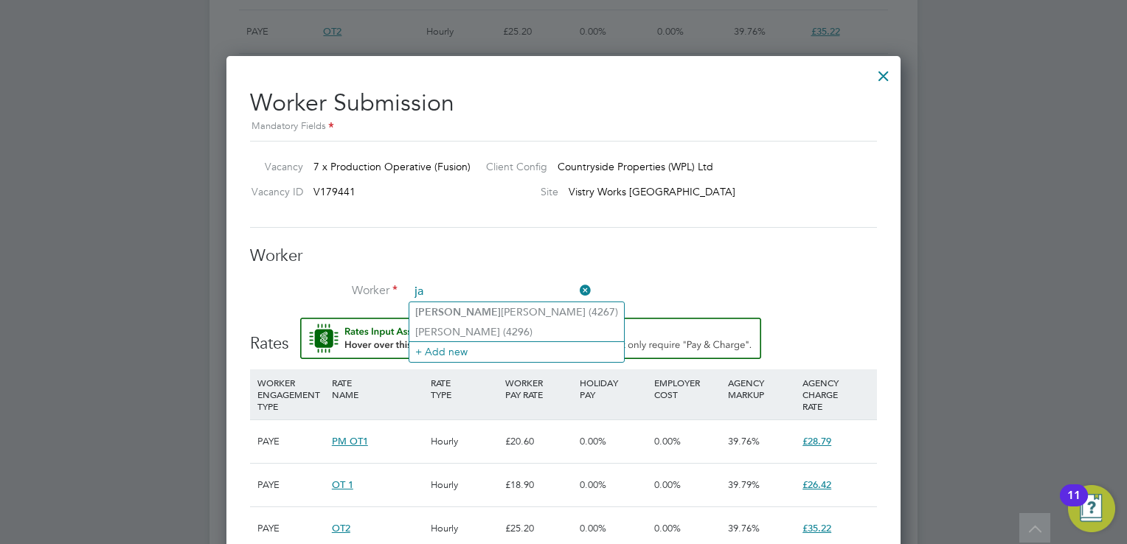
type input "j"
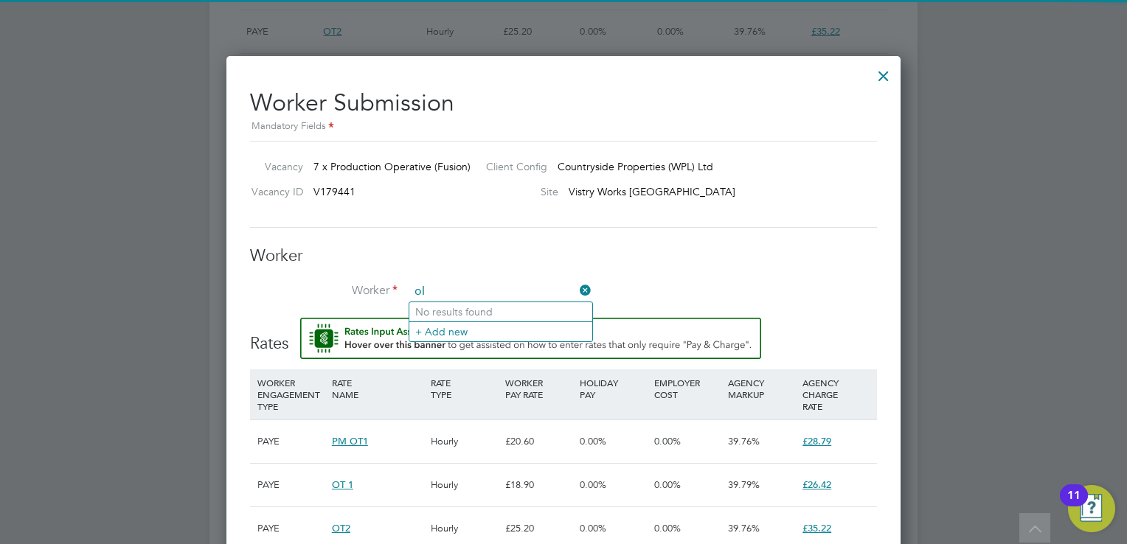
type input "o"
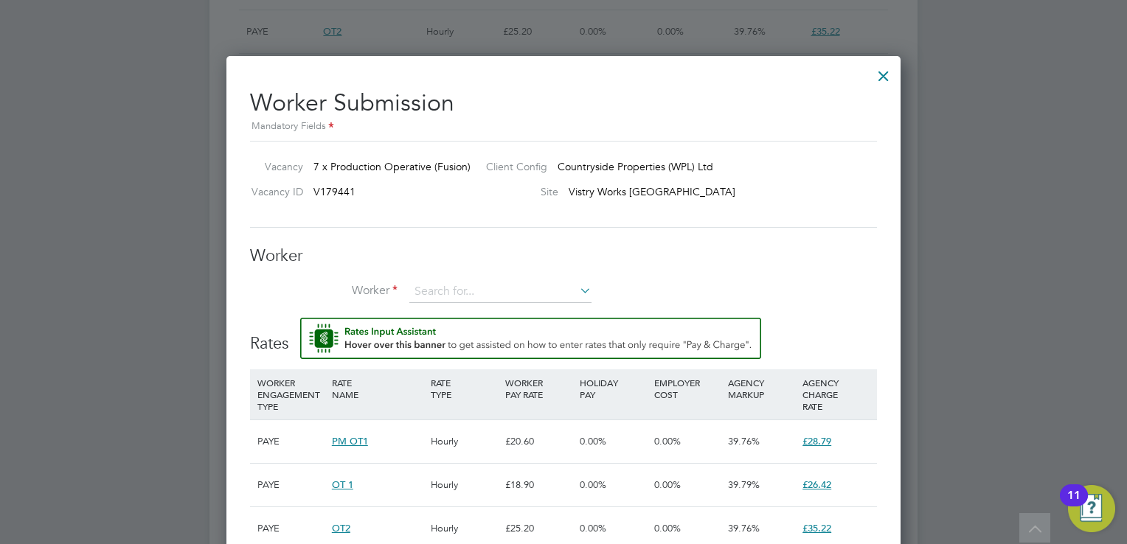
click at [882, 74] on div at bounding box center [883, 72] width 27 height 27
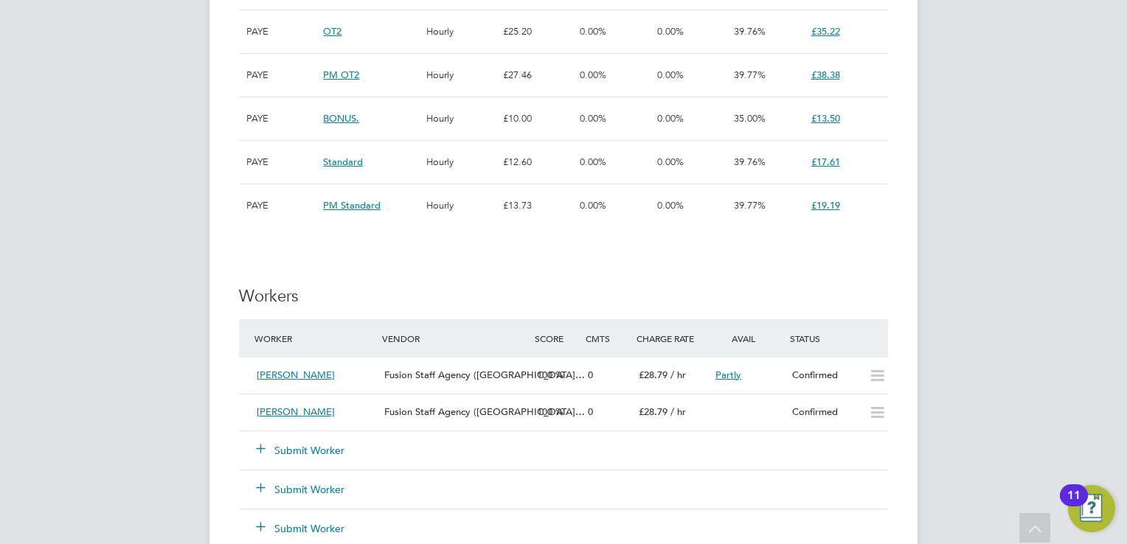
click at [1085, 225] on div "JT Joanne Taylor Notifications 20 Applications: Network Team Members Businesses…" at bounding box center [563, 20] width 1127 height 2519
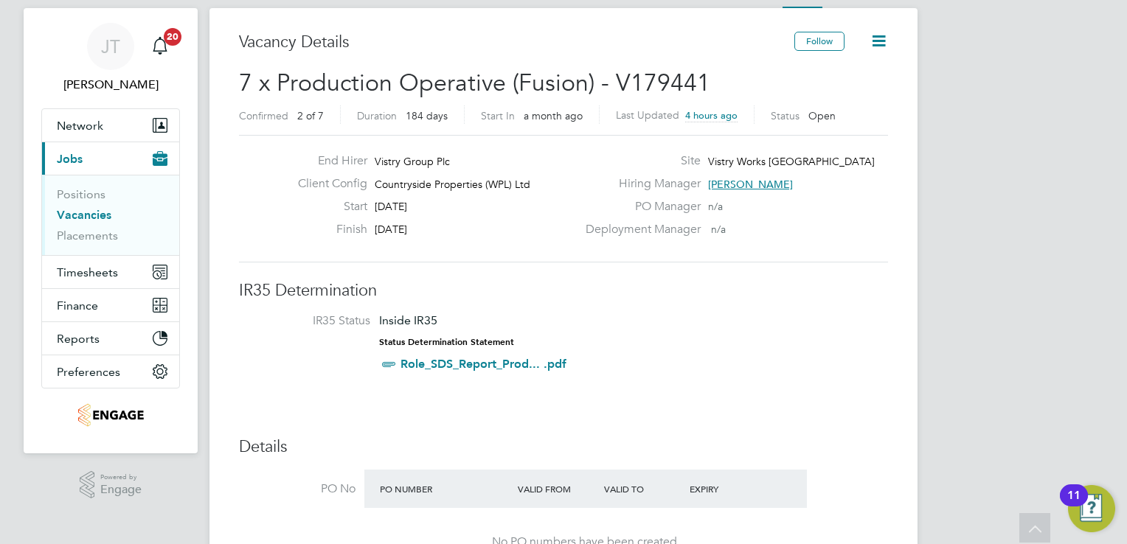
scroll to position [0, 0]
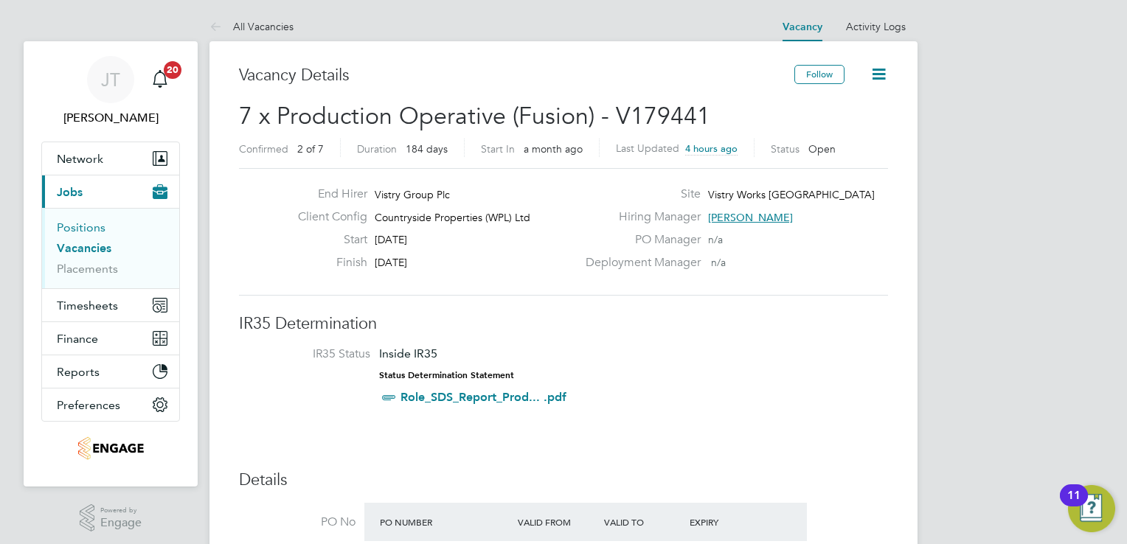
click at [73, 229] on link "Positions" at bounding box center [81, 227] width 49 height 14
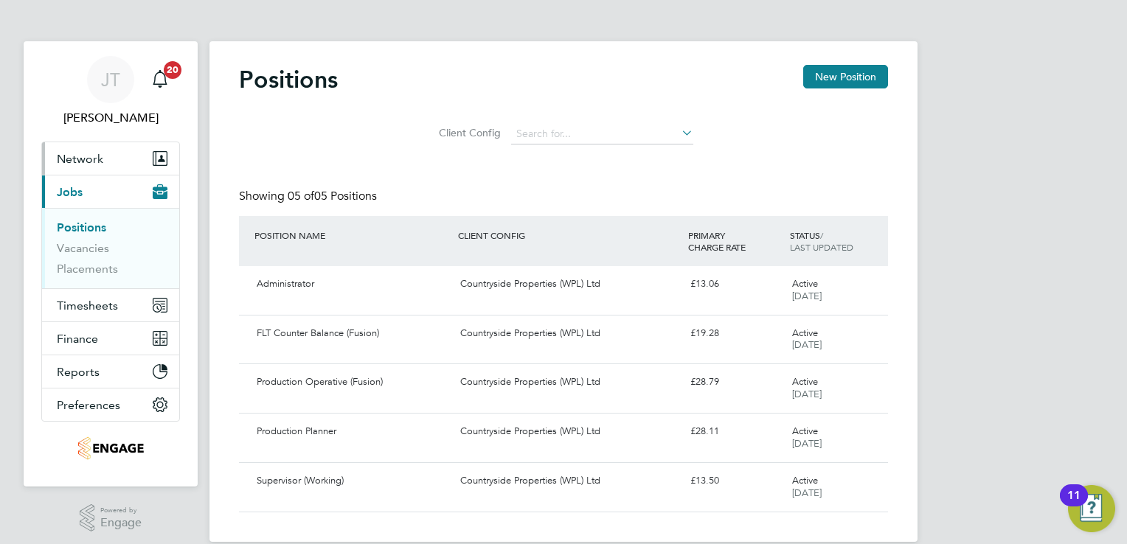
click at [80, 160] on span "Network" at bounding box center [80, 159] width 46 height 14
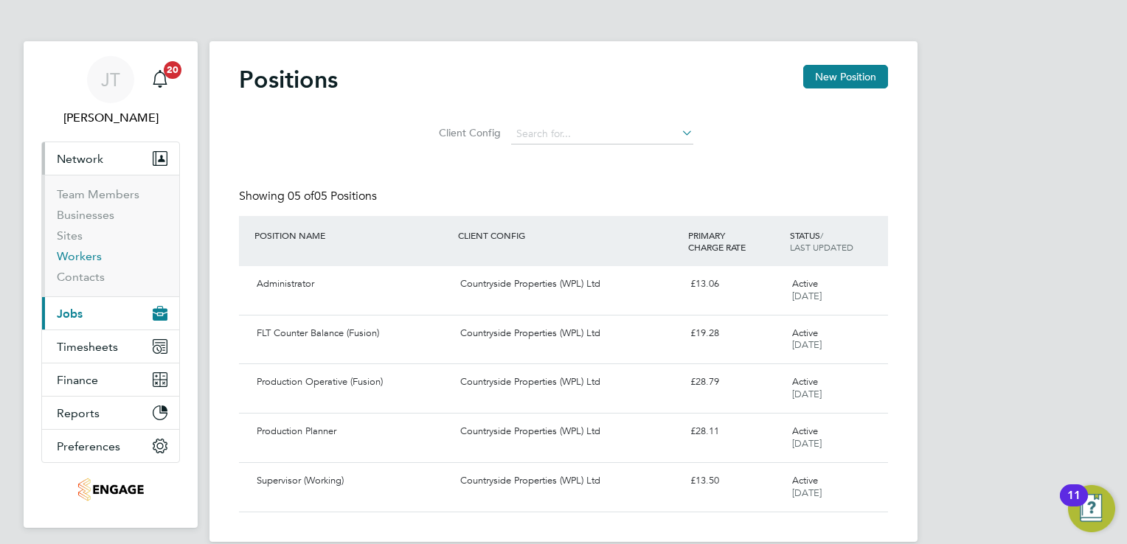
click at [75, 258] on link "Workers" at bounding box center [79, 256] width 45 height 14
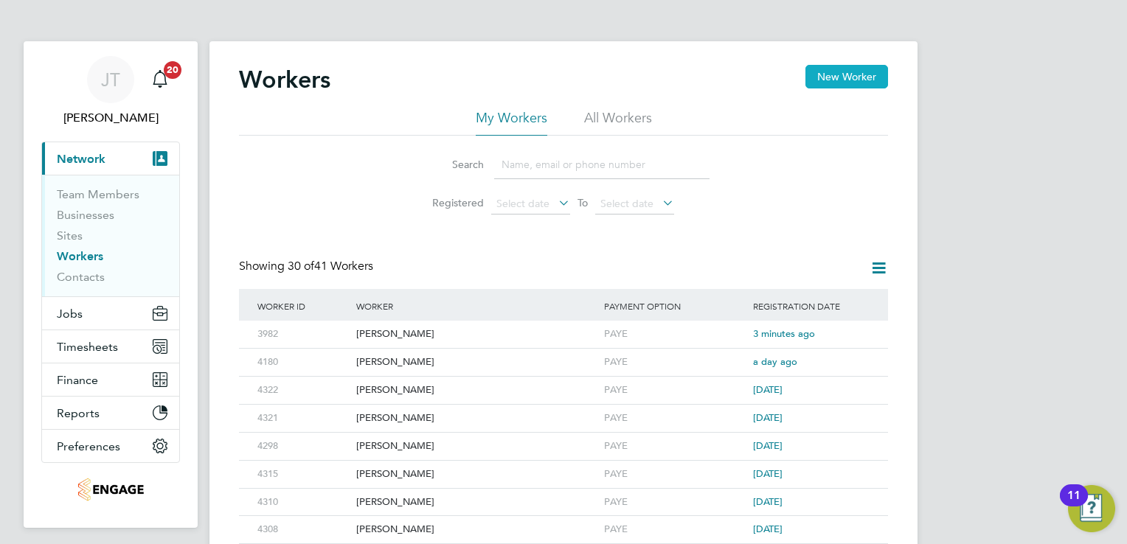
click at [826, 66] on button "New Worker" at bounding box center [846, 77] width 83 height 24
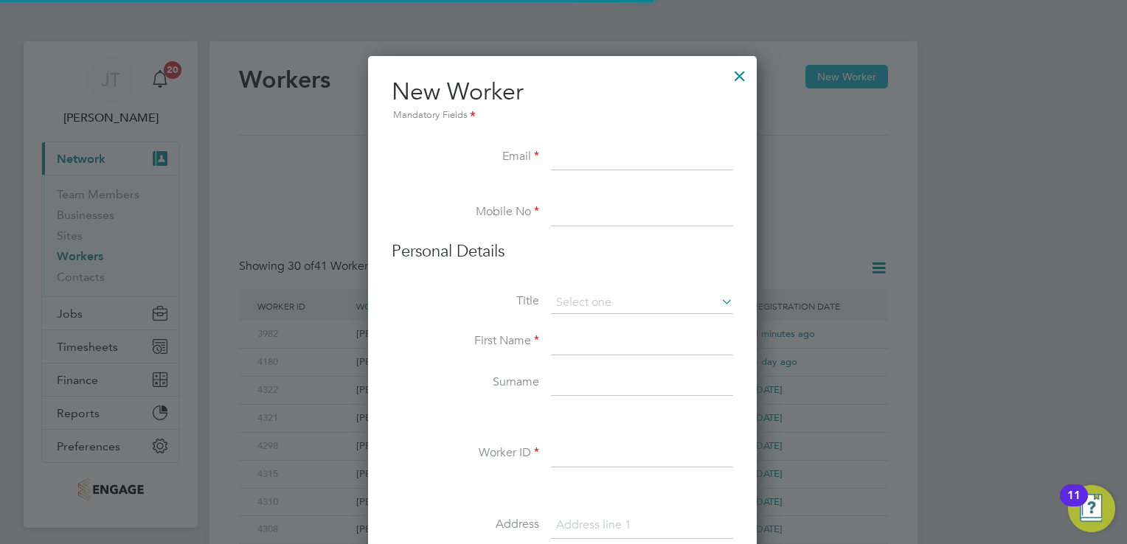
scroll to position [1250, 390]
click at [470, 278] on li "Personal Details" at bounding box center [562, 266] width 341 height 51
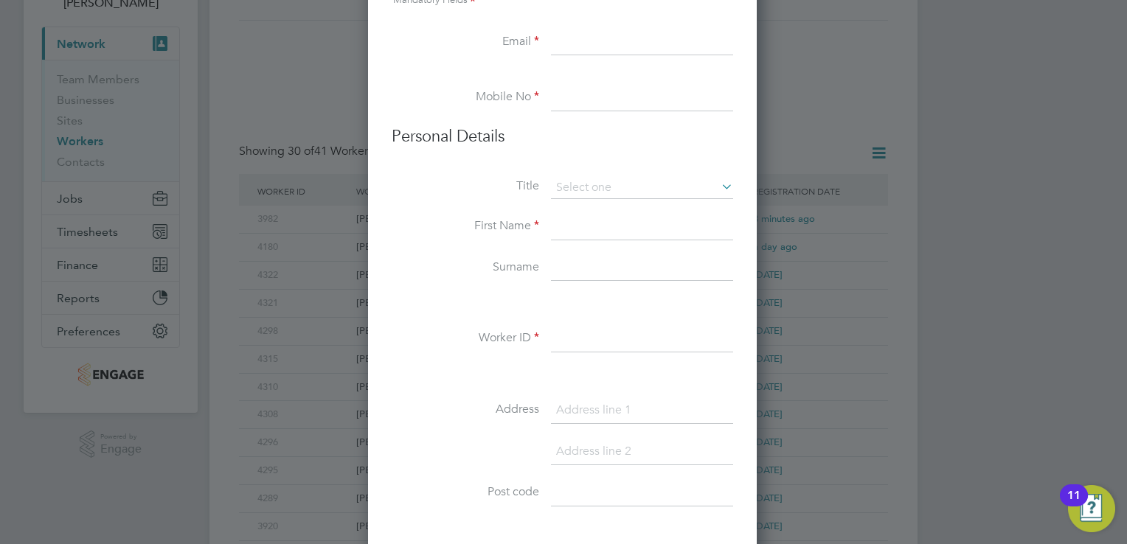
scroll to position [118, 0]
click at [570, 223] on input at bounding box center [642, 224] width 182 height 27
paste input "Vlad-Cristian"
type input "Vlad-Cristian"
click at [571, 191] on input at bounding box center [642, 185] width 182 height 22
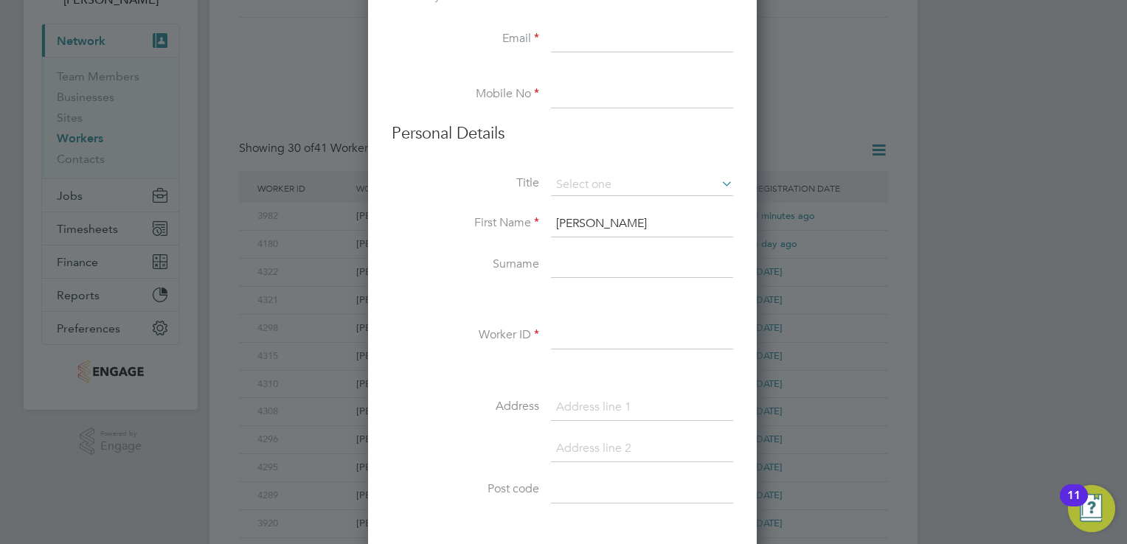
click at [570, 208] on li "Mr" at bounding box center [642, 204] width 183 height 19
type input "Mr"
paste input "[EMAIL_ADDRESS][DOMAIN_NAME]"
type input "[EMAIL_ADDRESS][DOMAIN_NAME]"
paste input "07871967401"
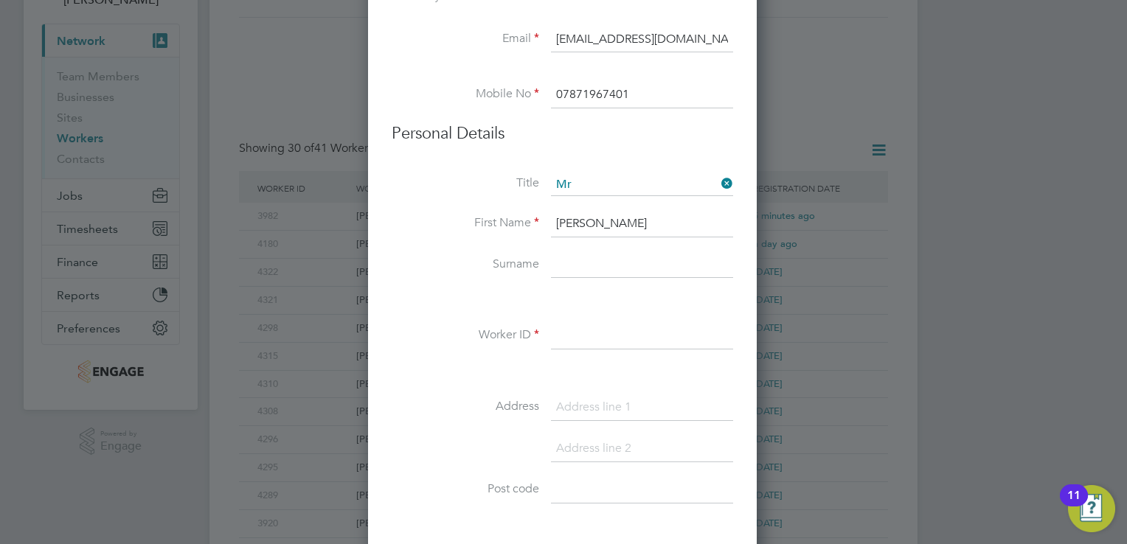
type input "07871967401"
click at [619, 273] on input at bounding box center [642, 265] width 182 height 27
click at [634, 340] on input at bounding box center [642, 336] width 182 height 27
type input "4299"
click at [566, 266] on input at bounding box center [642, 265] width 182 height 27
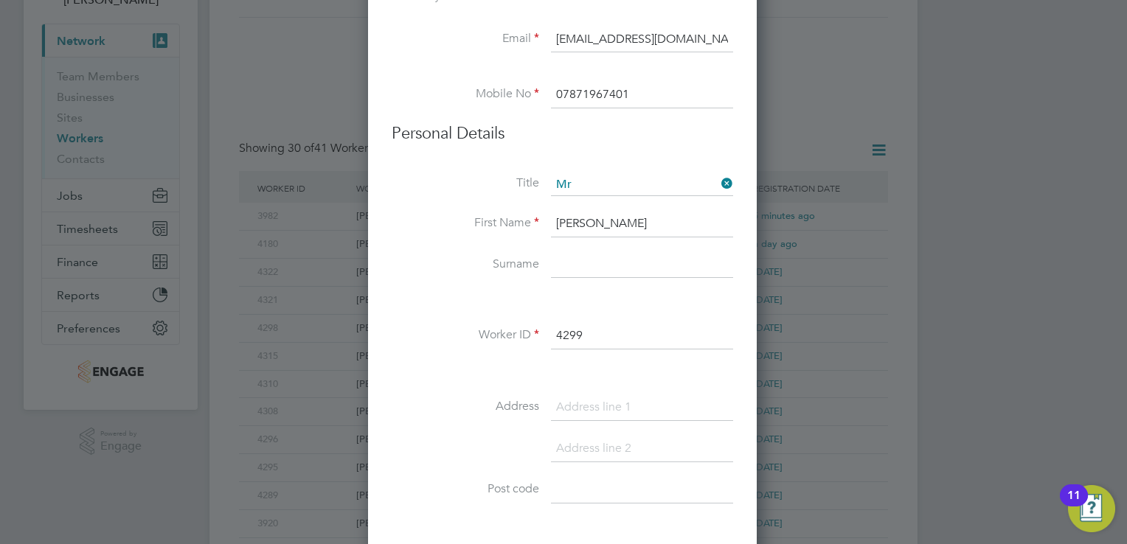
click at [437, 68] on li at bounding box center [562, 74] width 341 height 15
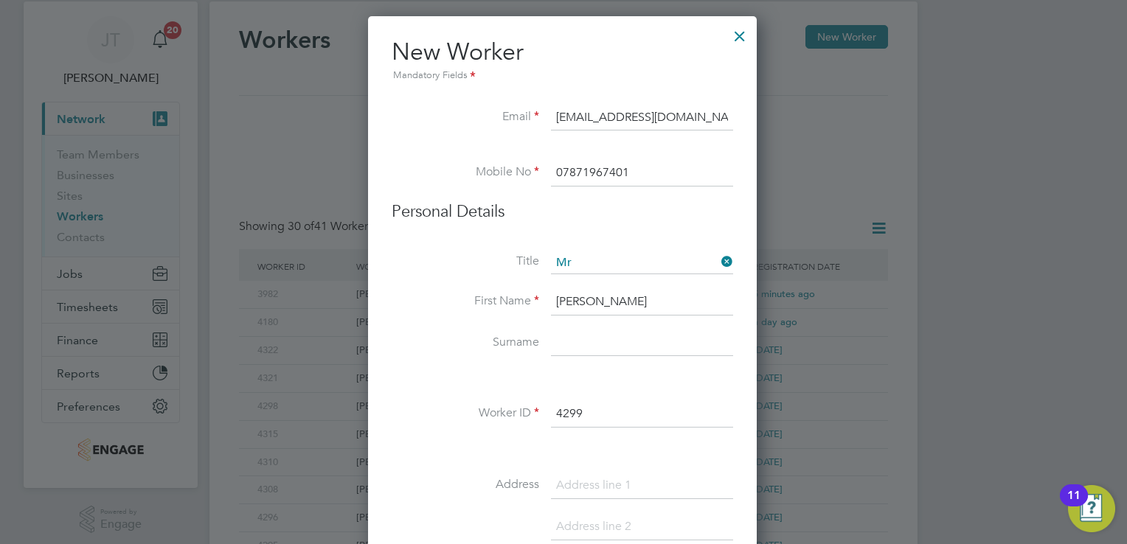
scroll to position [0, 0]
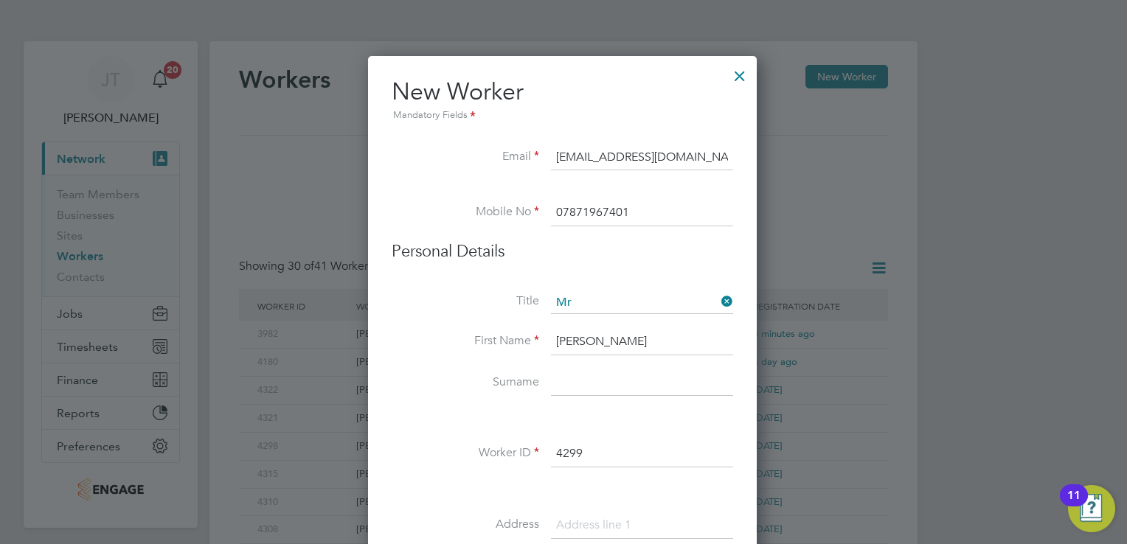
paste input "Brindas"
type input "Brindas"
click at [638, 521] on input at bounding box center [642, 526] width 182 height 27
type input "Apartment 1 the mill"
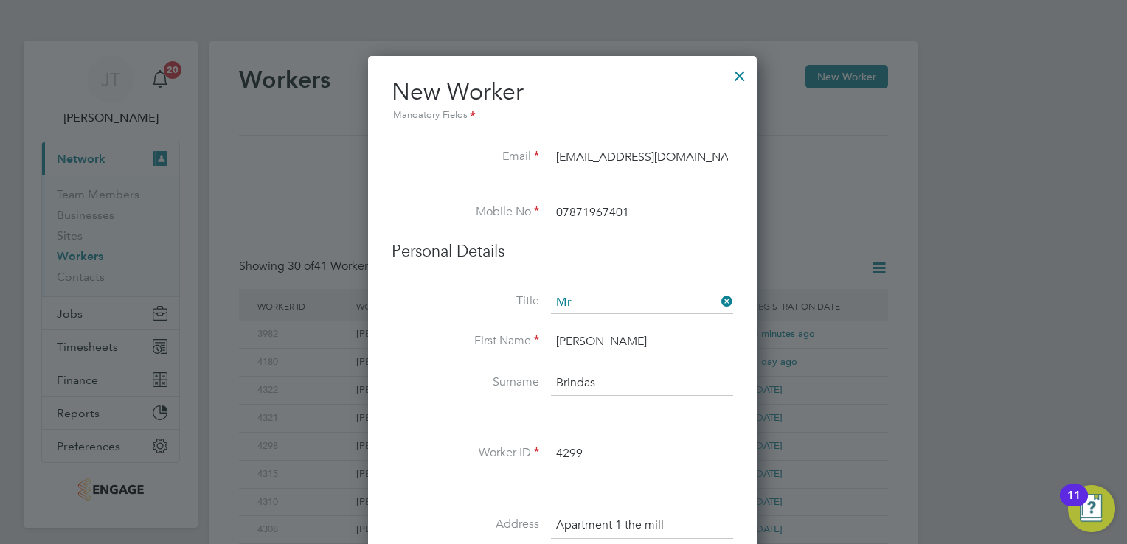
click at [999, 389] on div at bounding box center [563, 272] width 1127 height 544
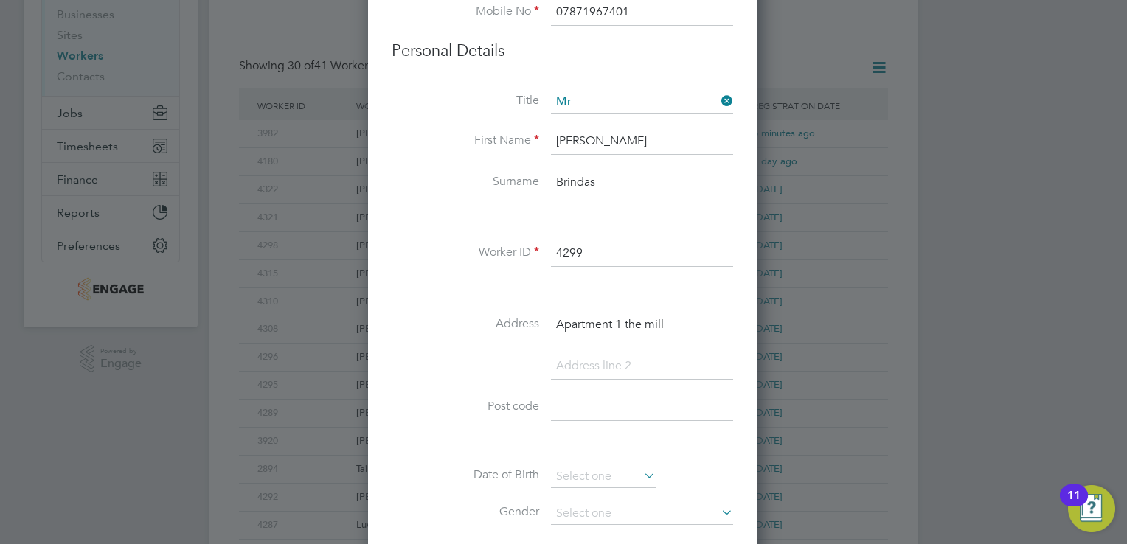
scroll to position [354, 0]
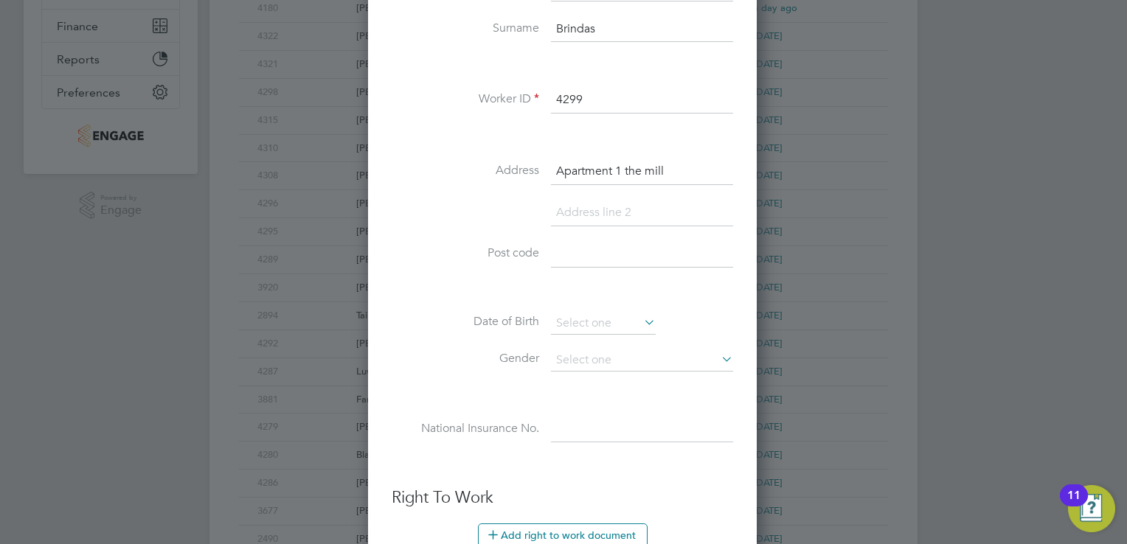
click at [591, 214] on input at bounding box center [642, 213] width 182 height 27
paste input "6-8 Fosse Road North,"
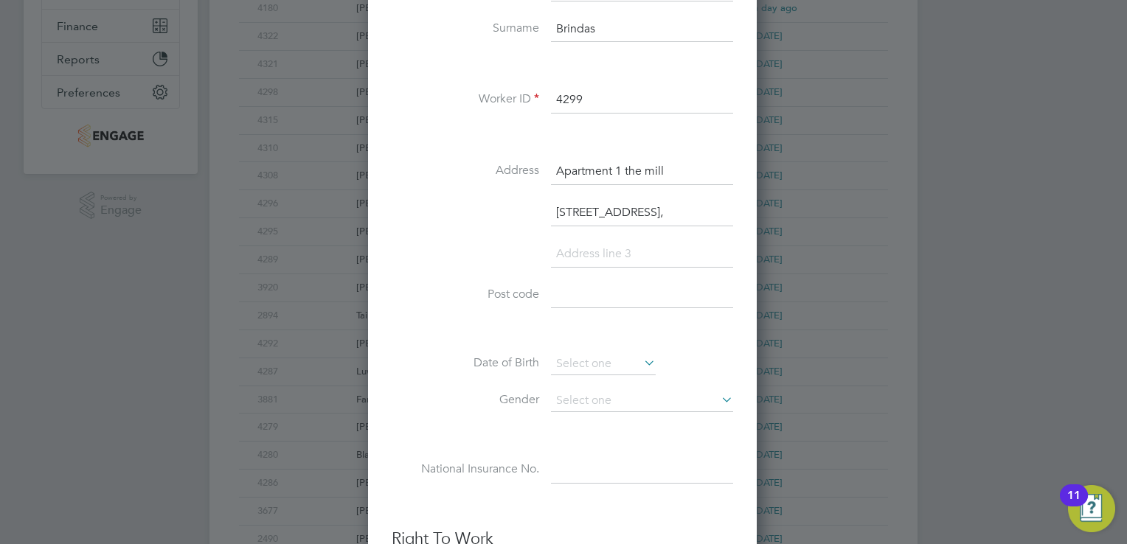
scroll to position [1291, 390]
type input "6-8 Fosse Road North,"
click at [581, 294] on input at bounding box center [642, 295] width 182 height 27
type input "LE3 5EQ"
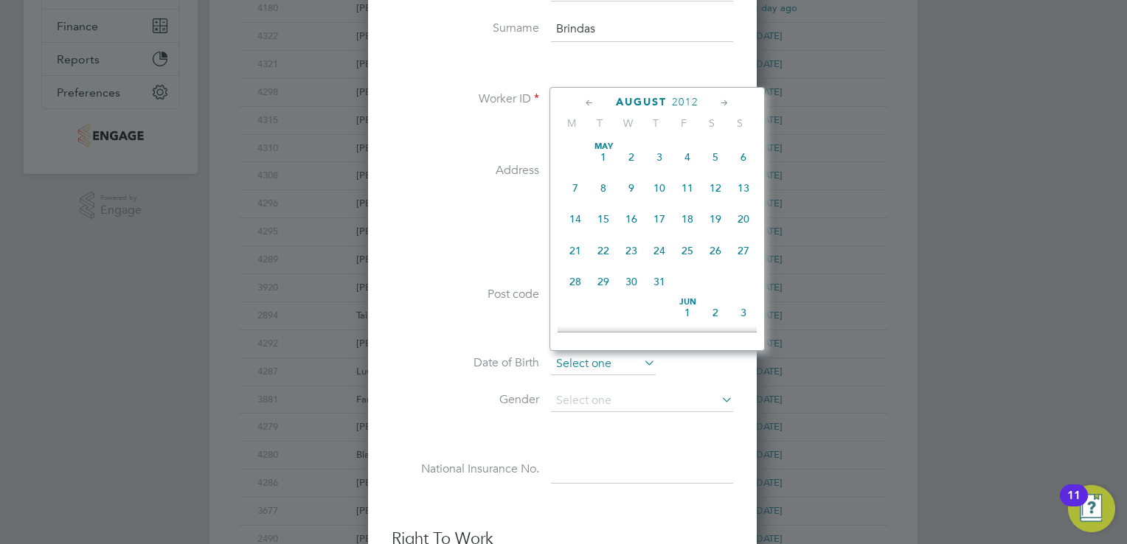
scroll to position [577, 0]
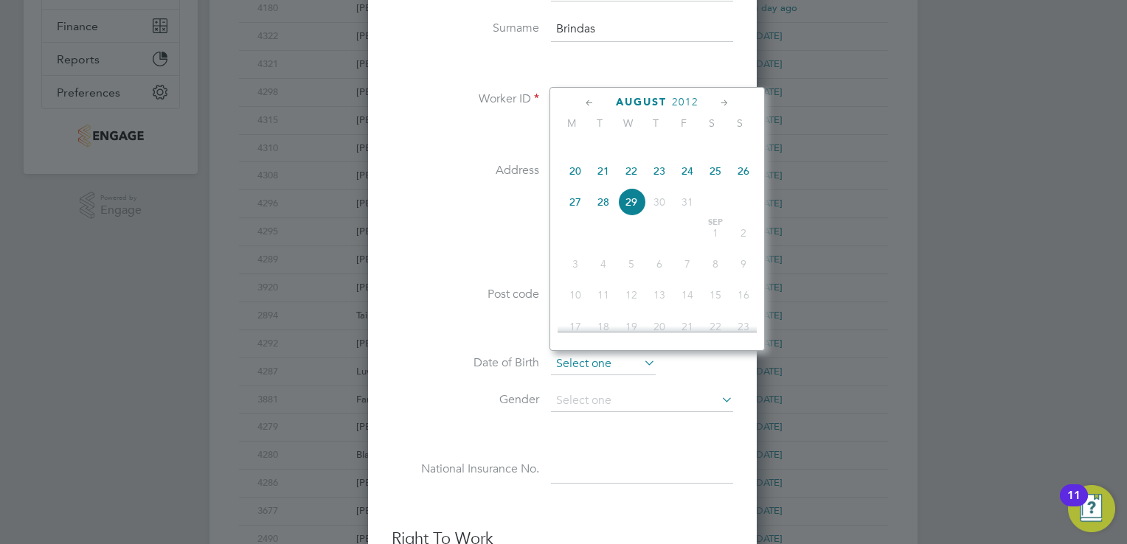
click at [619, 364] on input at bounding box center [603, 364] width 105 height 22
click at [684, 100] on span "2012" at bounding box center [685, 102] width 27 height 13
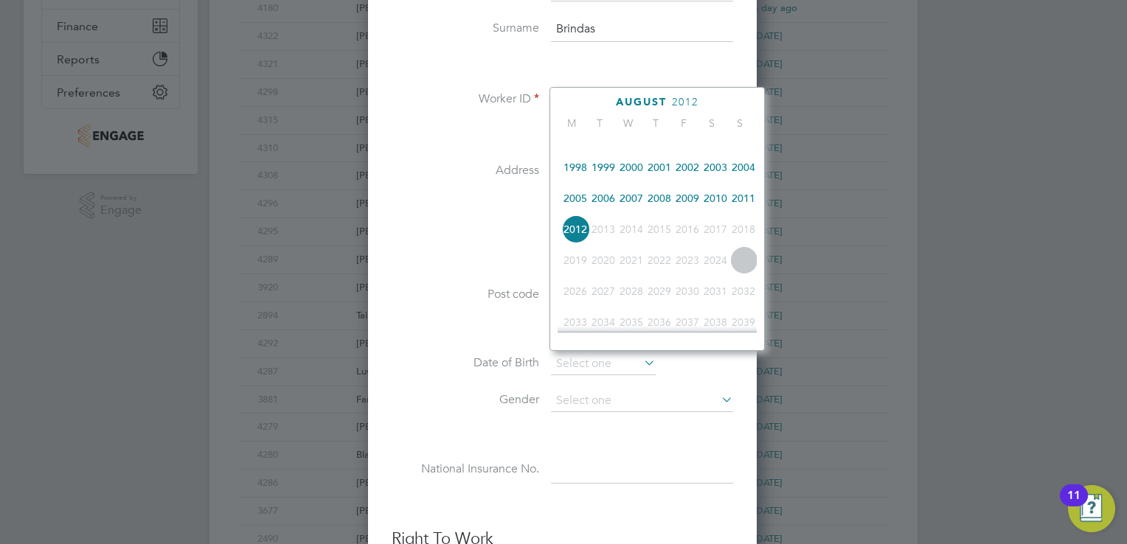
click at [576, 207] on span "2005" at bounding box center [575, 198] width 28 height 28
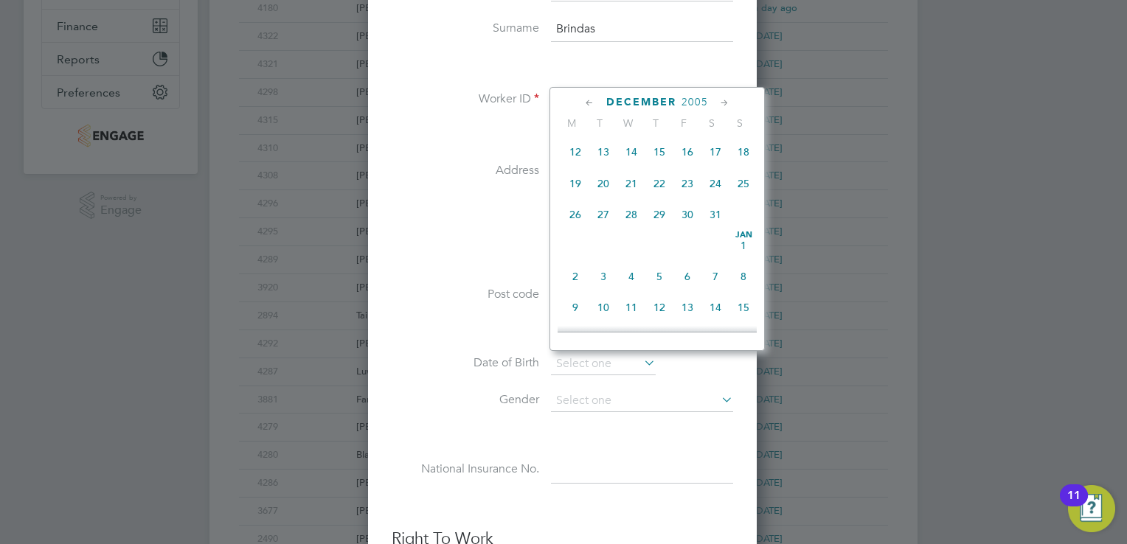
scroll to position [1220, 0]
click at [739, 195] on span "25" at bounding box center [743, 181] width 28 height 28
type input "25 Dec 2005"
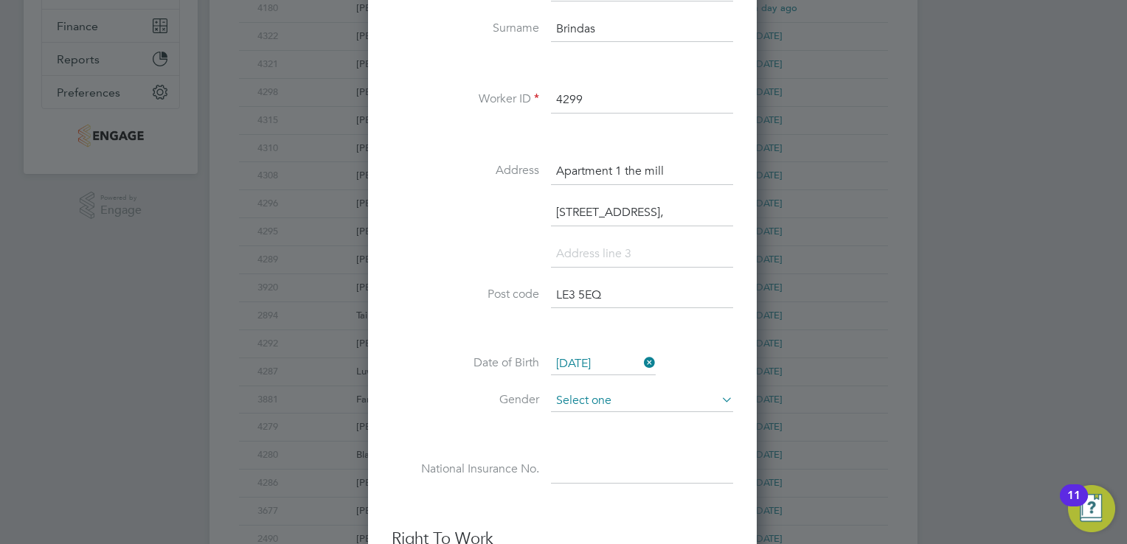
click at [614, 397] on input at bounding box center [642, 401] width 182 height 22
click at [614, 414] on li "Male" at bounding box center [642, 418] width 183 height 19
type input "Male"
click at [599, 471] on input at bounding box center [642, 470] width 182 height 27
type input "SP 71 38 20 A"
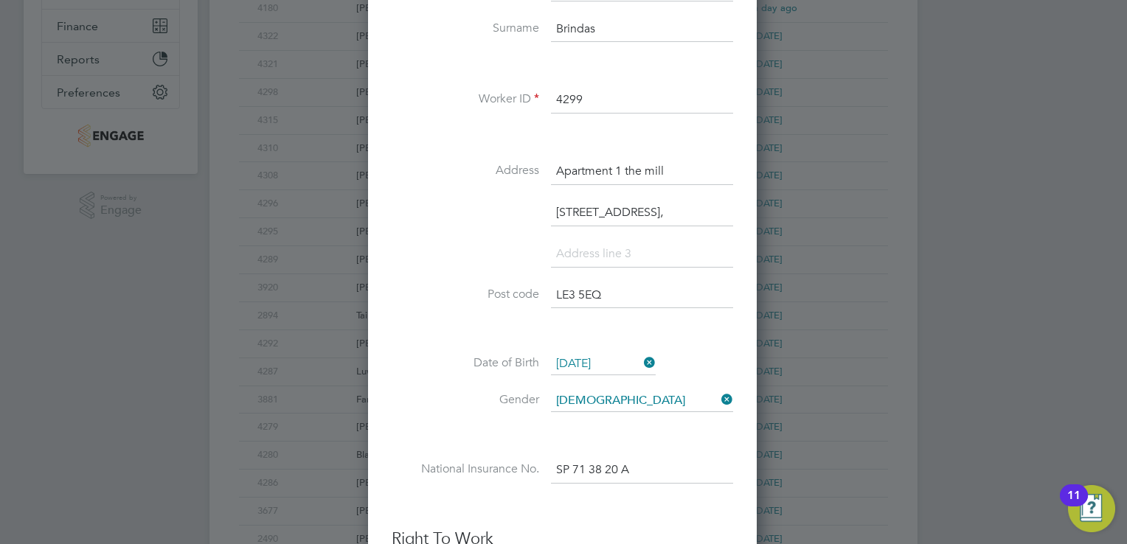
click at [662, 516] on ul "New Worker Mandatory Fields Email vladcrbrindas@gmail.com Mobile No 07871967401…" at bounding box center [562, 346] width 341 height 1246
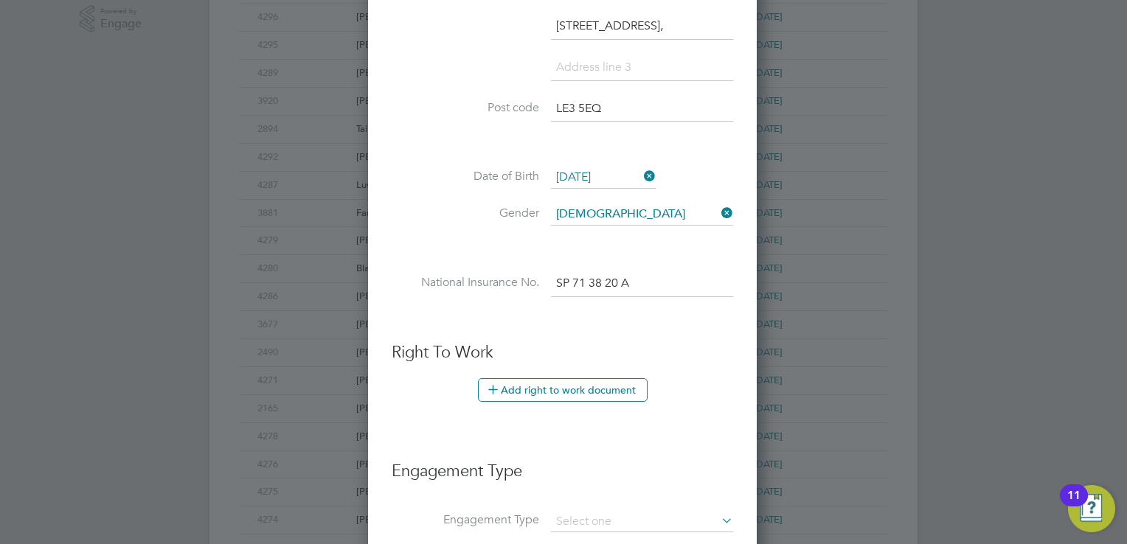
scroll to position [619, 0]
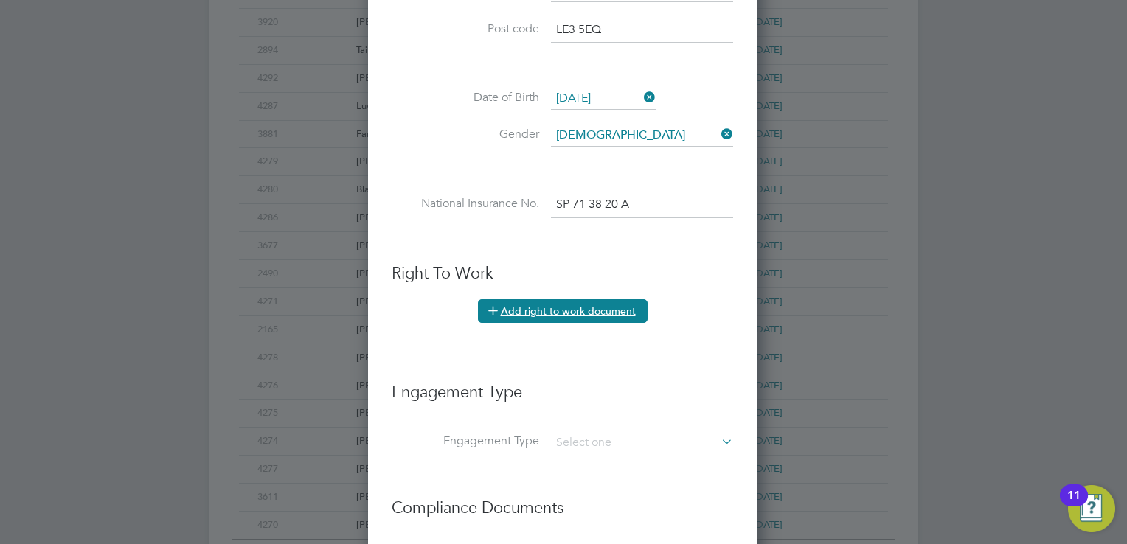
click at [574, 299] on button "Add right to work document" at bounding box center [563, 311] width 170 height 24
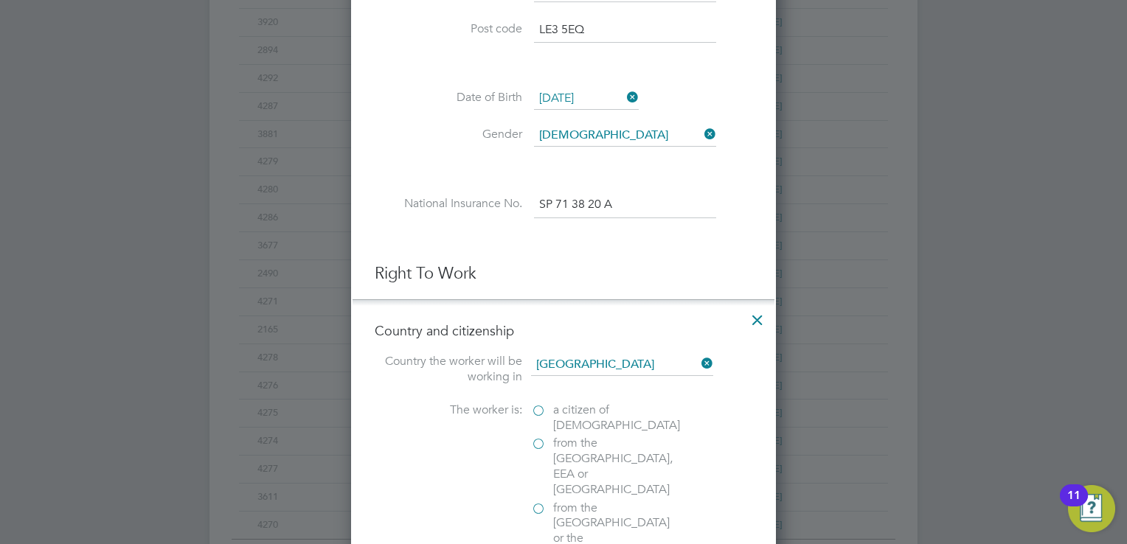
click at [0, 0] on input "from somewhere else" at bounding box center [0, 0] width 0 height 0
click at [691, 453] on div "from the EU, EEA or Switzerland" at bounding box center [641, 468] width 221 height 64
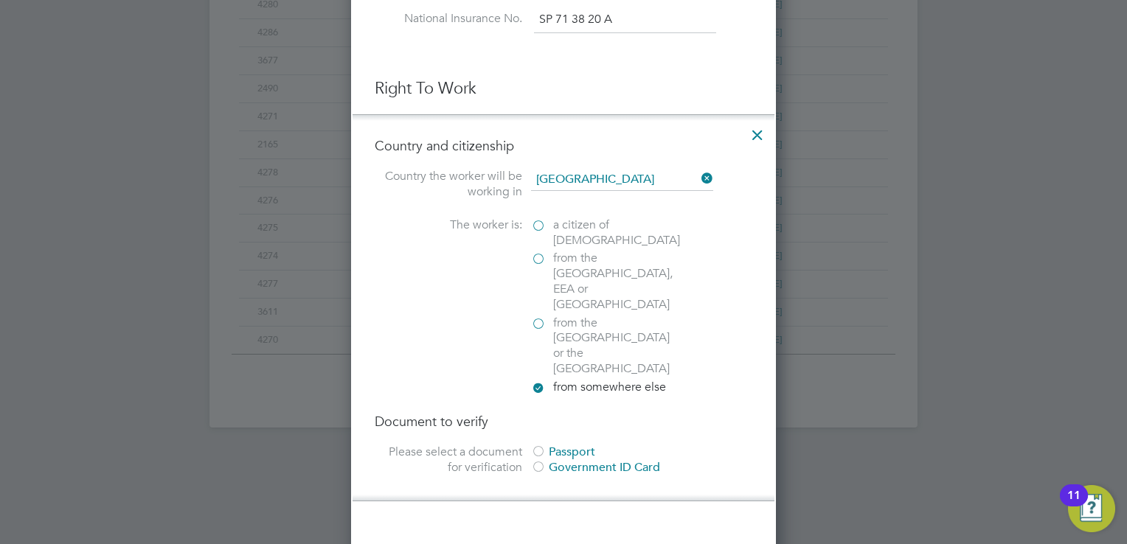
scroll to position [855, 0]
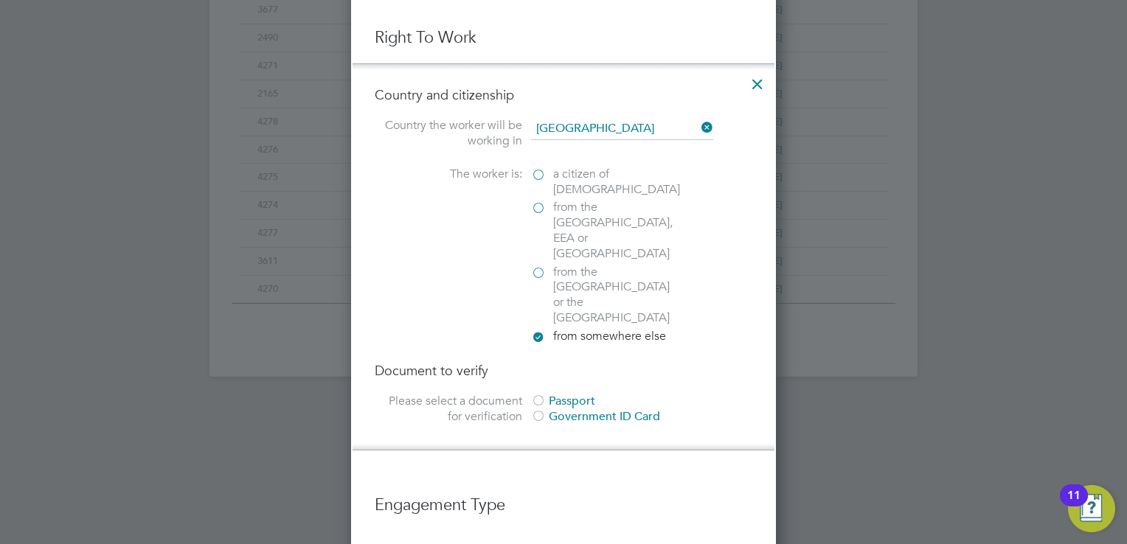
click at [535, 410] on div at bounding box center [538, 417] width 15 height 15
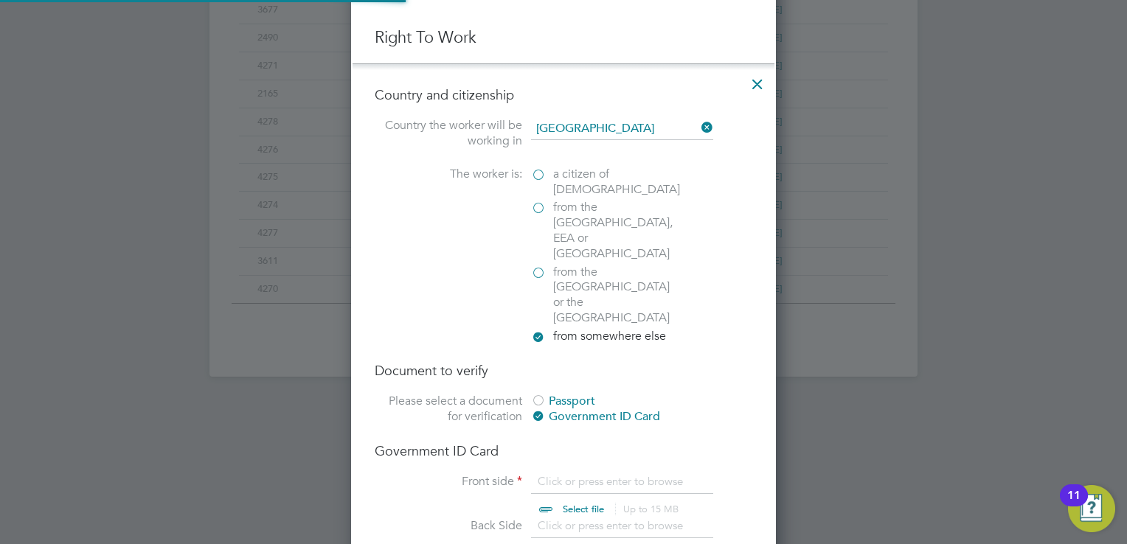
scroll to position [19, 183]
click at [583, 474] on input "file" at bounding box center [598, 496] width 232 height 44
type input "C:\fakepath\right_to_work_check (77) vlad.pdf"
paste input "6-8 Fosse Road North,"
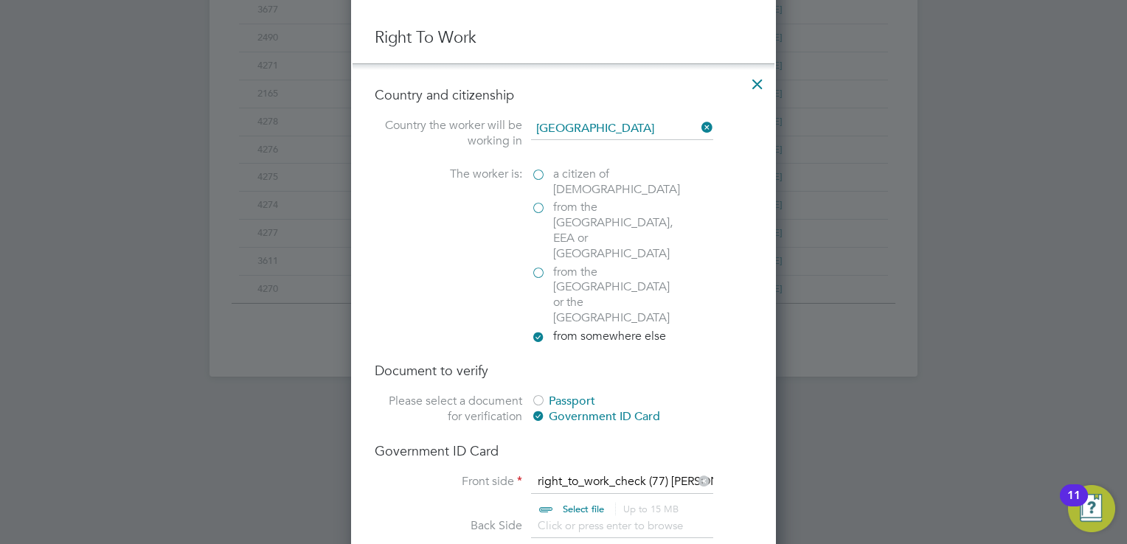
type input "6"
drag, startPoint x: 560, startPoint y: 508, endPoint x: 440, endPoint y: 444, distance: 136.9
click at [440, 474] on li "Front side right_to_work_check (77) vlad.pdf Select file Up to 15 MB Drop your …" at bounding box center [564, 496] width 378 height 44
paste input "WE-ME44A63-TL"
type input "WE-ME44A63-TL"
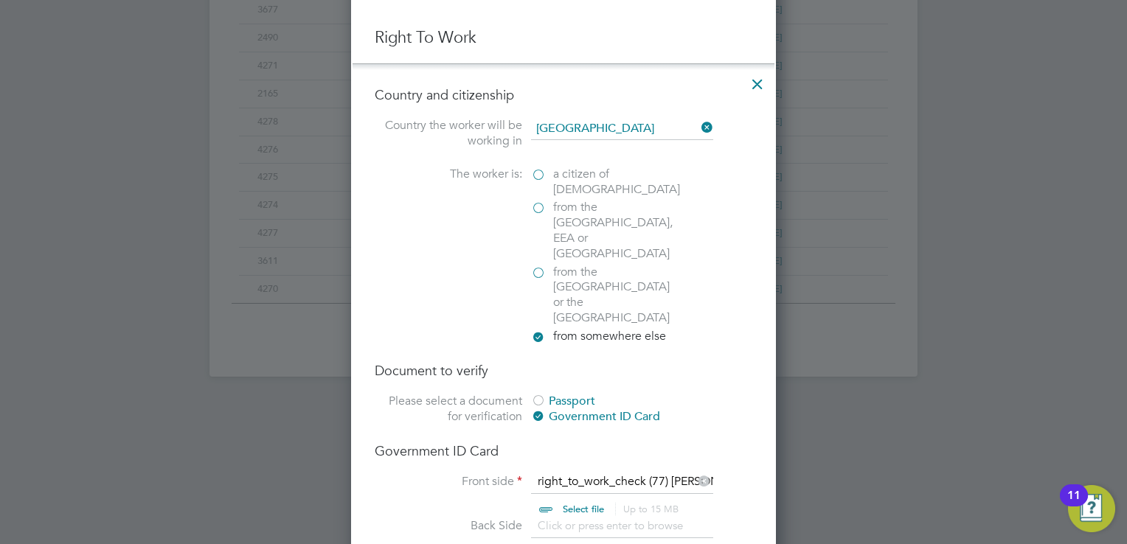
click at [861, 412] on div at bounding box center [563, 272] width 1127 height 544
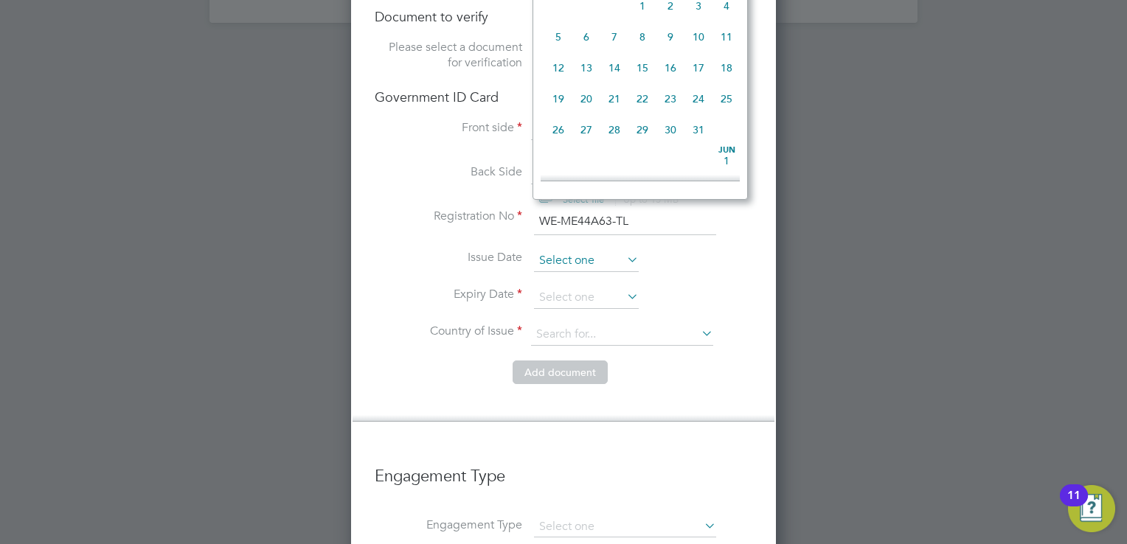
scroll to position [577, 0]
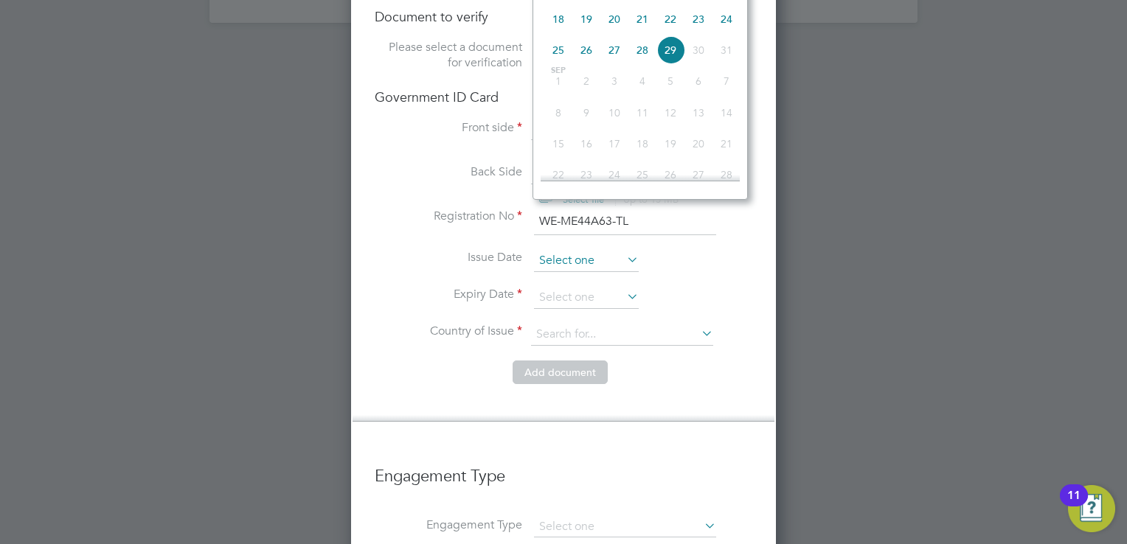
click at [588, 250] on input at bounding box center [586, 261] width 105 height 22
click at [617, 35] on span "6" at bounding box center [614, 21] width 28 height 28
type input "06 Aug 2025"
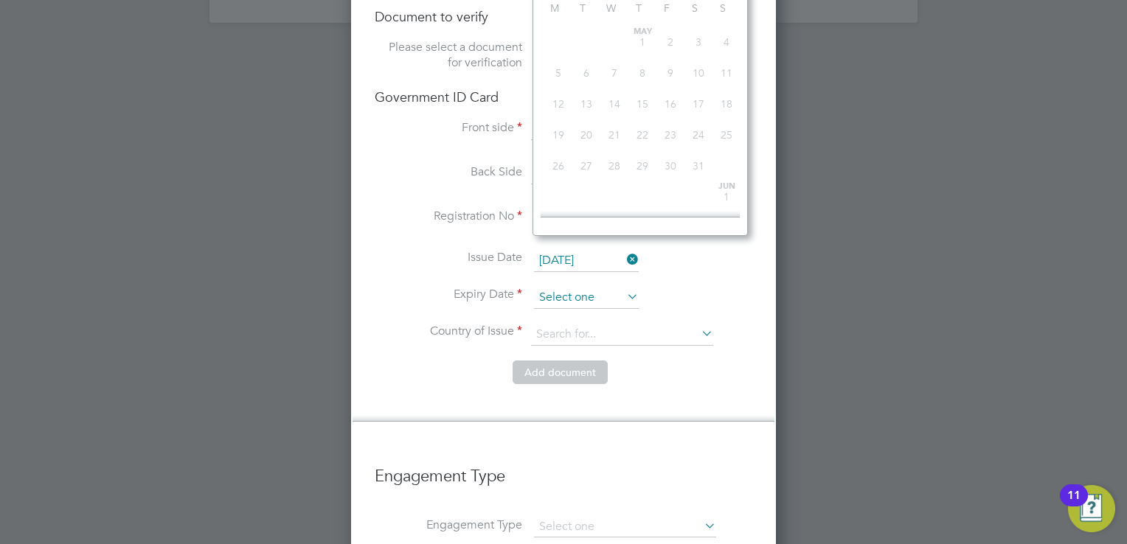
scroll to position [577, 0]
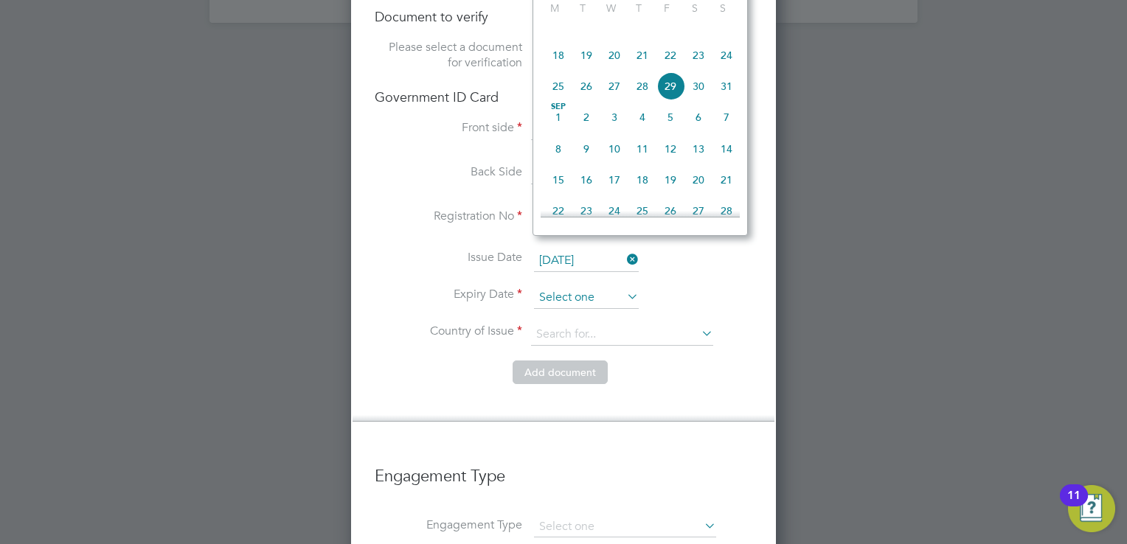
click at [566, 287] on input at bounding box center [586, 298] width 105 height 22
click at [877, 37] on div at bounding box center [563, 272] width 1127 height 544
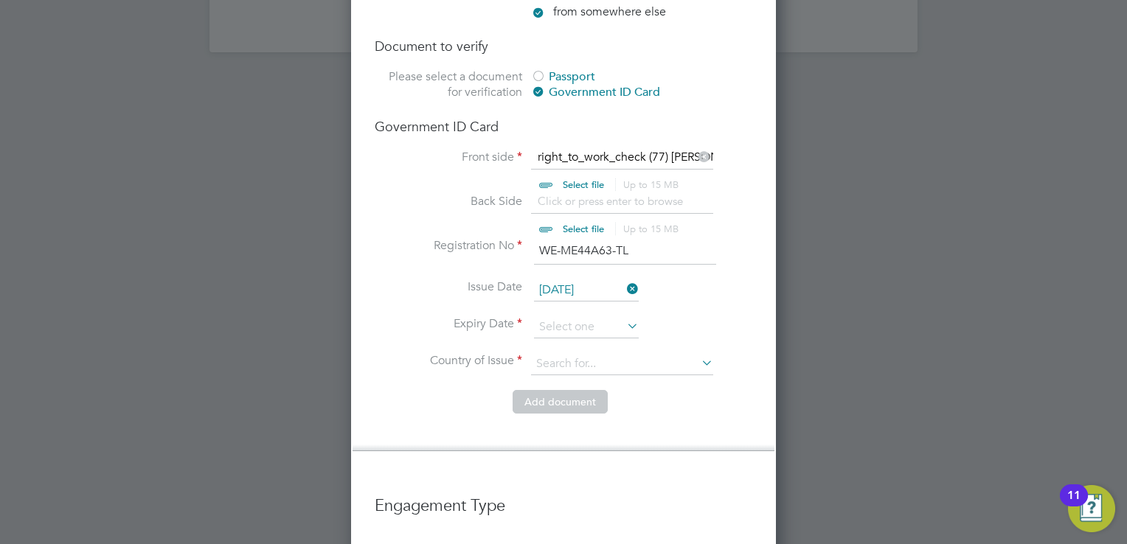
scroll to position [1062, 0]
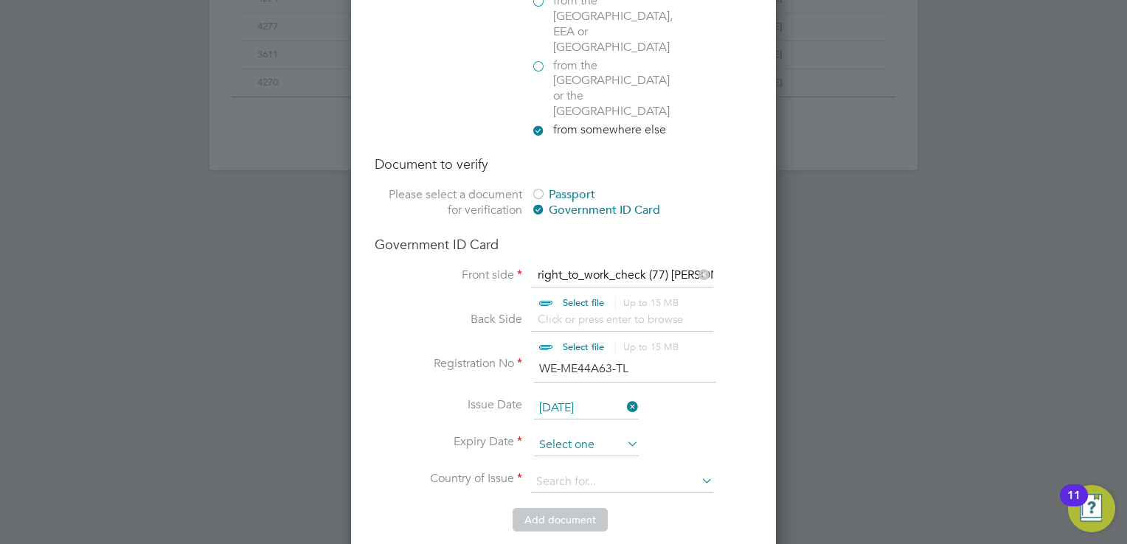
click at [589, 434] on input at bounding box center [586, 445] width 105 height 22
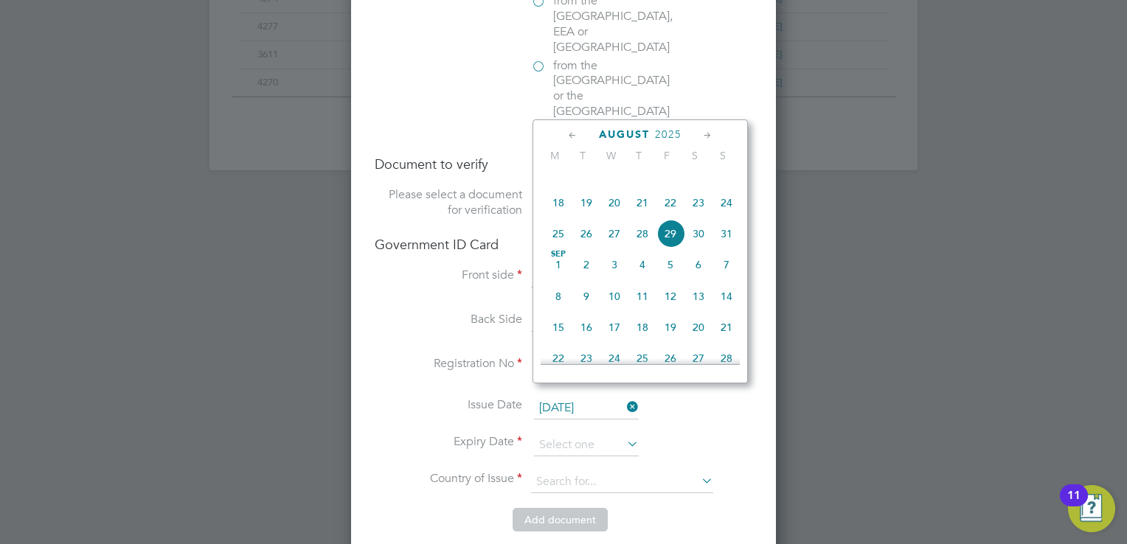
click at [664, 128] on span "2025" at bounding box center [668, 134] width 27 height 13
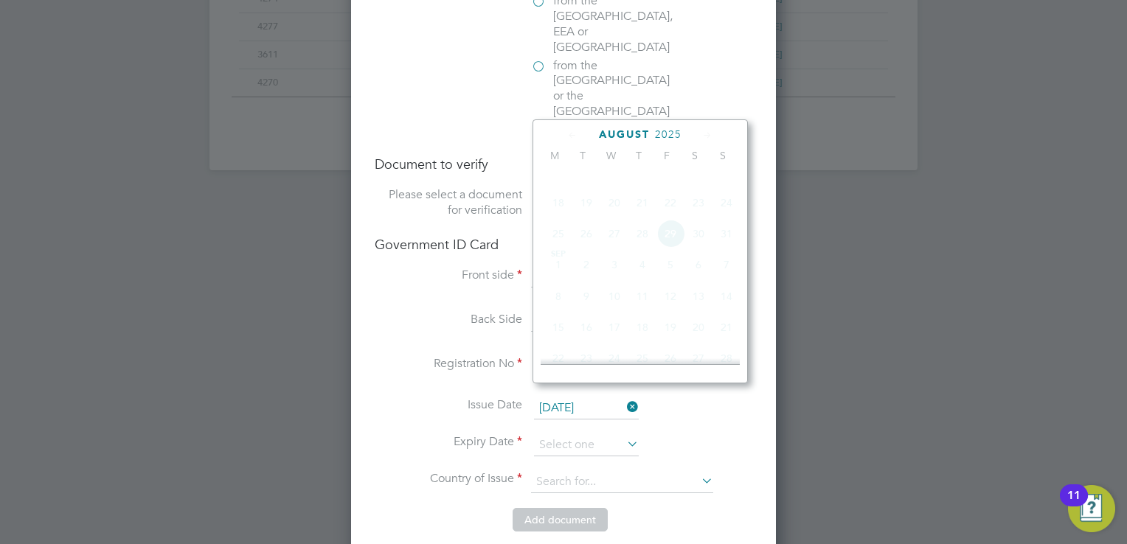
scroll to position [395, 0]
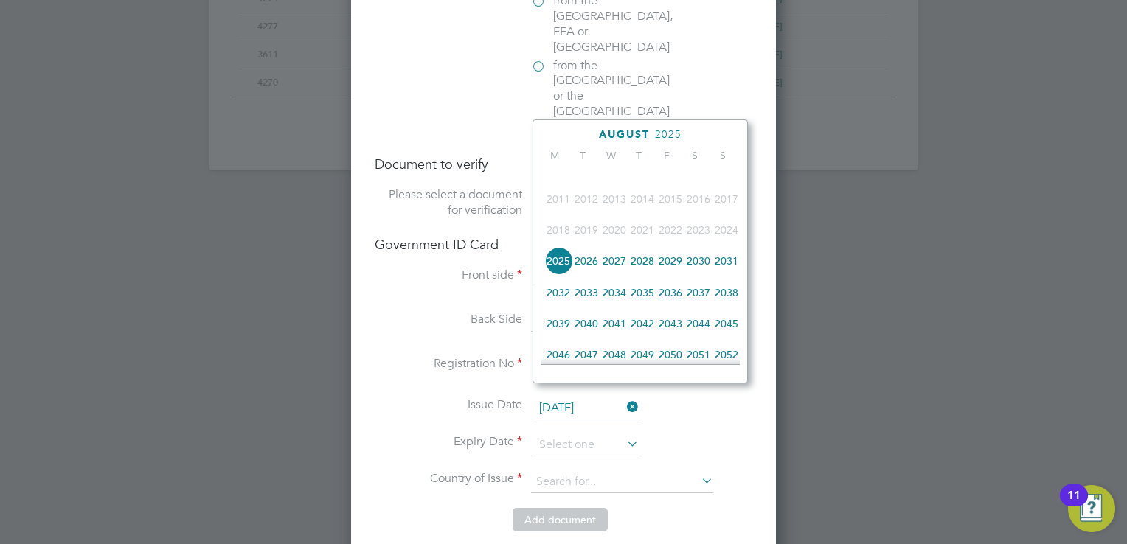
click at [610, 273] on span "2027" at bounding box center [614, 261] width 28 height 28
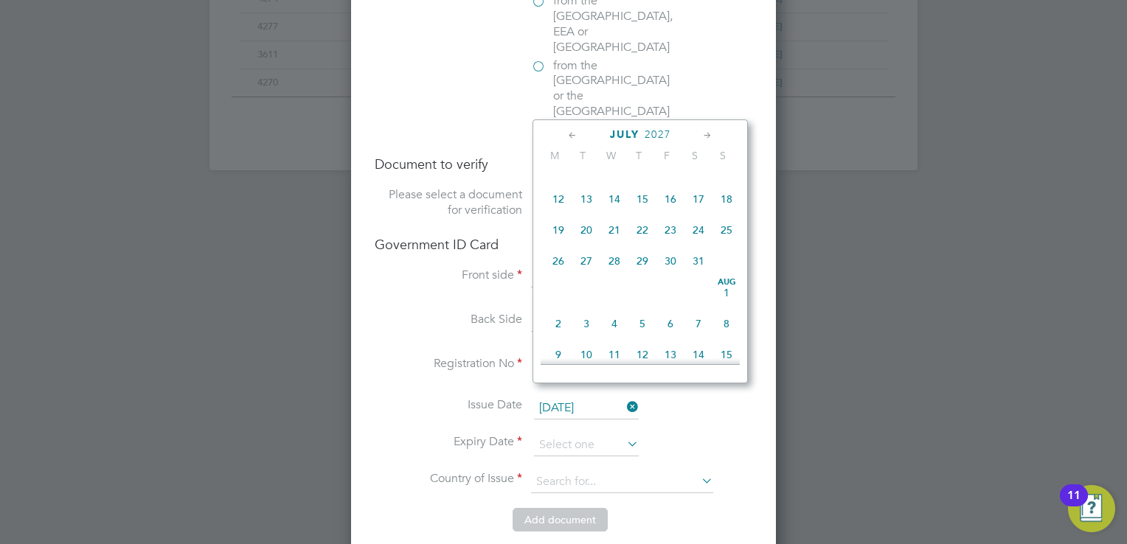
click at [667, 336] on span "6" at bounding box center [670, 324] width 28 height 28
type input "06 Aug 2027"
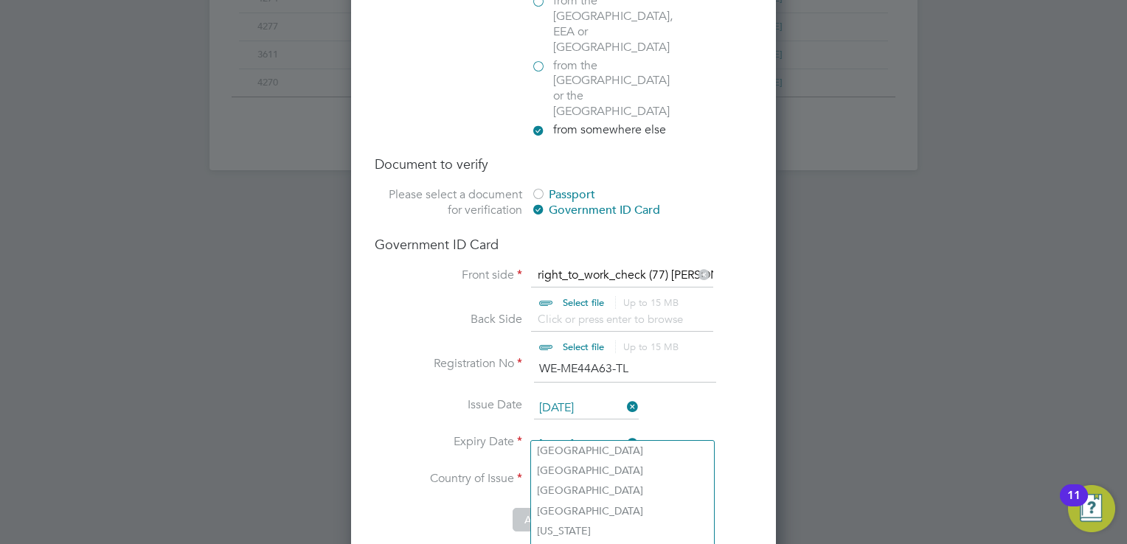
click at [623, 471] on input at bounding box center [622, 482] width 182 height 22
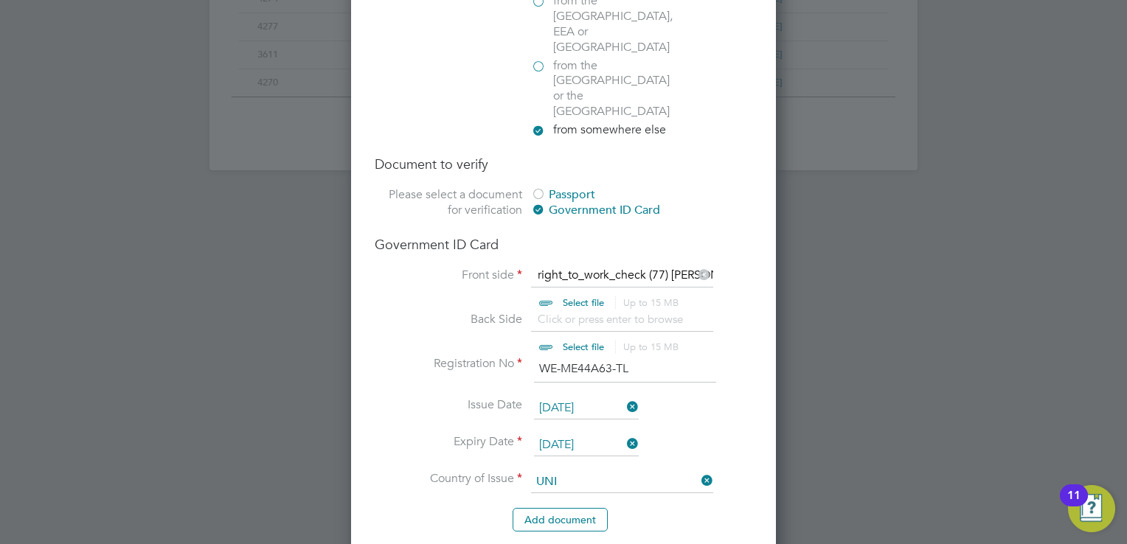
click at [581, 521] on li "Uni ted Kingdom" at bounding box center [670, 531] width 279 height 20
type input "United Kingdom"
click at [847, 409] on div at bounding box center [563, 272] width 1127 height 544
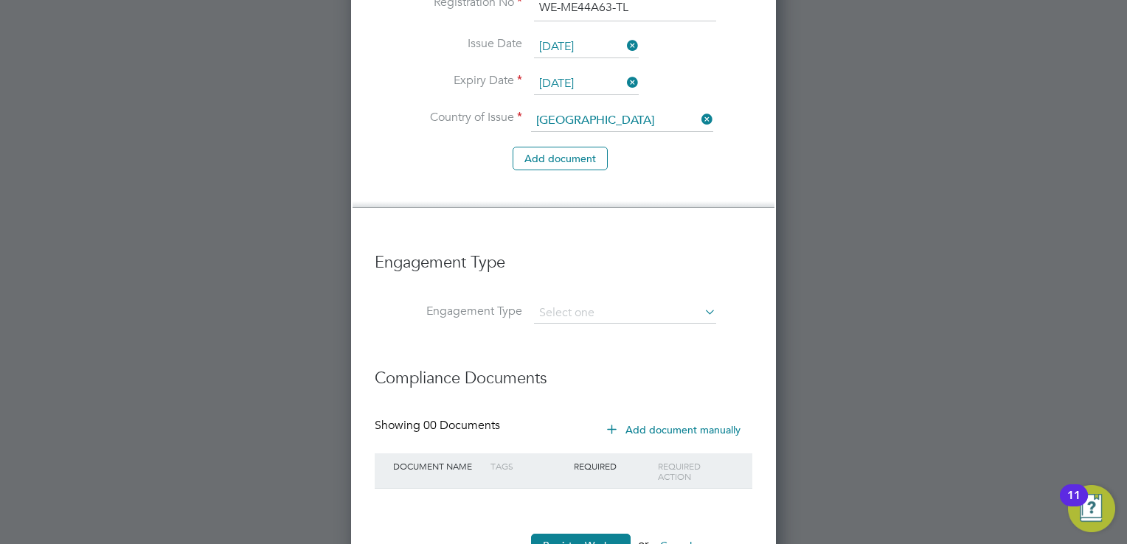
scroll to position [1428, 0]
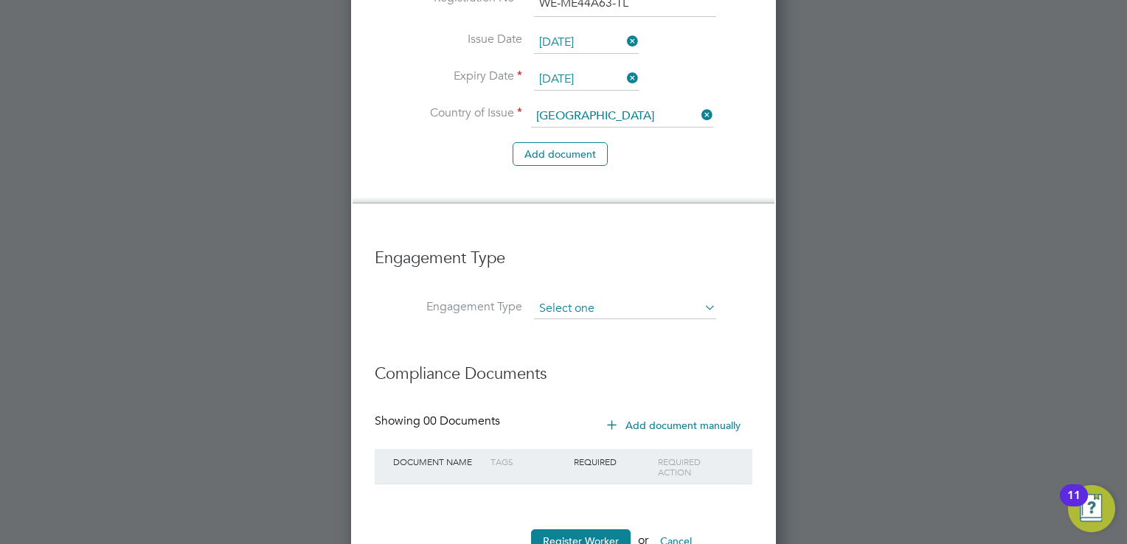
click at [624, 299] on input at bounding box center [625, 309] width 182 height 21
click at [603, 295] on li "PAYE Direct" at bounding box center [625, 298] width 183 height 21
type input "PAYE Direct"
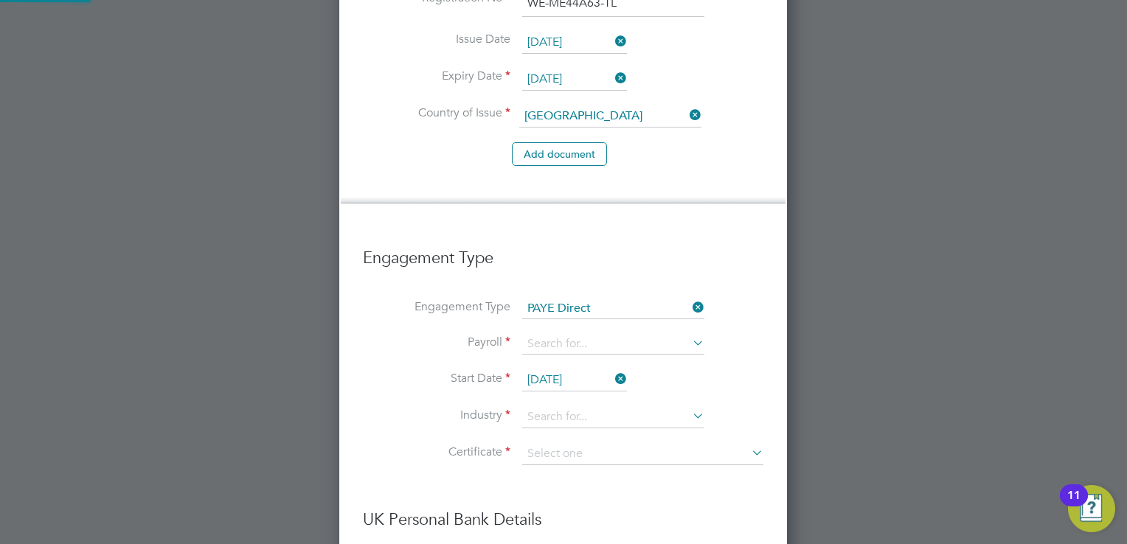
scroll to position [2345, 448]
click at [603, 334] on input at bounding box center [613, 344] width 182 height 21
click at [593, 302] on li "PAYE" at bounding box center [613, 312] width 183 height 21
type input "PAYE"
click at [583, 334] on li "Payroll PAYE" at bounding box center [563, 351] width 400 height 35
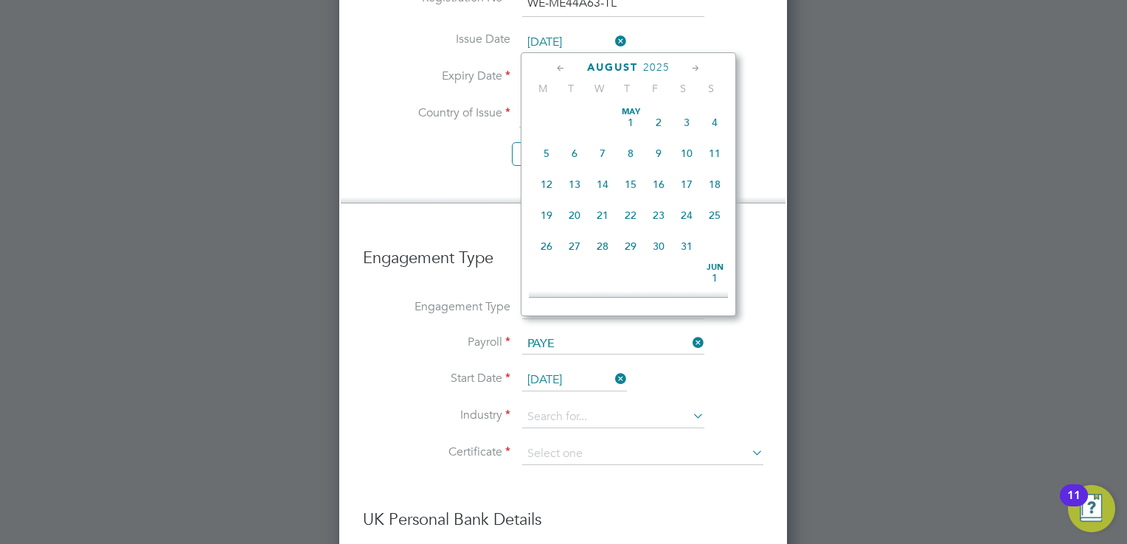
scroll to position [577, 0]
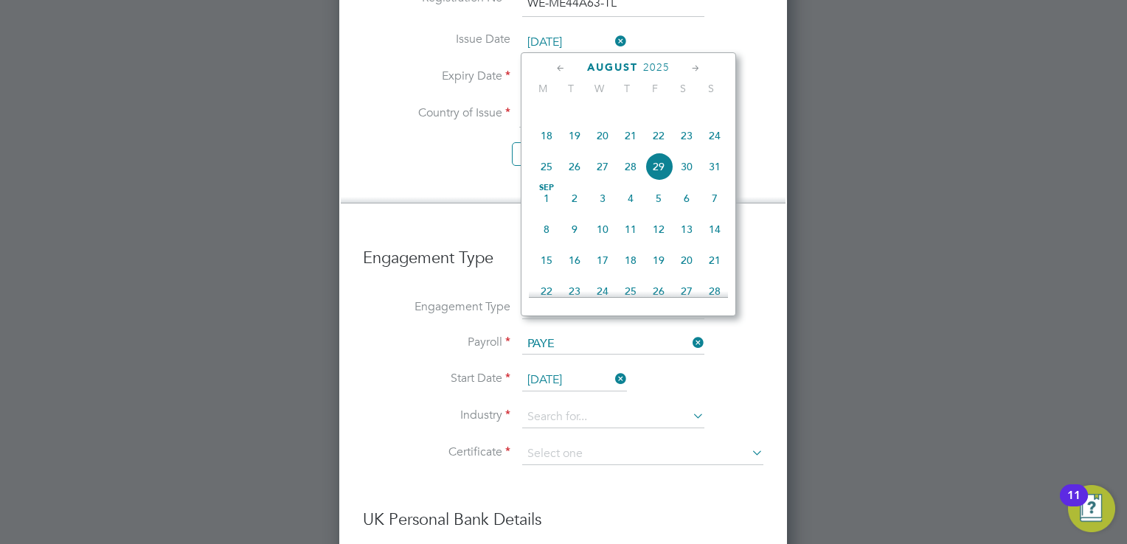
click at [581, 369] on input "29 Aug 2025" at bounding box center [574, 380] width 105 height 22
click at [564, 68] on icon at bounding box center [561, 68] width 14 height 16
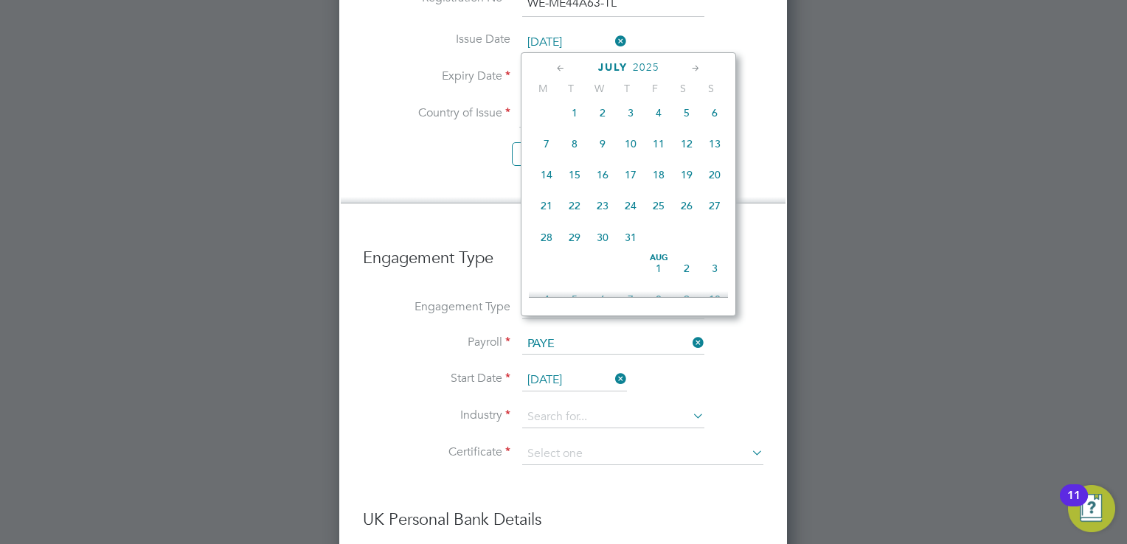
click at [543, 250] on span "28" at bounding box center [546, 237] width 28 height 28
type input "[DATE]"
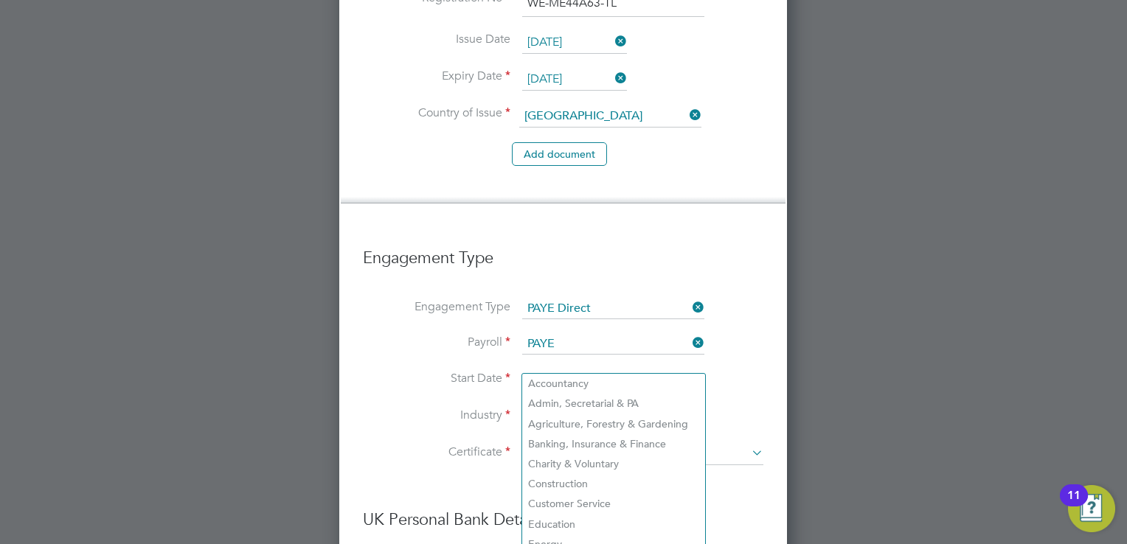
click at [543, 406] on input at bounding box center [613, 417] width 182 height 22
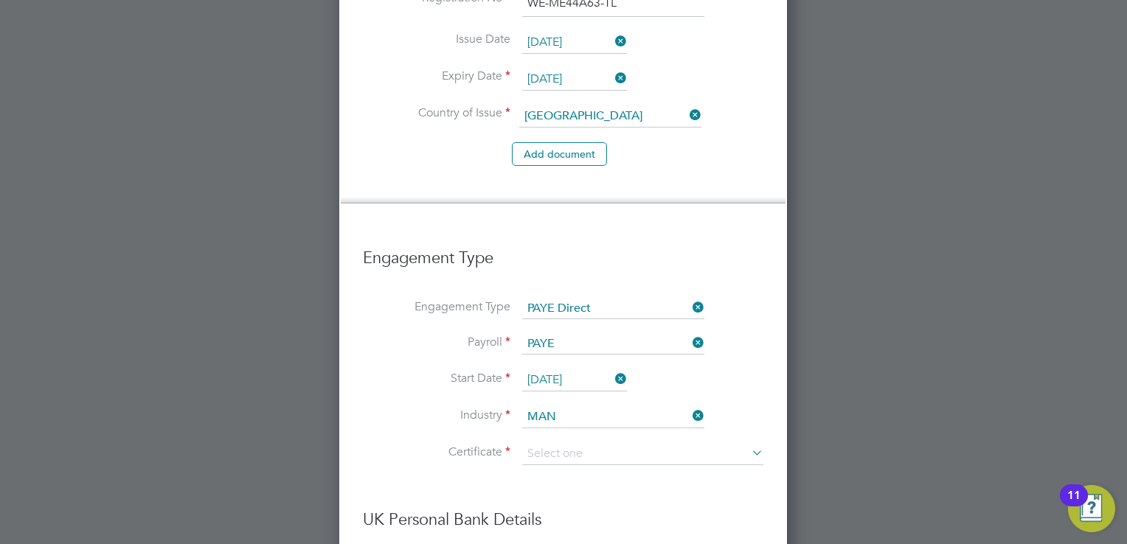
click at [539, 384] on b "Man" at bounding box center [538, 384] width 21 height 13
type input "Manufacturing"
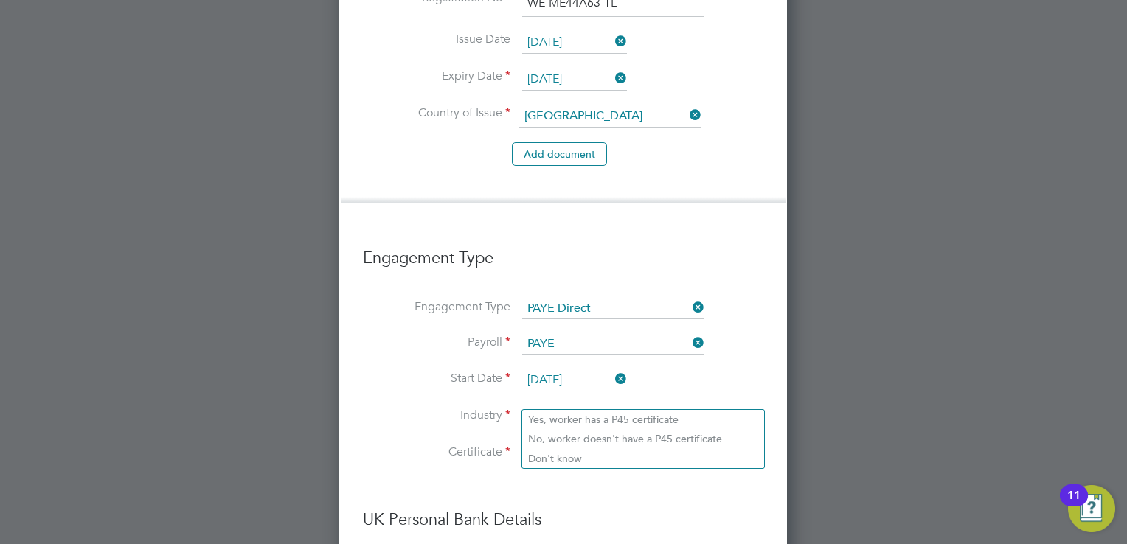
click at [539, 443] on input at bounding box center [642, 454] width 241 height 22
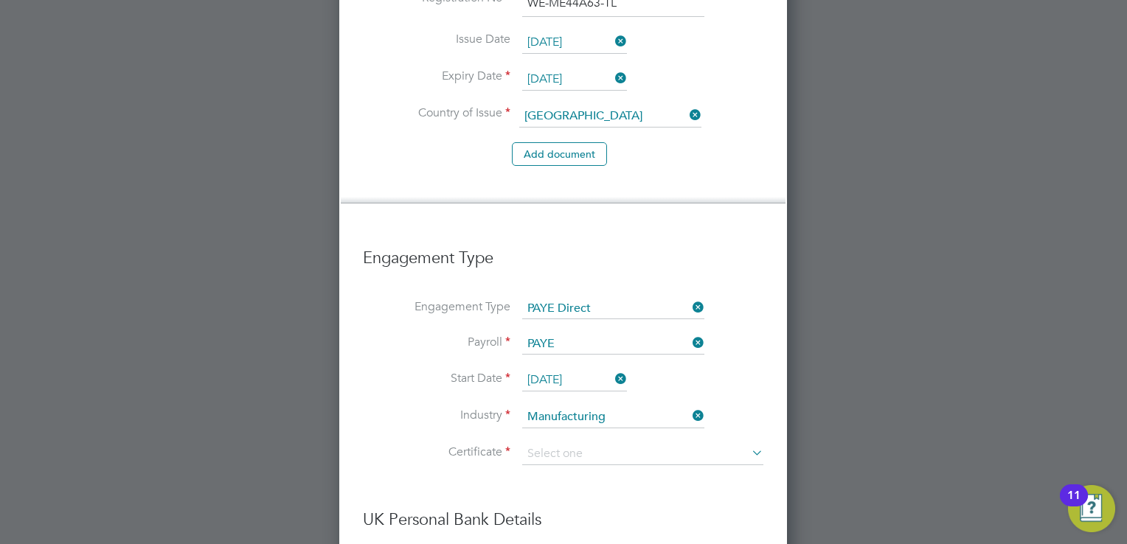
click at [552, 457] on li "Don't know" at bounding box center [643, 458] width 242 height 19
type input "Don't know"
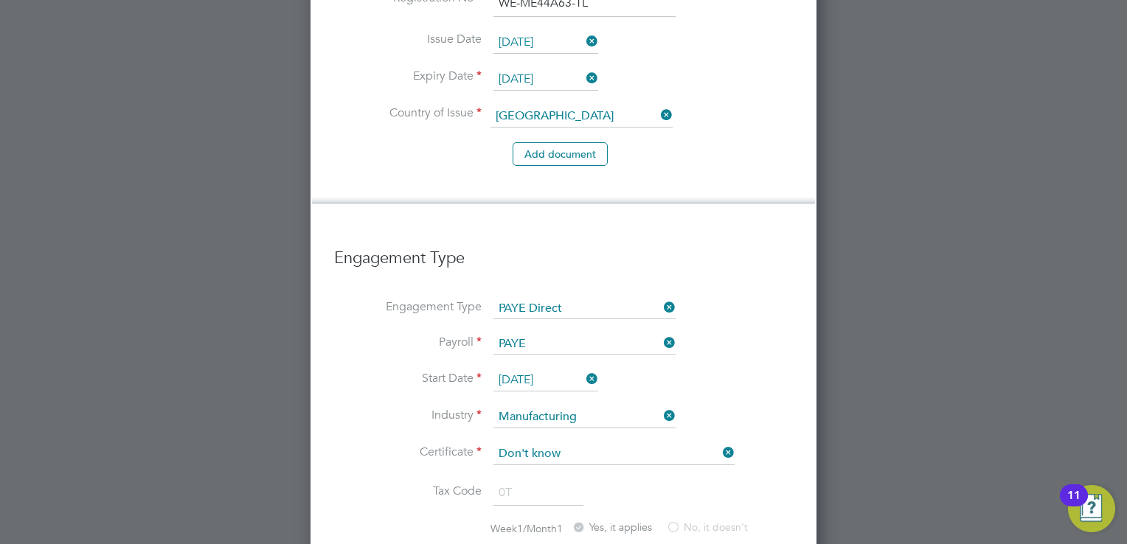
scroll to position [2419, 505]
click at [872, 296] on div at bounding box center [563, 272] width 1127 height 544
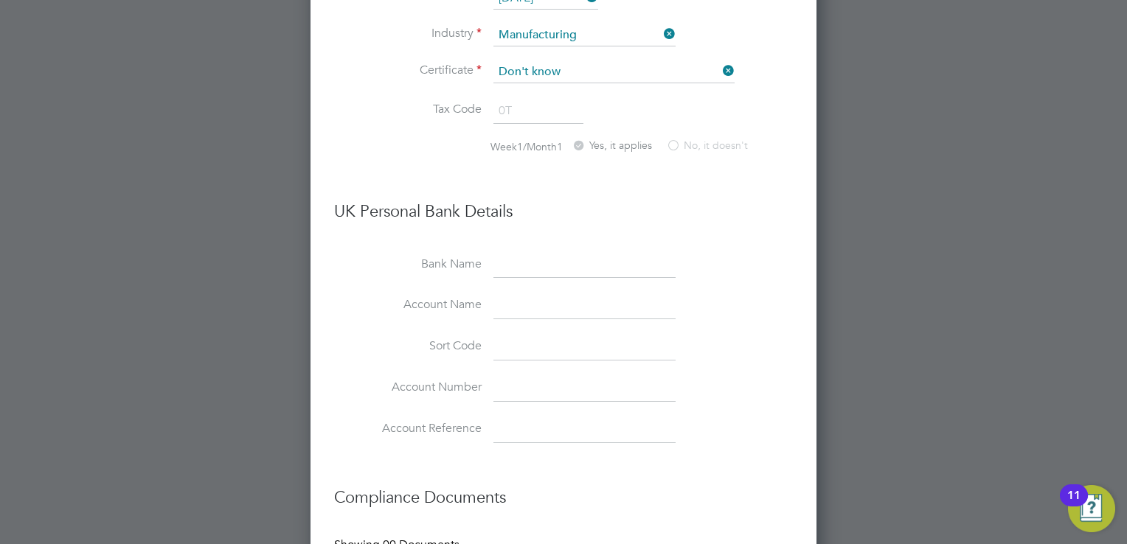
scroll to position [1811, 0]
click at [531, 251] on input at bounding box center [584, 264] width 182 height 27
type input "BARCLAYS"
click at [505, 291] on input at bounding box center [584, 304] width 182 height 27
type input "V BRIANAS"
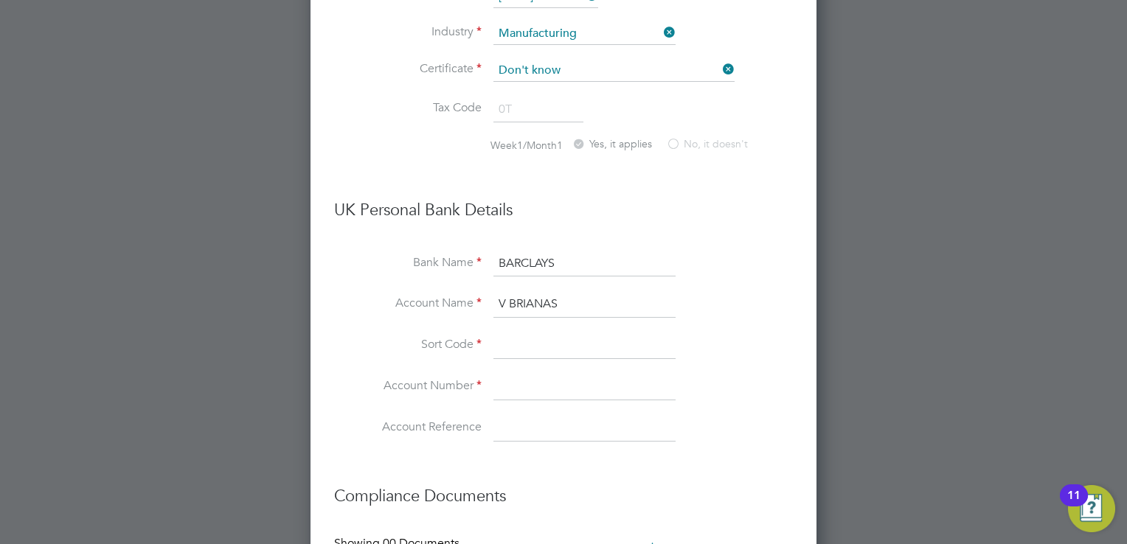
drag, startPoint x: 509, startPoint y: 294, endPoint x: 982, endPoint y: 468, distance: 504.4
click at [982, 468] on div at bounding box center [563, 272] width 1127 height 544
click at [510, 333] on input at bounding box center [584, 346] width 182 height 27
type input "20-25-41"
click at [516, 374] on input at bounding box center [584, 387] width 182 height 27
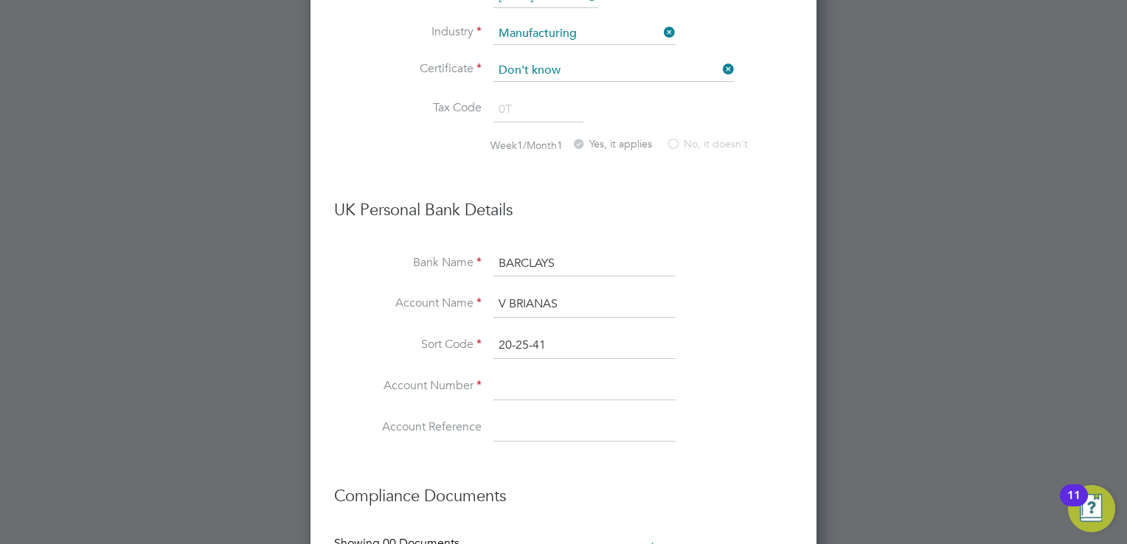
paste input "10576328"
type input "10576328"
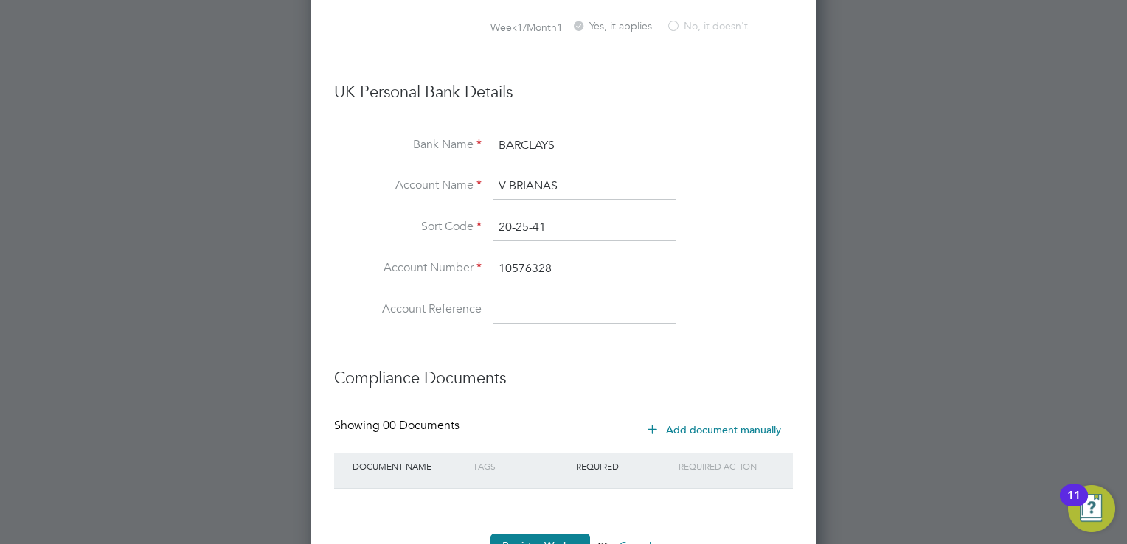
scroll to position [1929, 0]
click at [537, 534] on button "Register Worker" at bounding box center [540, 546] width 100 height 24
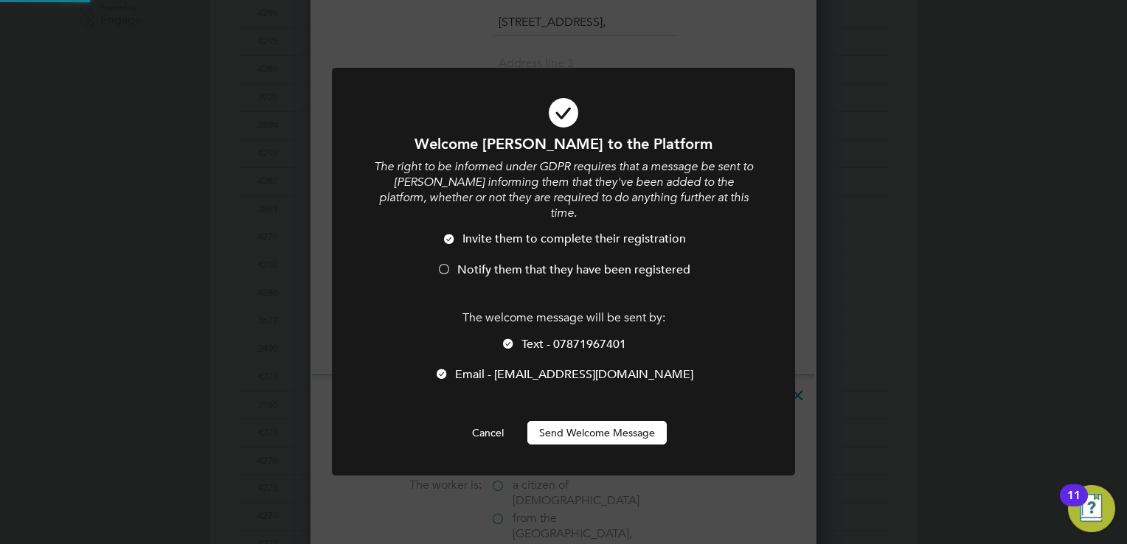
scroll to position [0, 0]
click at [442, 270] on div at bounding box center [444, 270] width 15 height 15
click at [505, 350] on div at bounding box center [508, 345] width 15 height 15
click at [596, 430] on button "Send Welcome Message" at bounding box center [596, 433] width 139 height 24
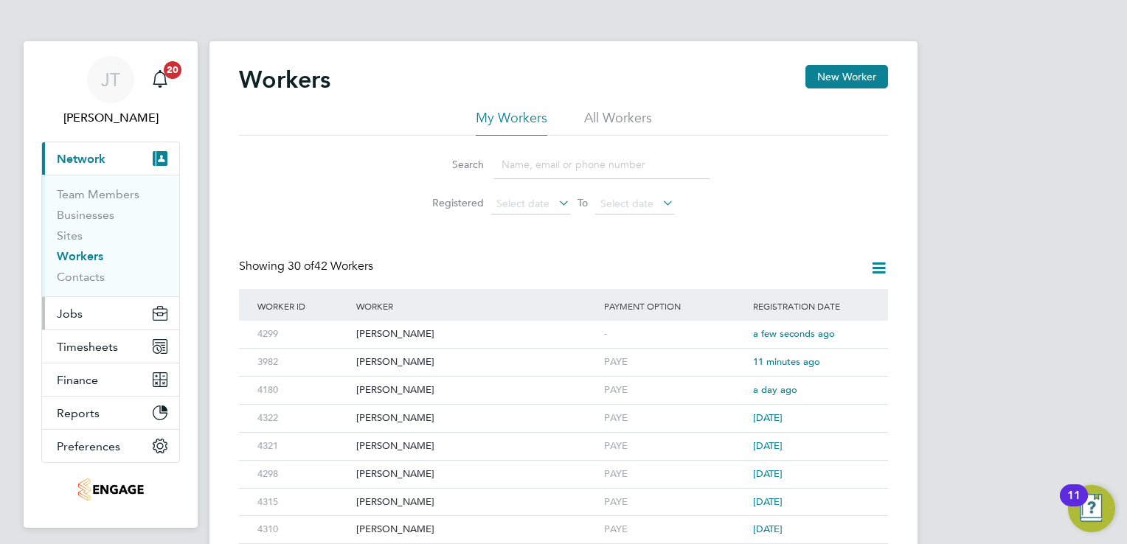
click at [70, 322] on button "Jobs" at bounding box center [110, 313] width 137 height 32
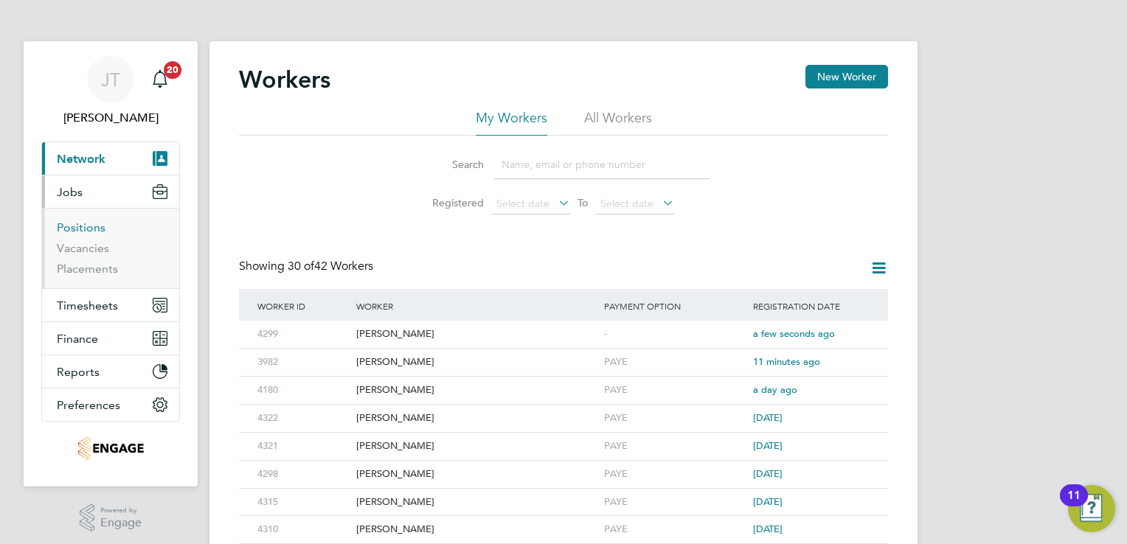
click at [82, 223] on link "Positions" at bounding box center [81, 227] width 49 height 14
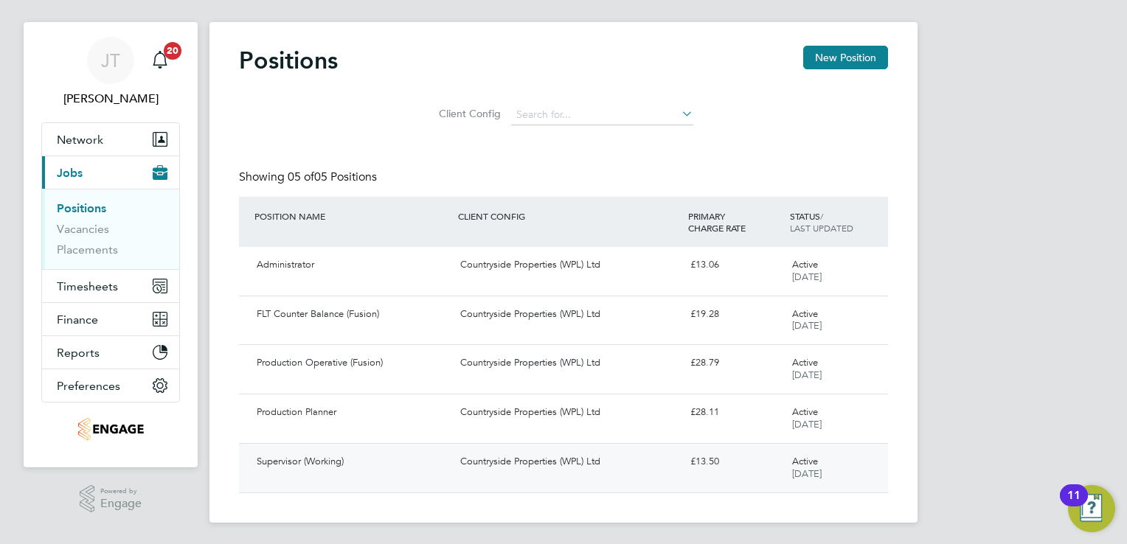
scroll to position [20, 0]
click at [504, 372] on div "Countryside Properties (WPL) Ltd" at bounding box center [568, 362] width 229 height 24
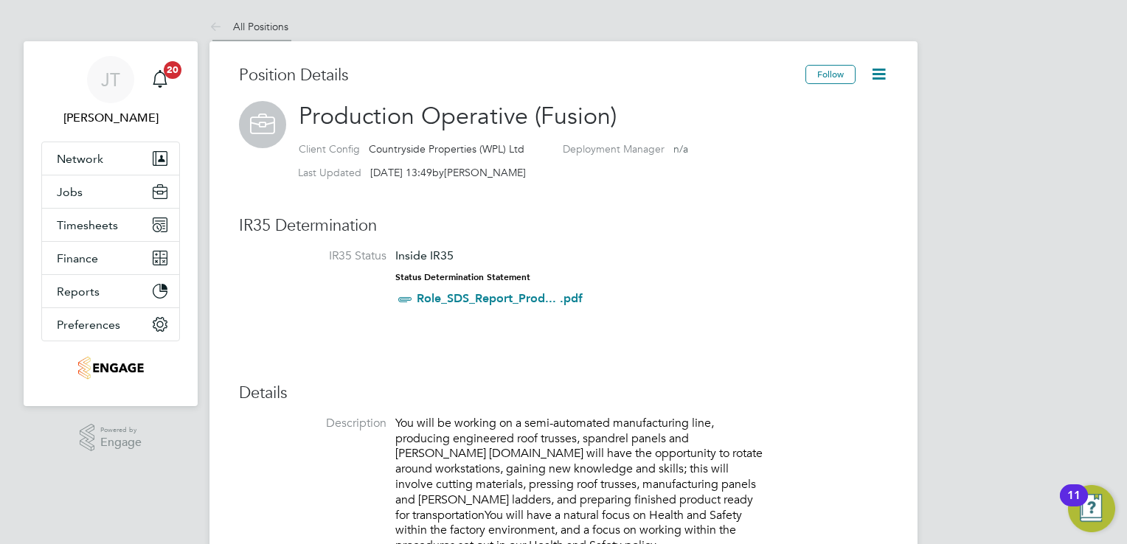
click at [234, 29] on link "All Positions" at bounding box center [248, 26] width 79 height 13
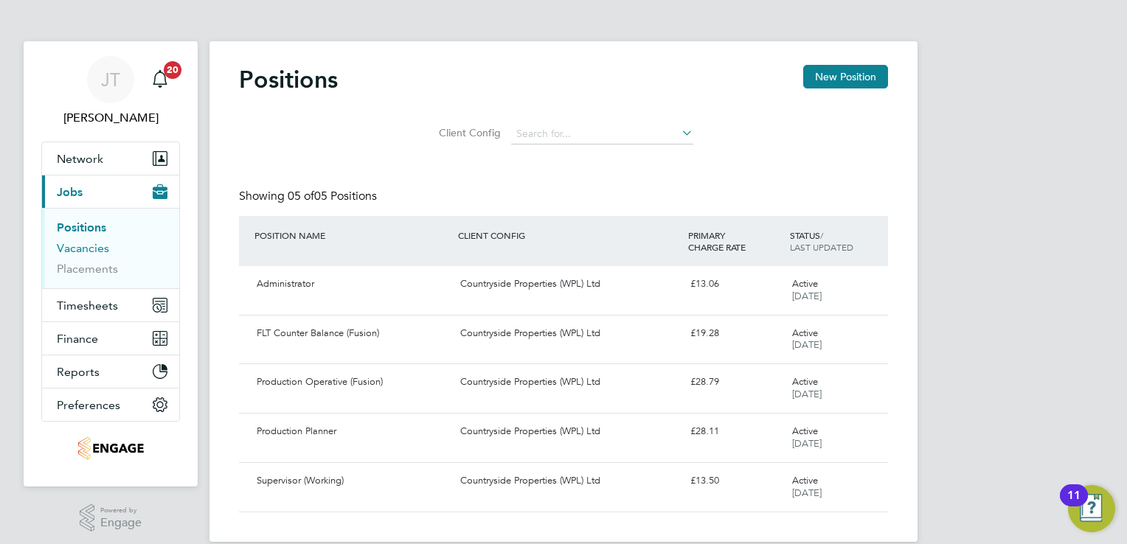
click at [92, 251] on link "Vacancies" at bounding box center [83, 248] width 52 height 14
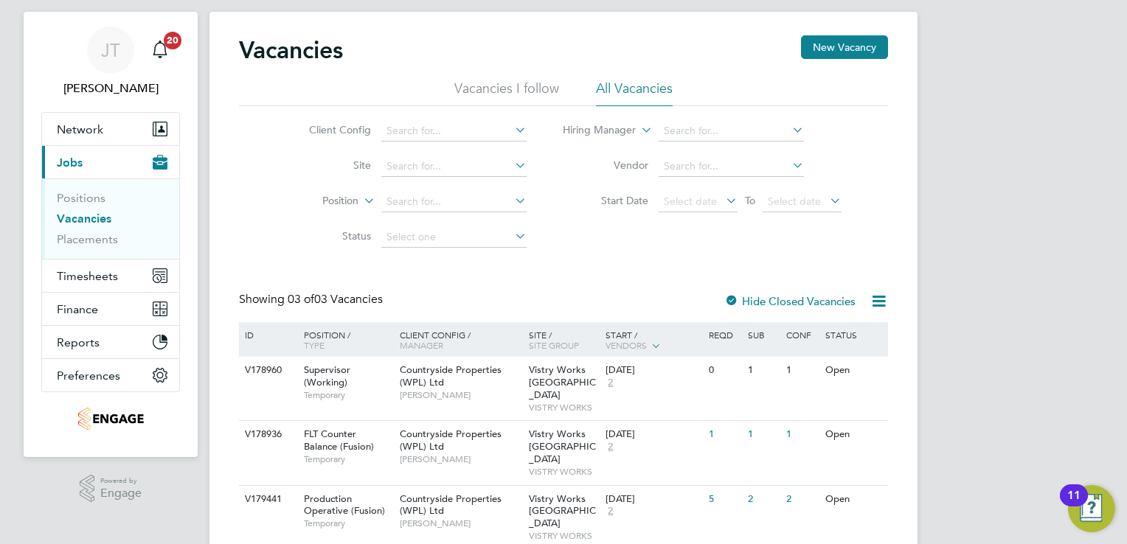
scroll to position [50, 0]
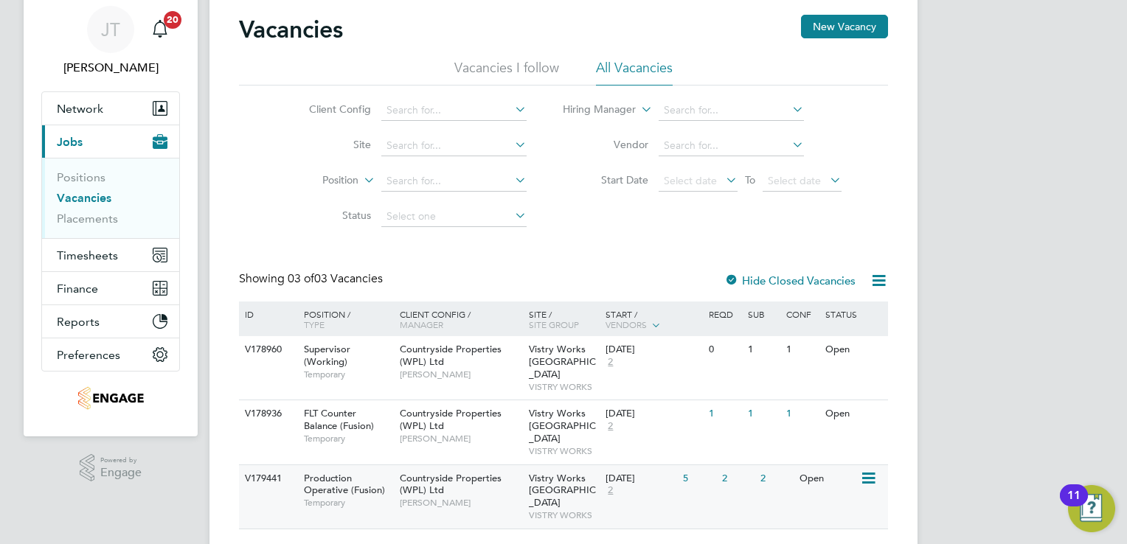
click at [839, 465] on div "Open" at bounding box center [828, 478] width 64 height 27
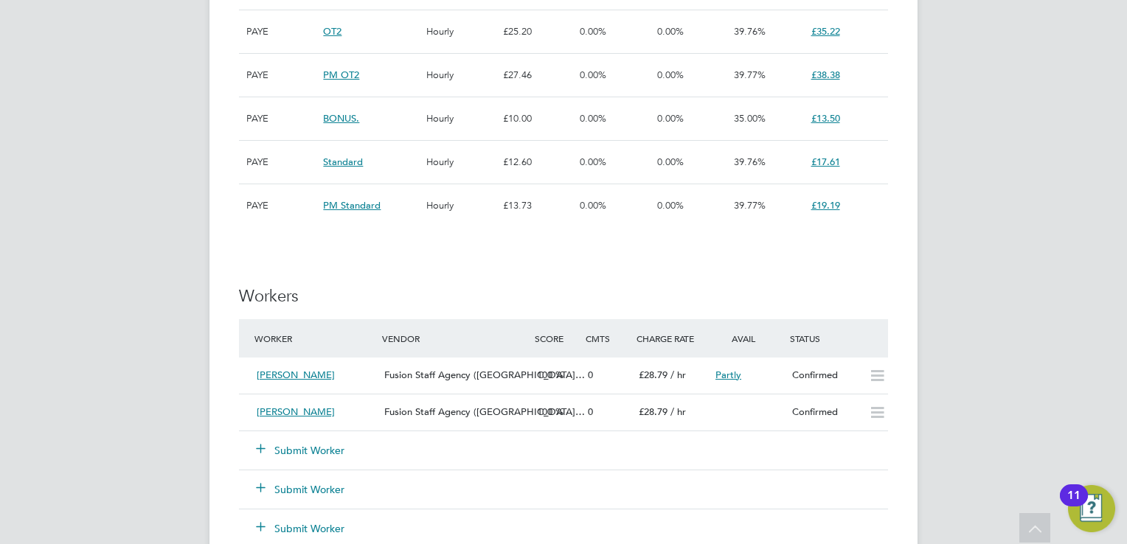
click at [319, 445] on button "Submit Worker" at bounding box center [301, 450] width 88 height 15
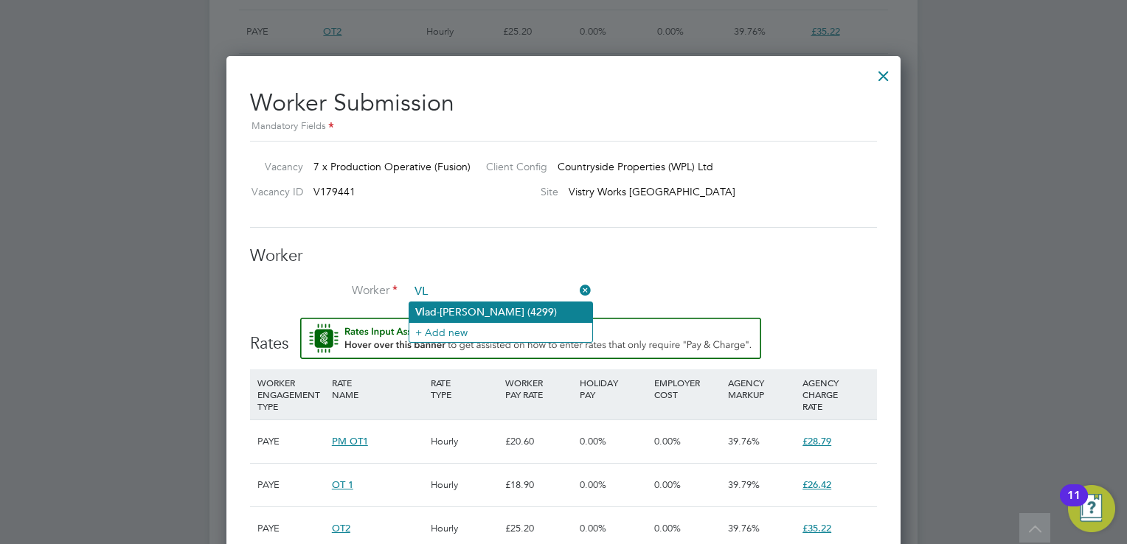
click at [463, 308] on li "Vl ad-[PERSON_NAME] (4299)" at bounding box center [500, 312] width 183 height 20
type input "[PERSON_NAME] (4299)"
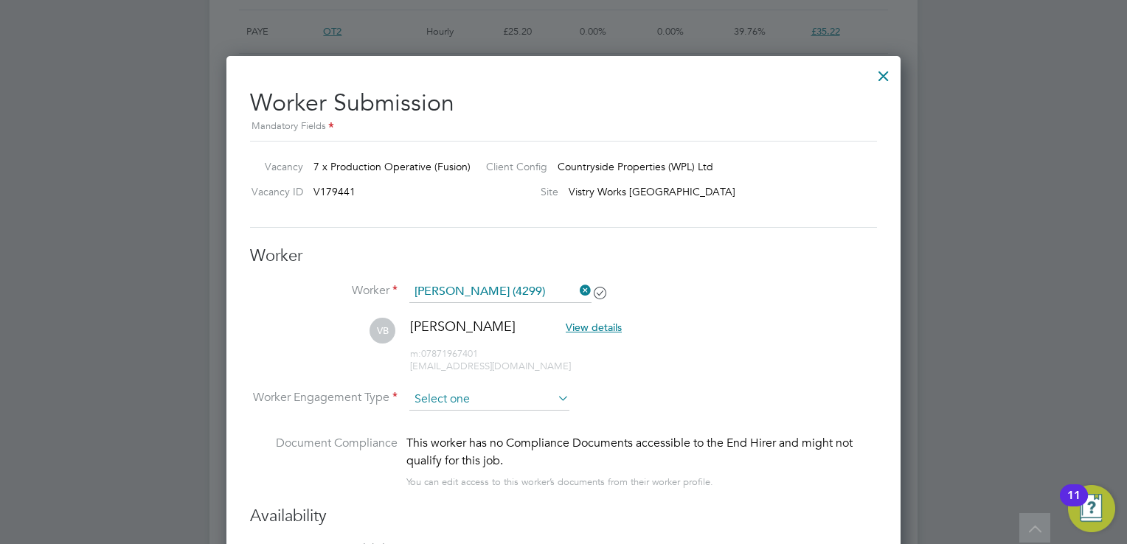
click at [451, 402] on input at bounding box center [489, 400] width 160 height 22
click at [458, 440] on li "PAYE" at bounding box center [489, 437] width 161 height 19
type input "PAYE"
click at [788, 342] on li "VB [PERSON_NAME] View details m: 07871967401 [EMAIL_ADDRESS][DOMAIN_NAME]" at bounding box center [563, 353] width 627 height 70
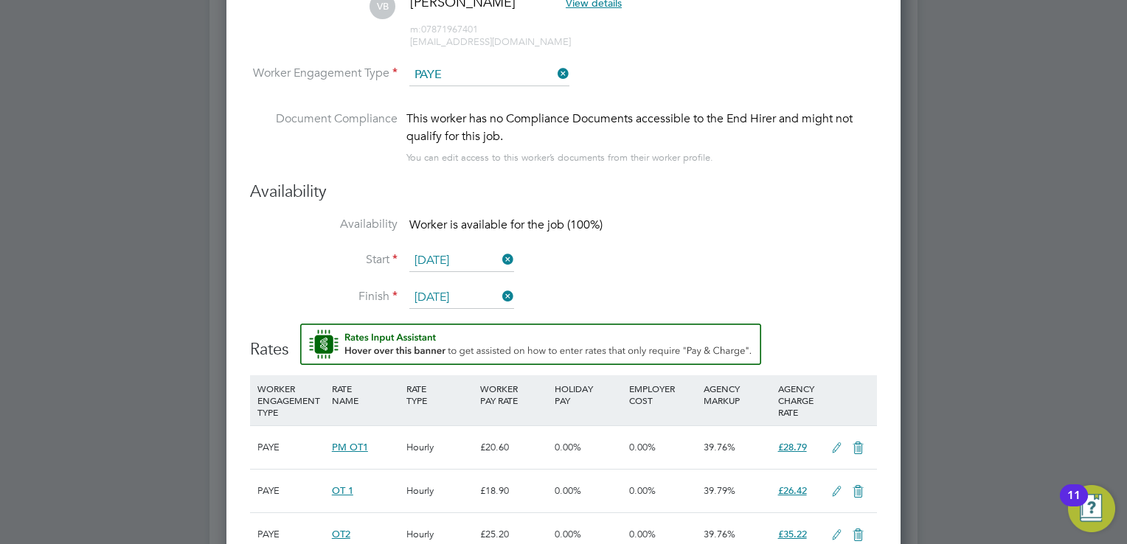
click at [443, 257] on input "[DATE]" at bounding box center [461, 261] width 105 height 22
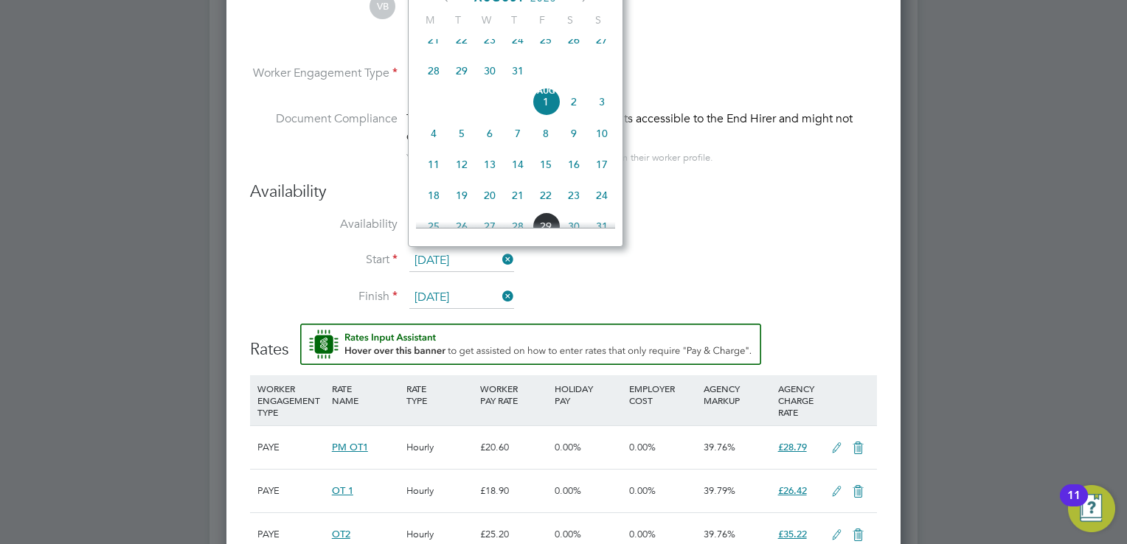
click at [432, 84] on span "28" at bounding box center [434, 71] width 28 height 28
type input "[DATE]"
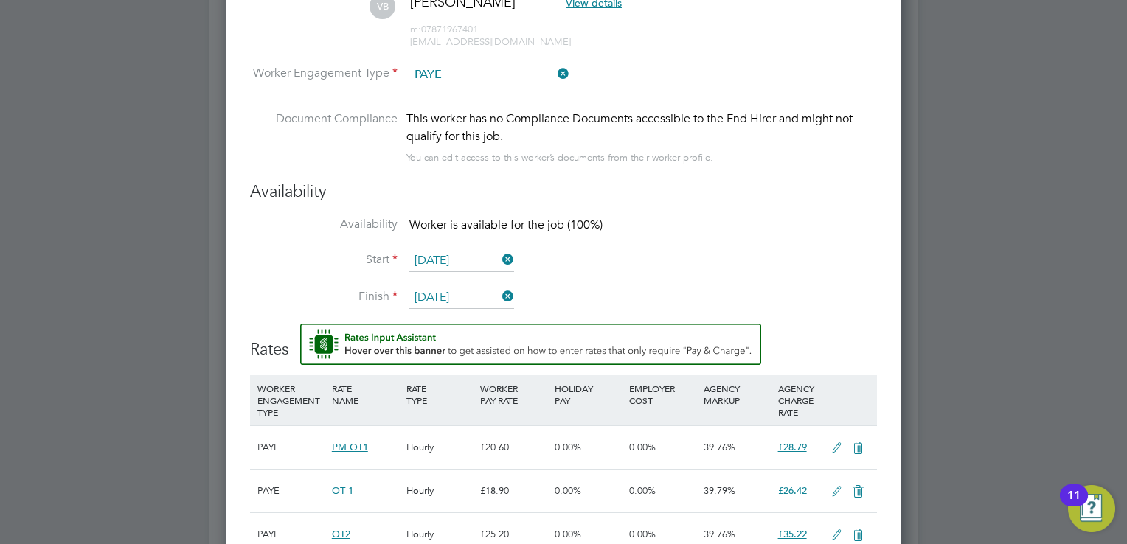
click at [612, 243] on li "Availability Worker is available for the job (100%)" at bounding box center [563, 233] width 627 height 33
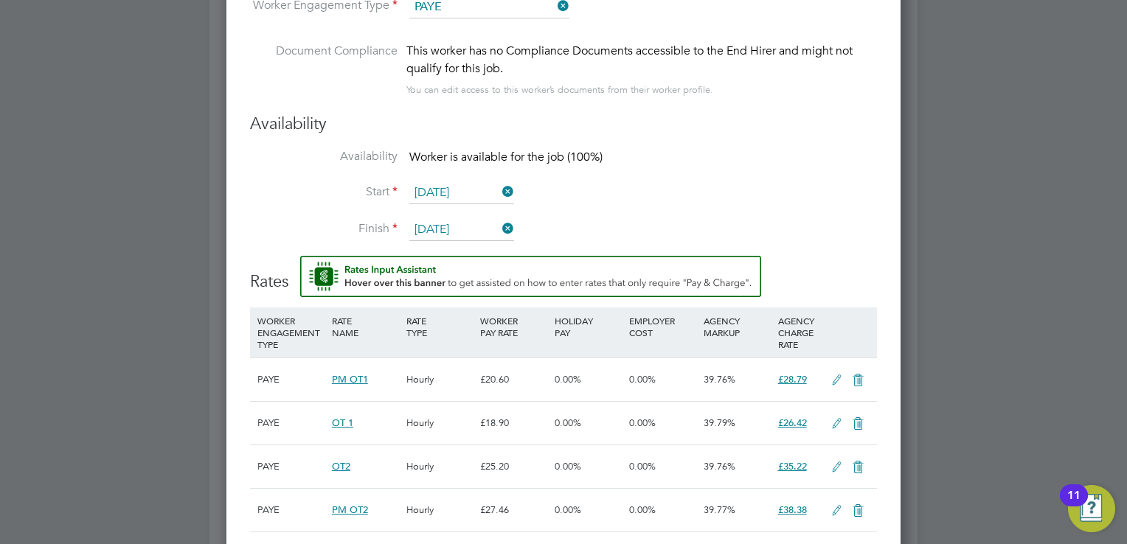
click at [813, 96] on li "Document Compliance This worker has no Compliance Documents accessible to the E…" at bounding box center [563, 78] width 627 height 72
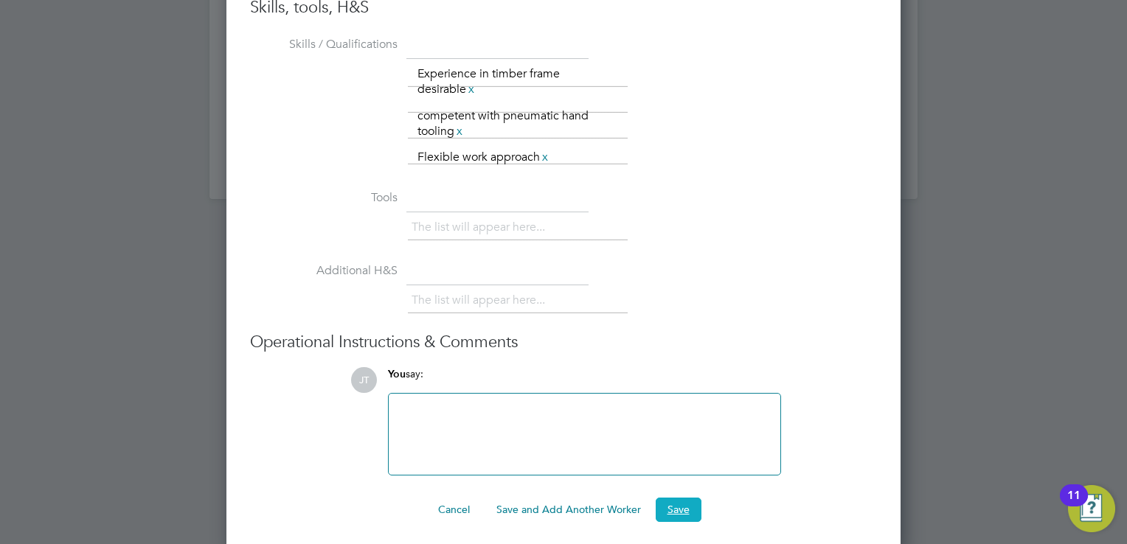
click at [666, 504] on button "Save" at bounding box center [679, 510] width 46 height 24
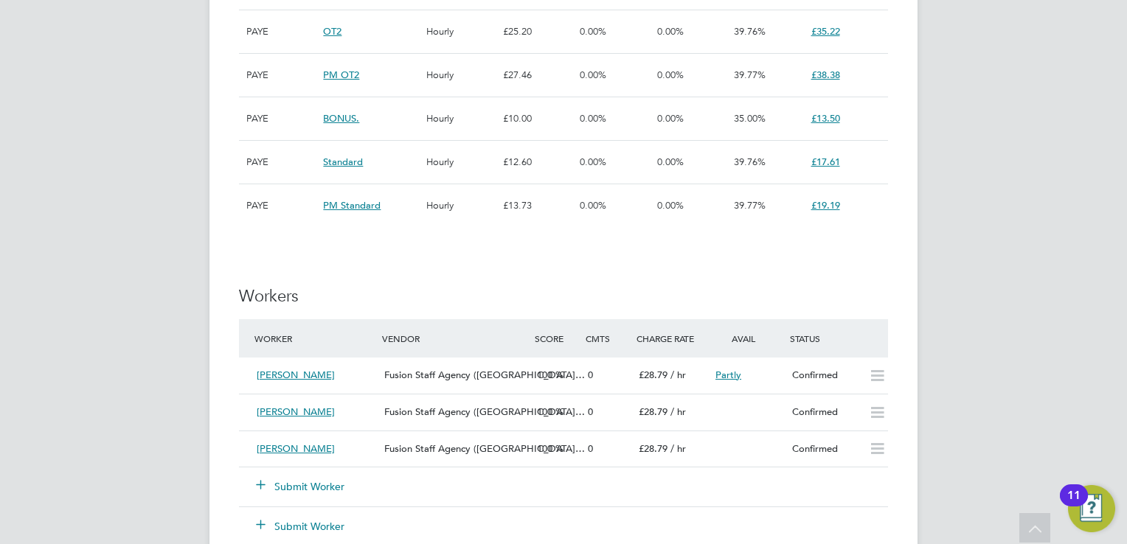
click at [326, 487] on button "Submit Worker" at bounding box center [301, 486] width 88 height 15
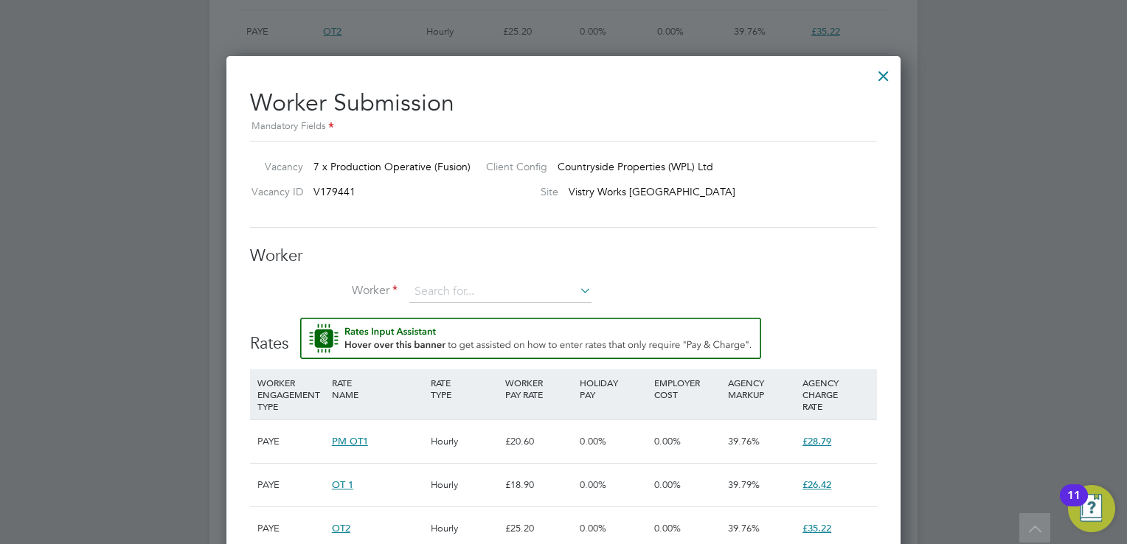
click at [879, 76] on div at bounding box center [883, 72] width 27 height 27
